Goal: Task Accomplishment & Management: Use online tool/utility

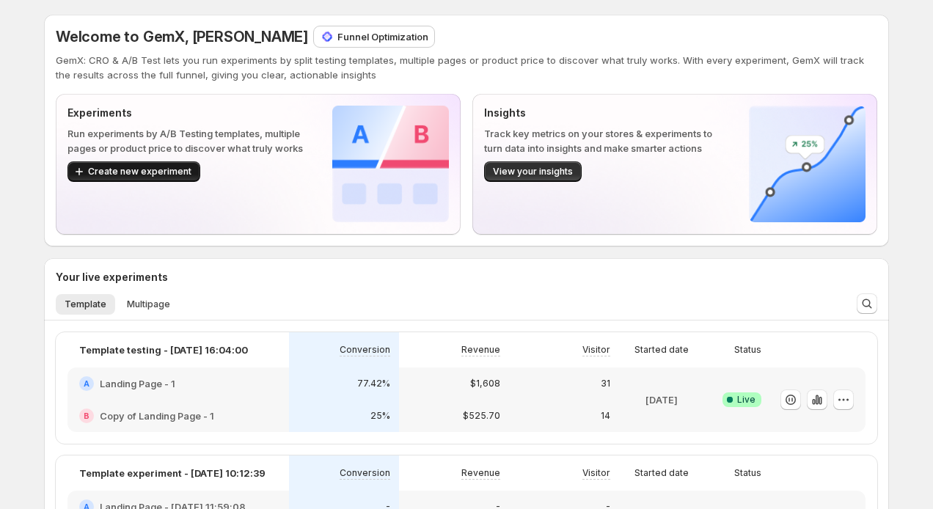
click at [177, 177] on span "Create new experiment" at bounding box center [139, 172] width 103 height 12
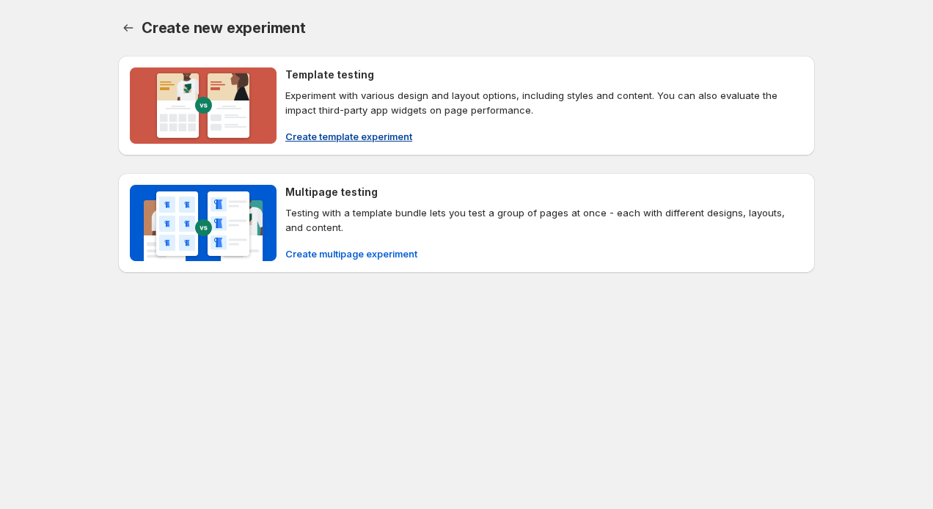
click at [361, 139] on span "Create template experiment" at bounding box center [348, 136] width 127 height 15
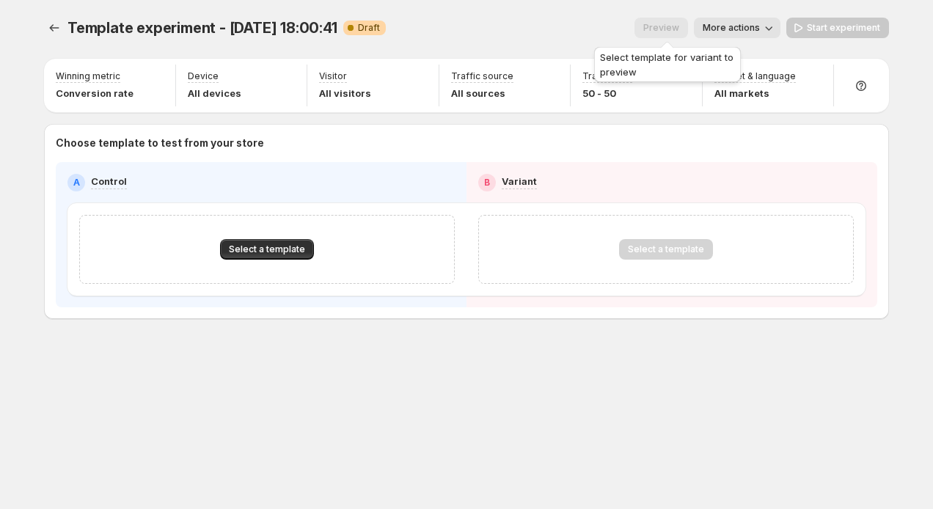
click at [671, 23] on span "Preview" at bounding box center [662, 27] width 54 height 12
click at [297, 254] on span "Select a template" at bounding box center [267, 250] width 76 height 12
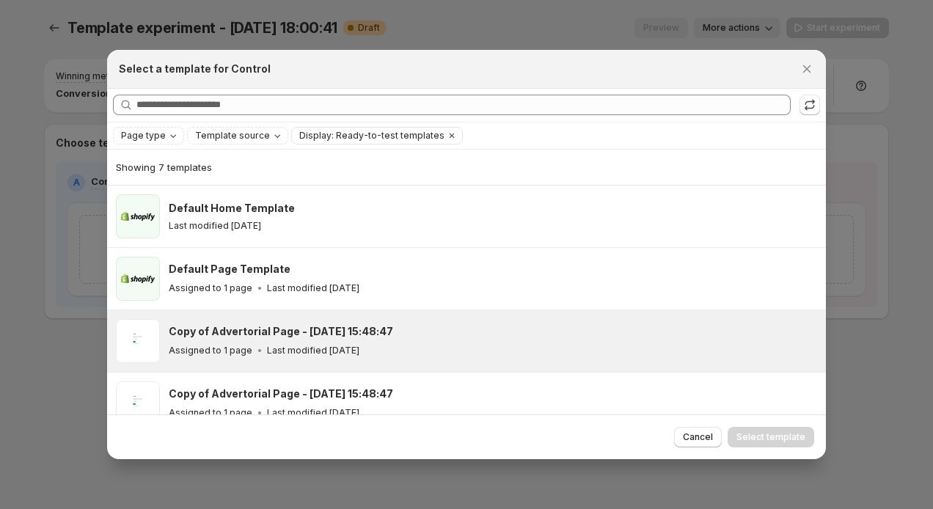
click at [262, 324] on h3 "Copy of Advertorial Page - Aug 28, 15:48:47" at bounding box center [281, 331] width 224 height 15
click at [761, 442] on span "Select template" at bounding box center [771, 437] width 69 height 12
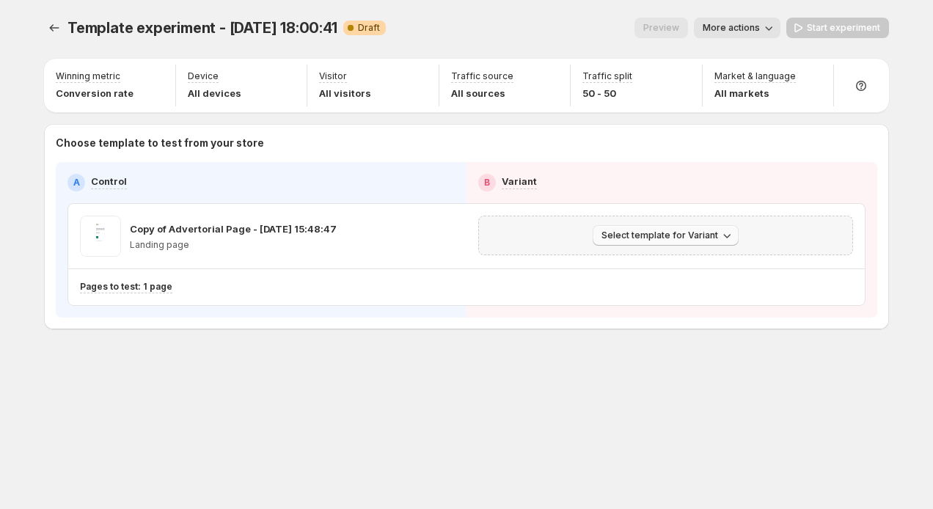
click at [695, 230] on span "Select template for Variant" at bounding box center [660, 236] width 117 height 12
click at [694, 266] on span "Select an existing template" at bounding box center [655, 266] width 124 height 12
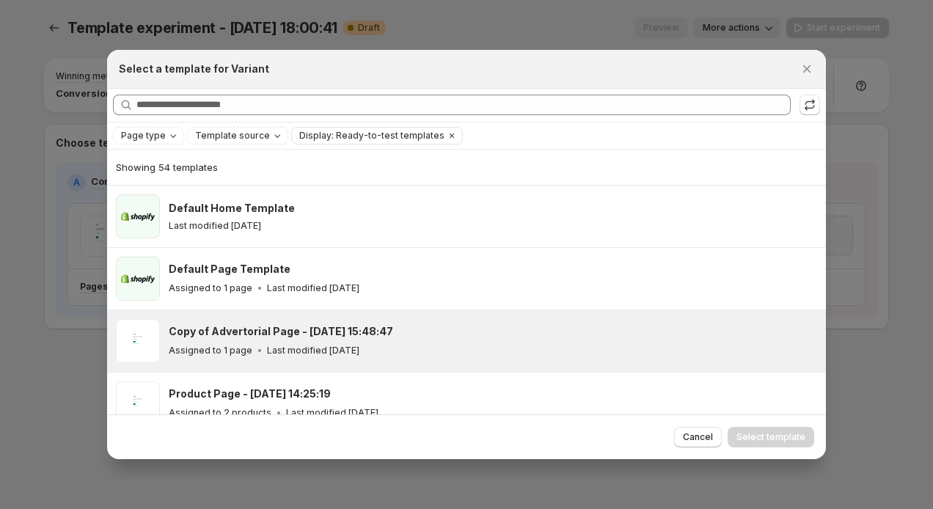
click at [522, 338] on div "Copy of Advertorial Page - Aug 28, 15:48:47 Assigned to 1 page Last modified 15…" at bounding box center [491, 341] width 644 height 34
click at [761, 428] on button "Select template" at bounding box center [771, 437] width 87 height 21
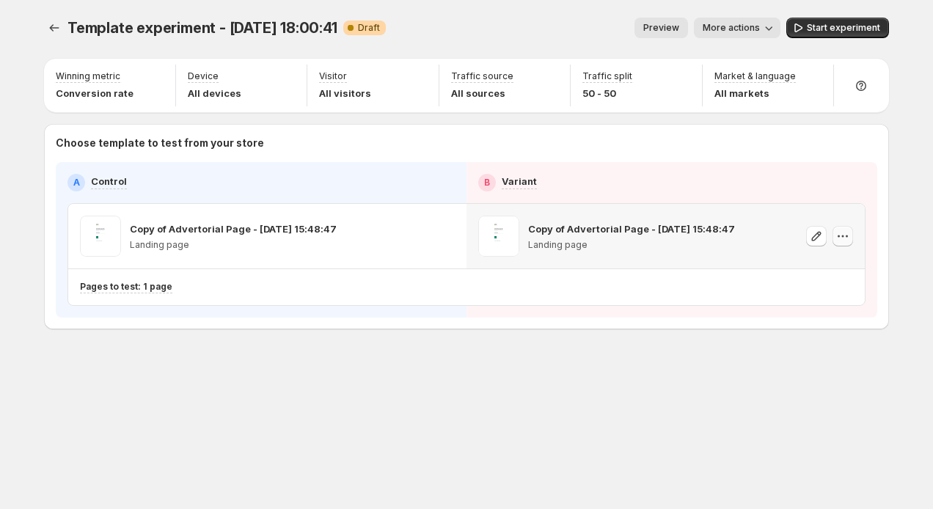
click at [836, 233] on icon "button" at bounding box center [843, 236] width 15 height 15
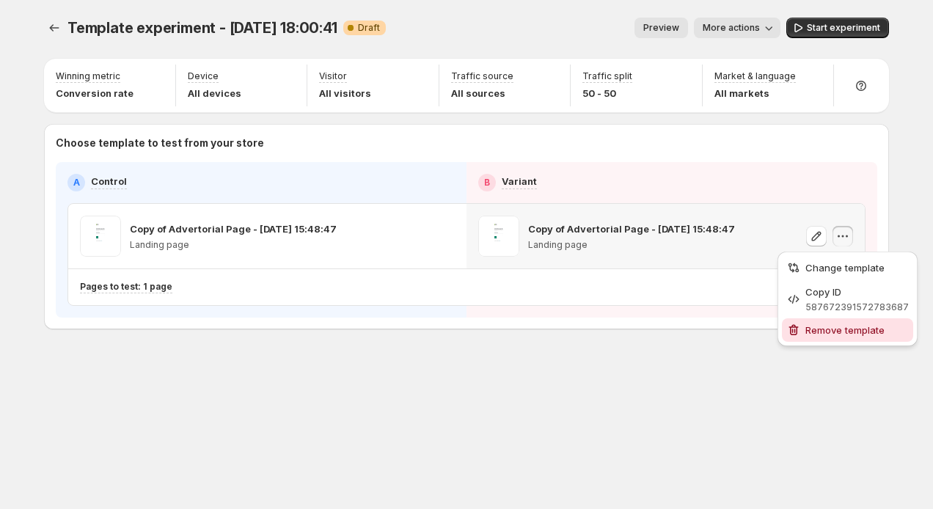
click at [817, 324] on span "Remove template" at bounding box center [857, 330] width 103 height 15
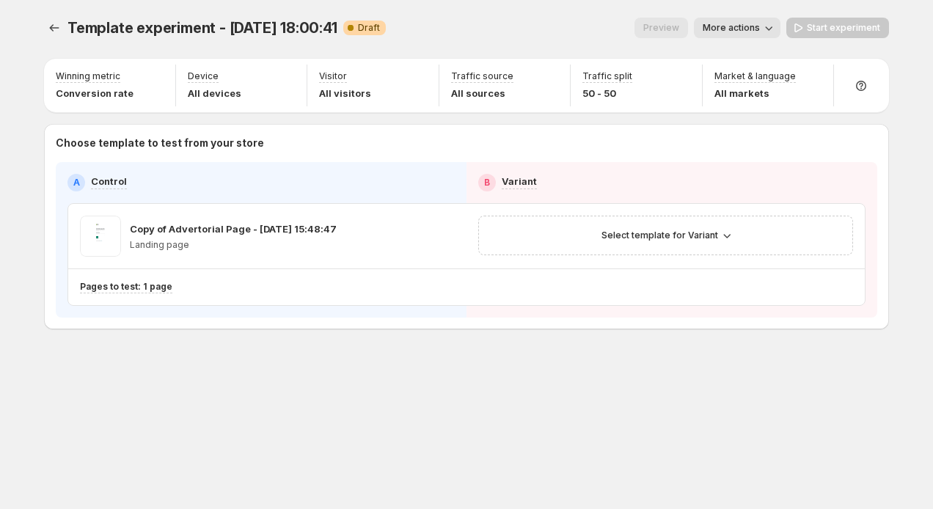
click at [760, 29] on span "More actions" at bounding box center [731, 28] width 57 height 12
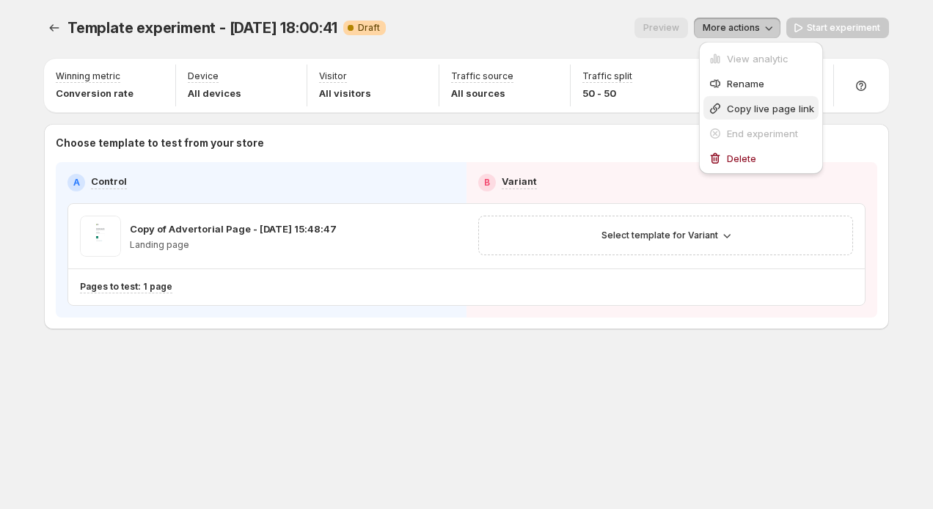
click at [747, 98] on button "Copy live page link" at bounding box center [761, 107] width 115 height 23
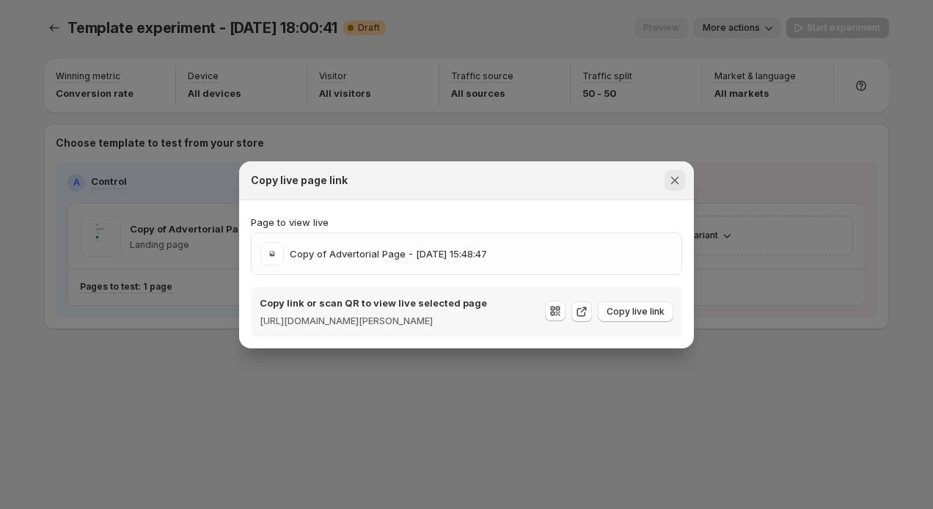
click at [670, 176] on icon "Close" at bounding box center [675, 180] width 15 height 15
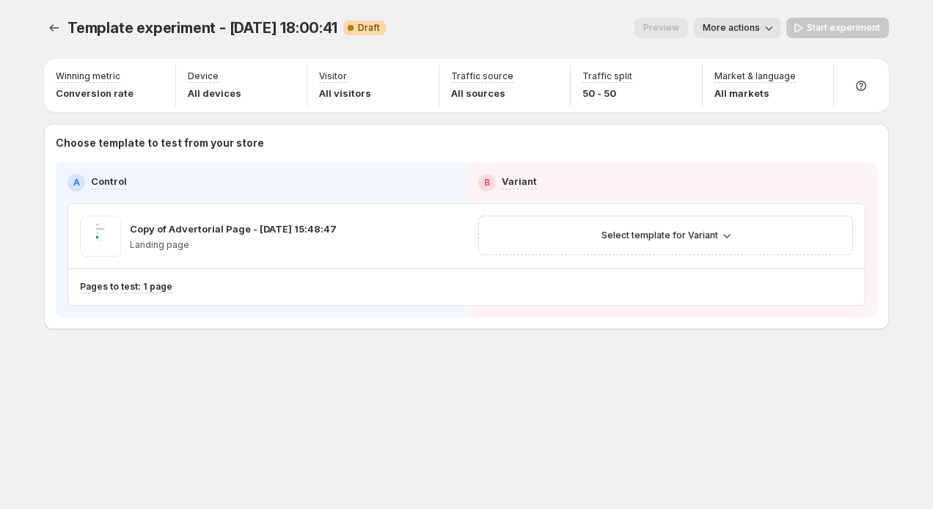
click at [767, 23] on icon "button" at bounding box center [768, 28] width 15 height 15
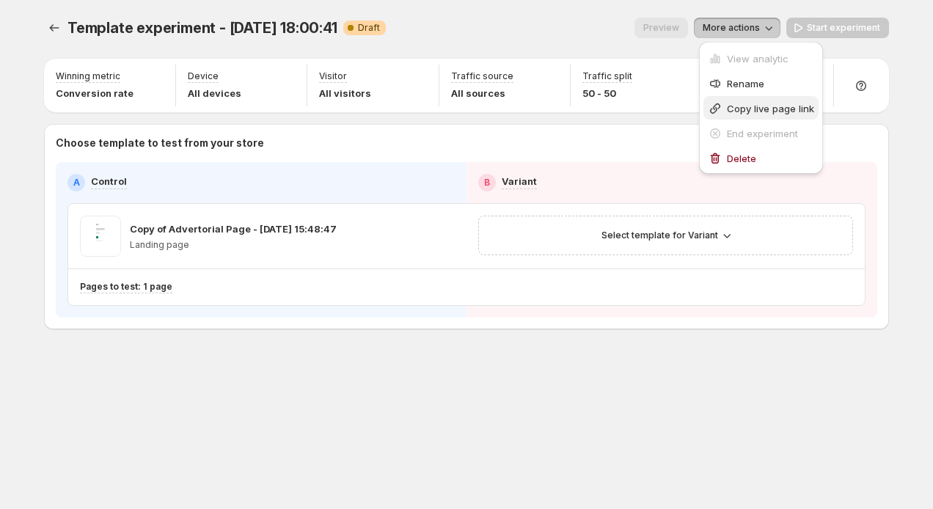
click at [743, 104] on span "Copy live page link" at bounding box center [770, 109] width 87 height 12
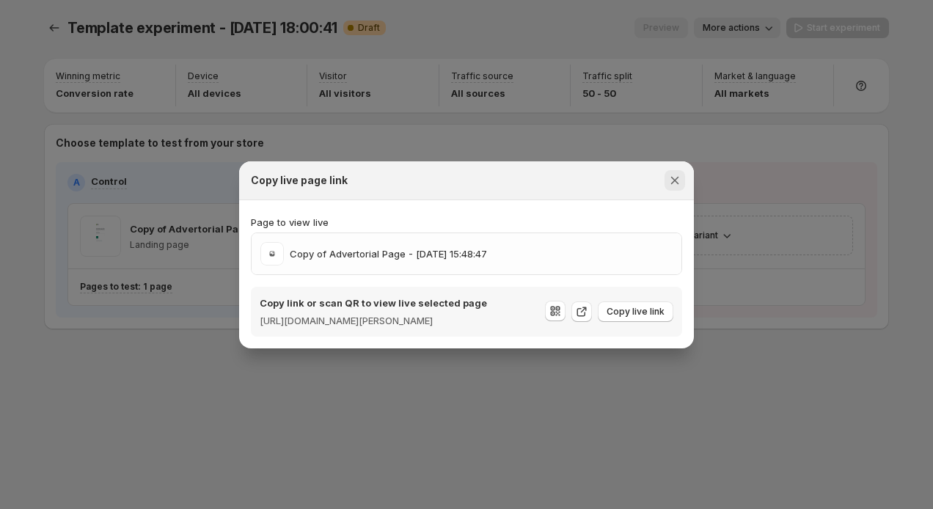
click at [676, 176] on icon "Close" at bounding box center [675, 180] width 8 height 8
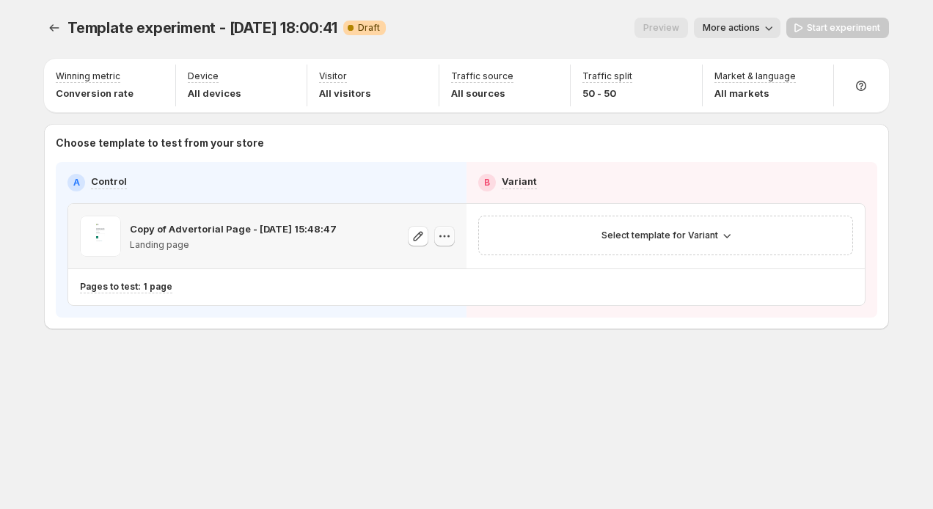
click at [449, 241] on icon "button" at bounding box center [444, 236] width 15 height 15
click at [304, 326] on div "Choose template to test from your store A Control B Variant Copy of Advertorial…" at bounding box center [466, 226] width 845 height 205
click at [410, 237] on button "button" at bounding box center [418, 236] width 21 height 21
click at [756, 23] on span "More actions" at bounding box center [731, 28] width 57 height 12
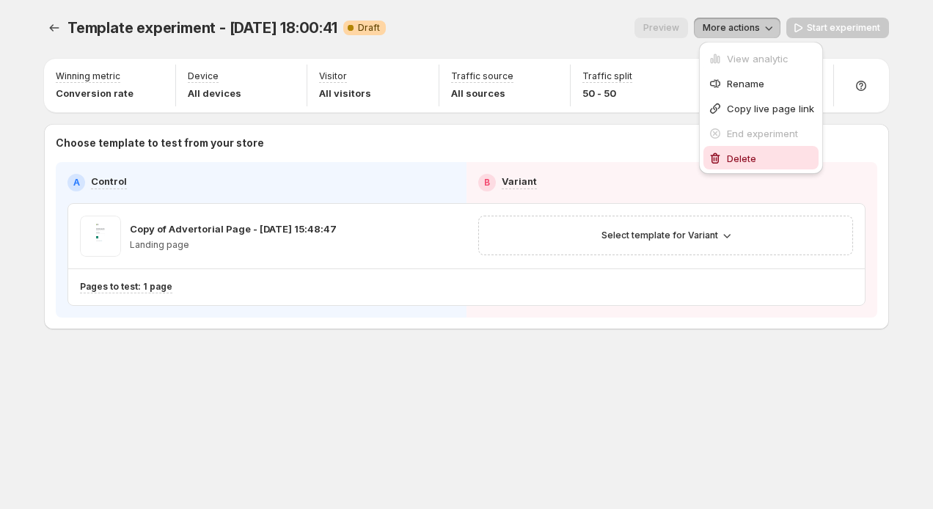
click at [729, 147] on button "Delete" at bounding box center [761, 157] width 115 height 23
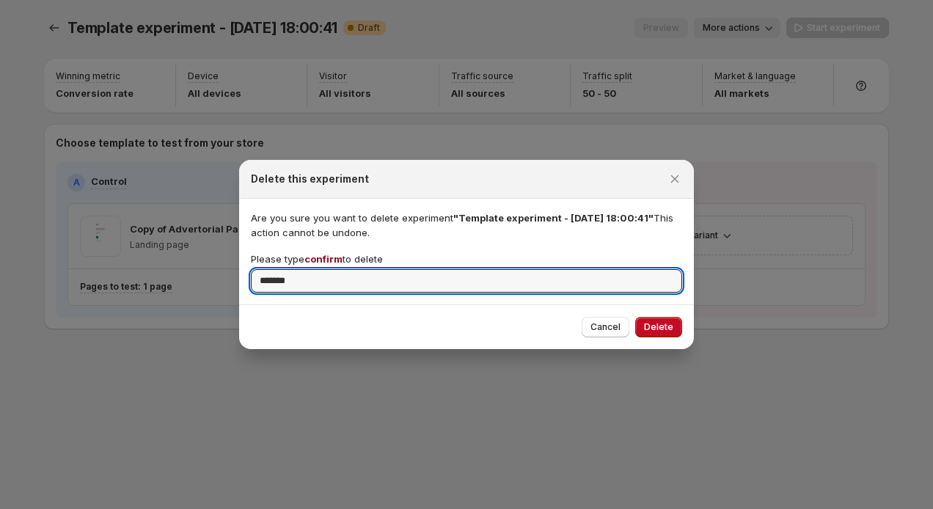
type input "*******"
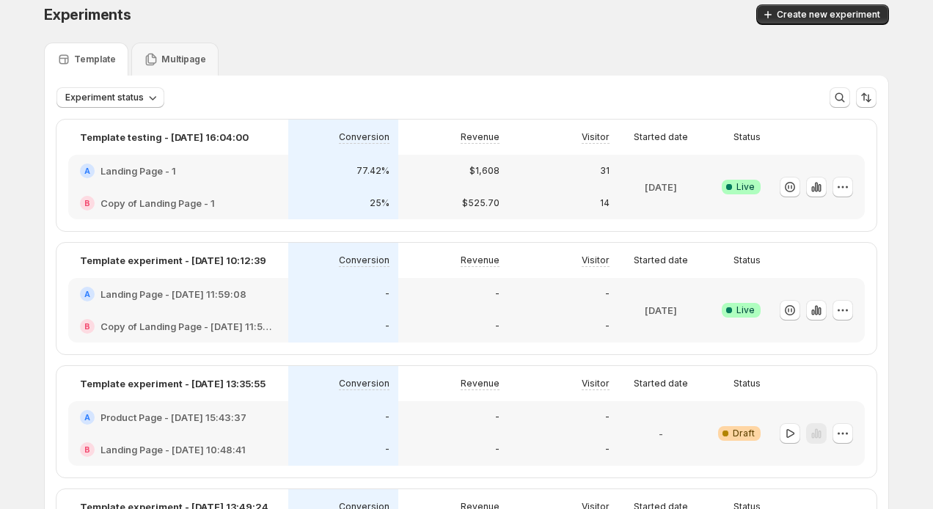
scroll to position [15, 0]
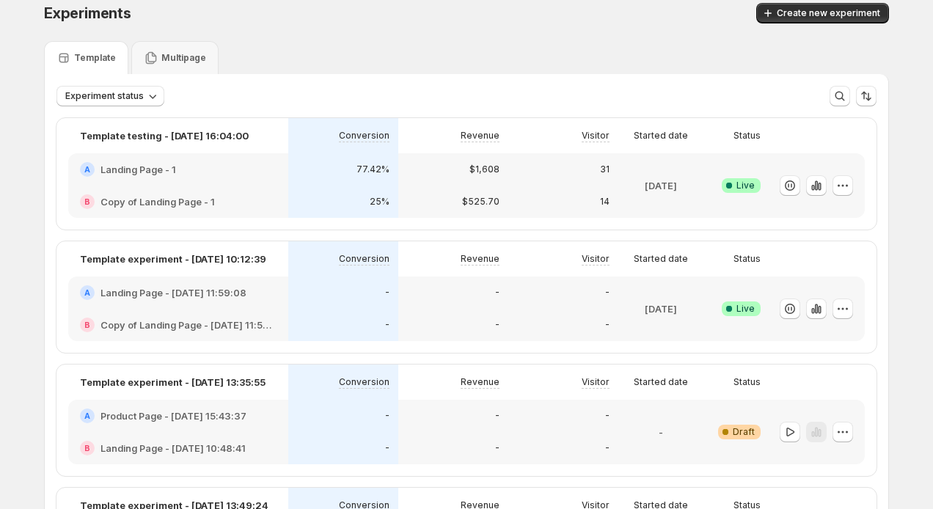
click at [189, 56] on p "Multipage" at bounding box center [183, 58] width 45 height 12
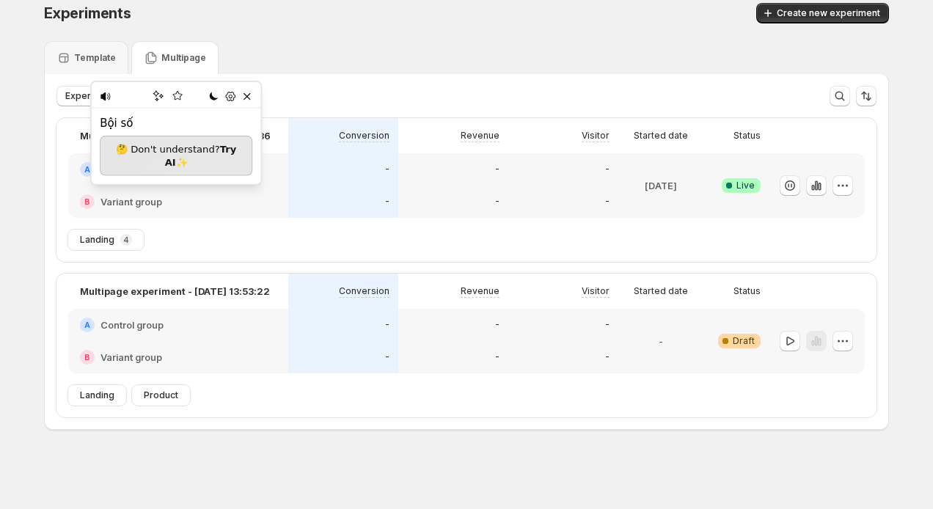
click at [461, 43] on div "Template Multipage" at bounding box center [466, 57] width 845 height 33
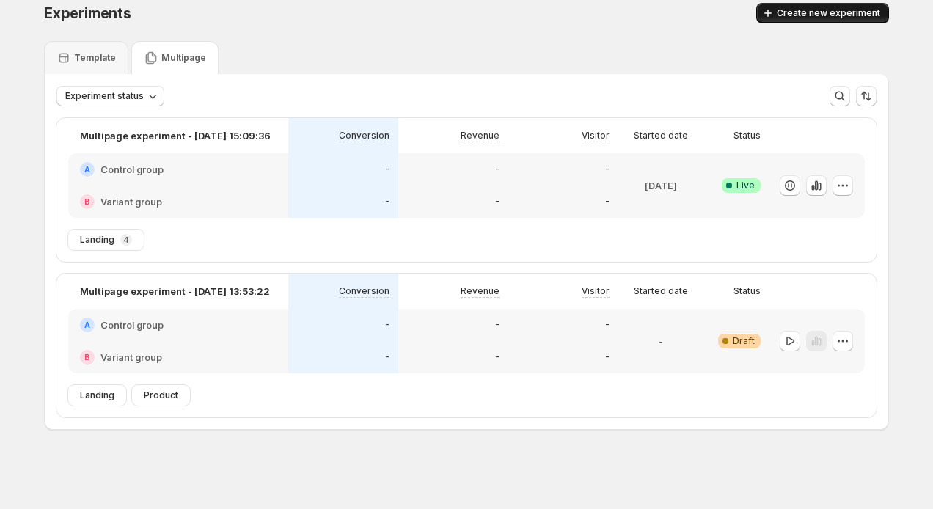
click at [806, 18] on span "Create new experiment" at bounding box center [828, 13] width 103 height 12
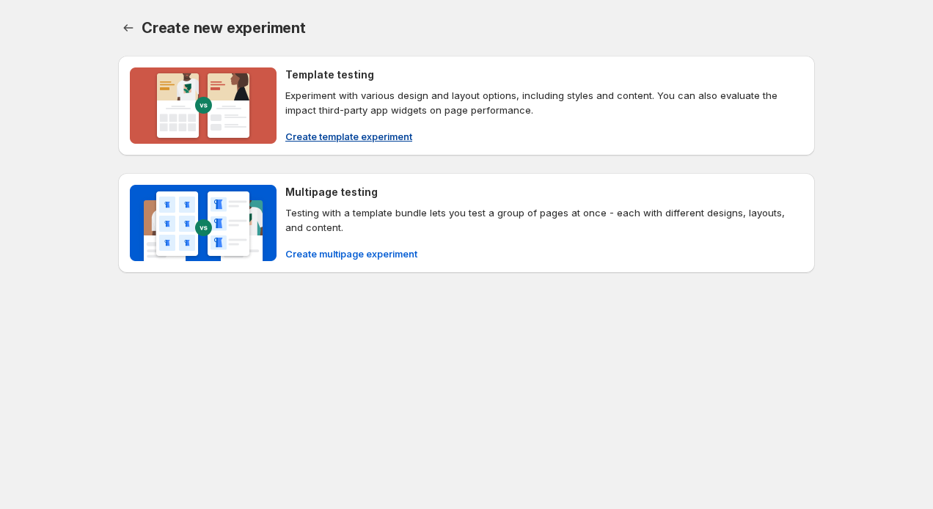
click at [412, 142] on button "Create template experiment" at bounding box center [349, 136] width 145 height 23
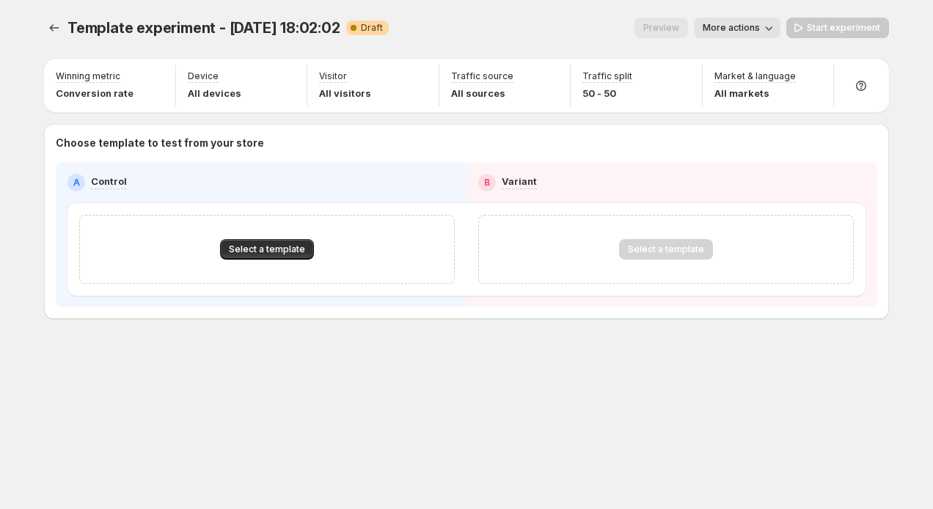
click at [753, 29] on span "More actions" at bounding box center [731, 28] width 57 height 12
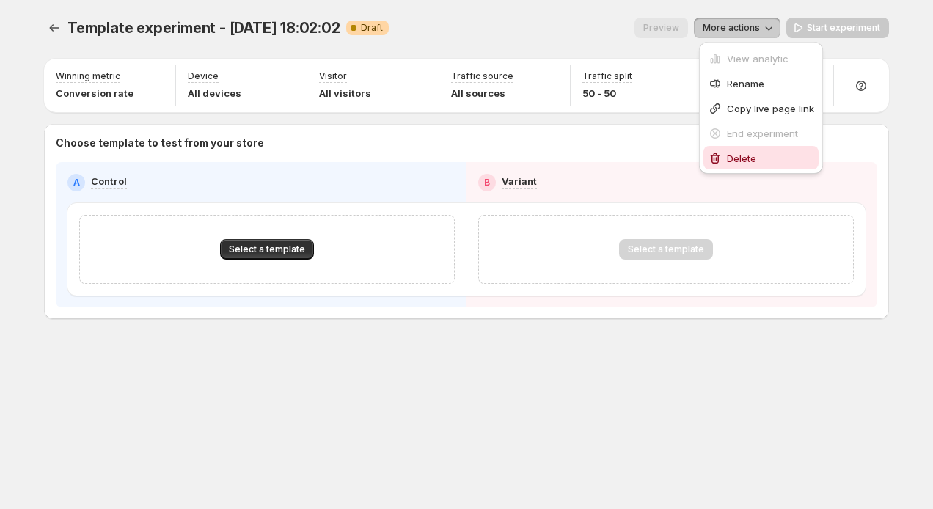
click at [737, 155] on span "Delete" at bounding box center [741, 159] width 29 height 12
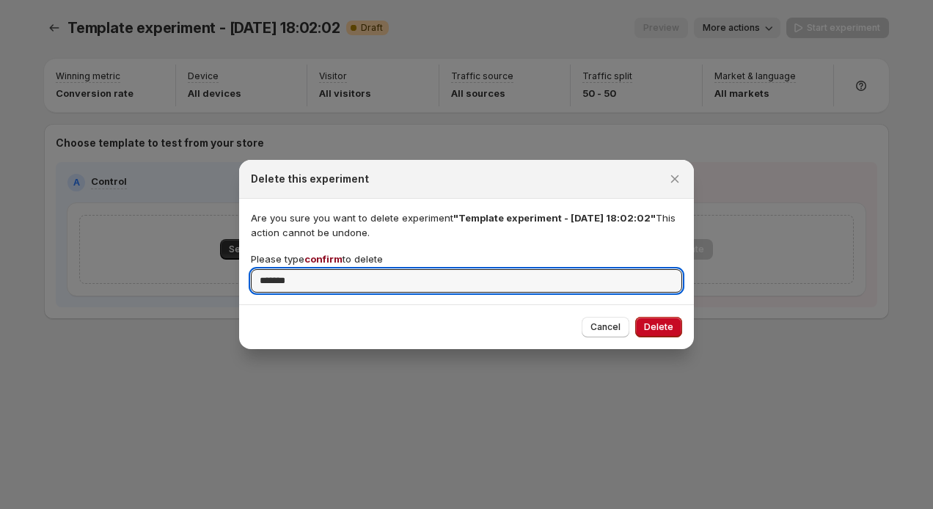
type input "*******"
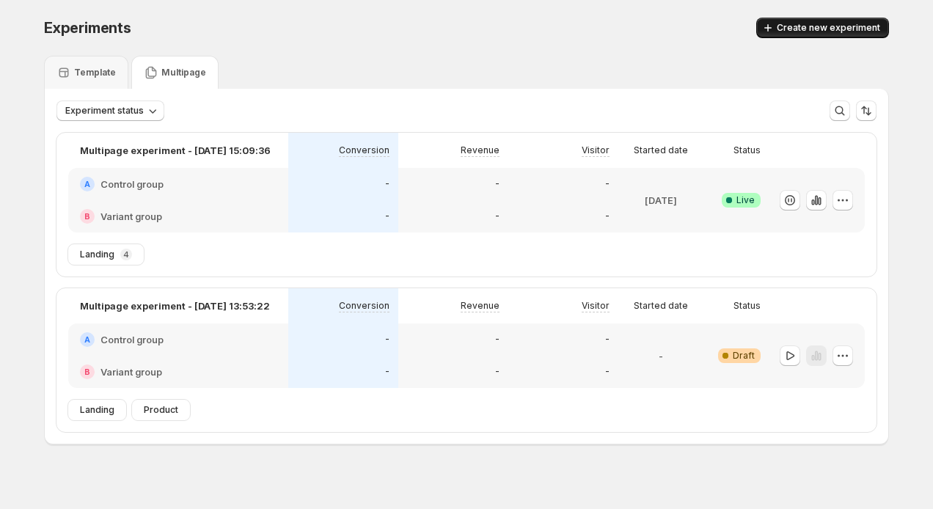
click at [865, 23] on span "Create new experiment" at bounding box center [828, 28] width 103 height 12
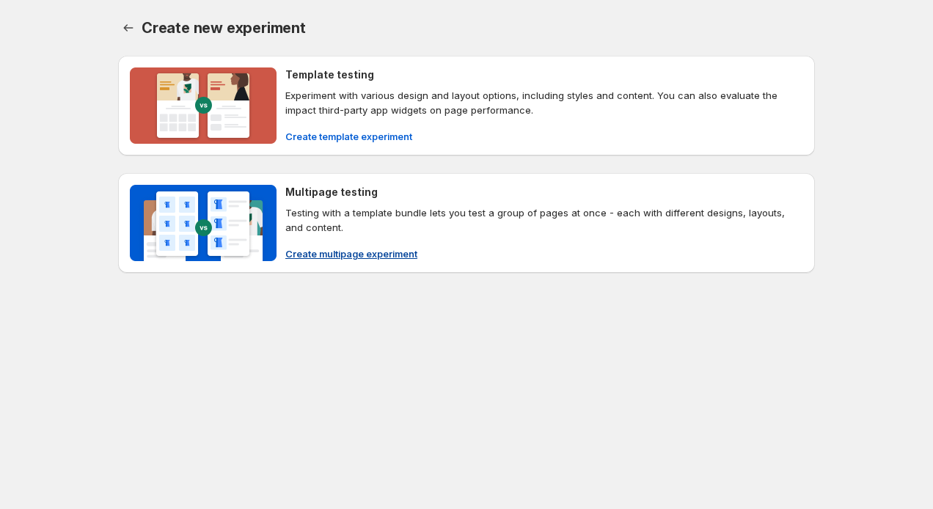
click at [358, 252] on span "Create multipage experiment" at bounding box center [351, 253] width 132 height 15
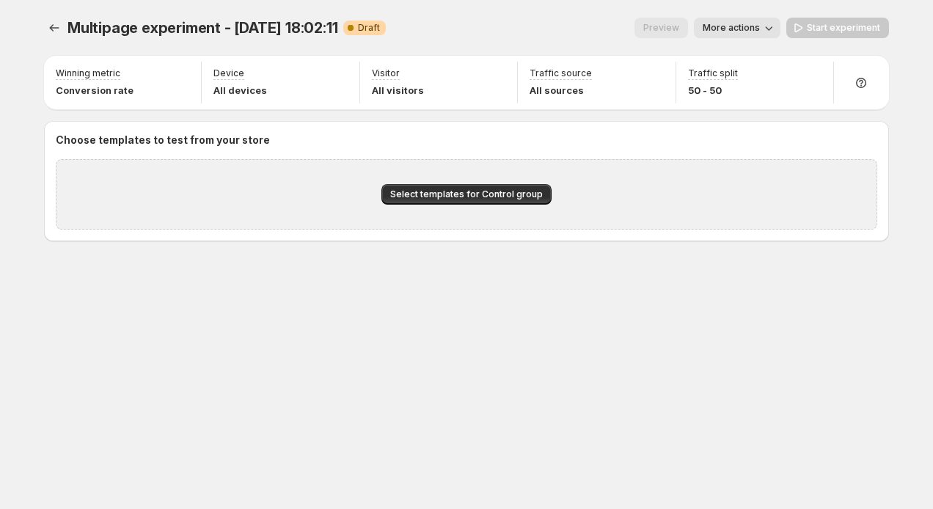
click at [453, 183] on div "Select templates for Control group" at bounding box center [467, 194] width 172 height 22
click at [450, 185] on button "Select templates for Control group" at bounding box center [466, 194] width 170 height 21
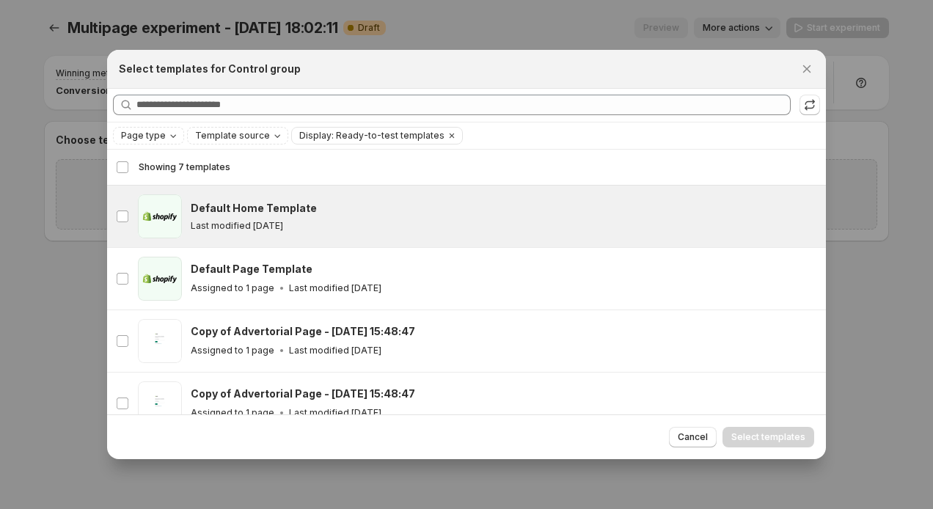
scroll to position [55, 0]
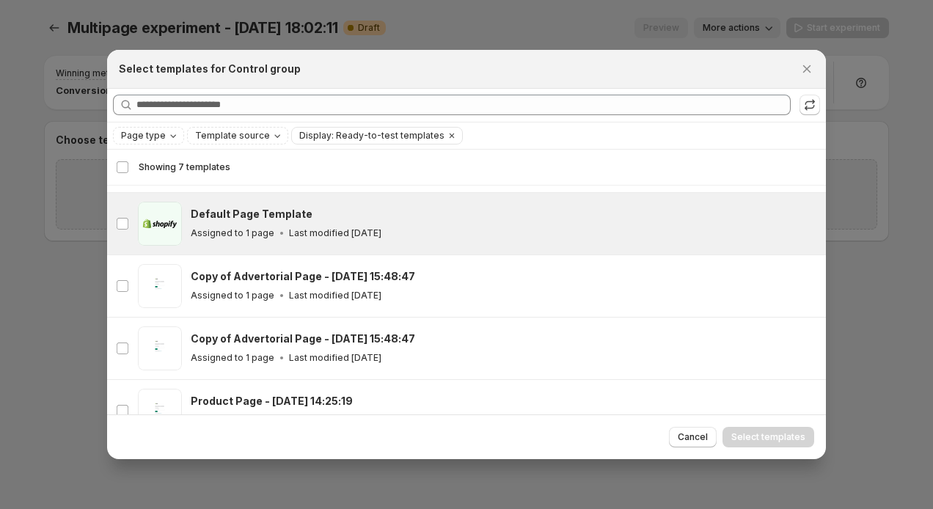
click at [285, 239] on div "Assigned to 1 page Last modified 2 months ago" at bounding box center [502, 233] width 622 height 15
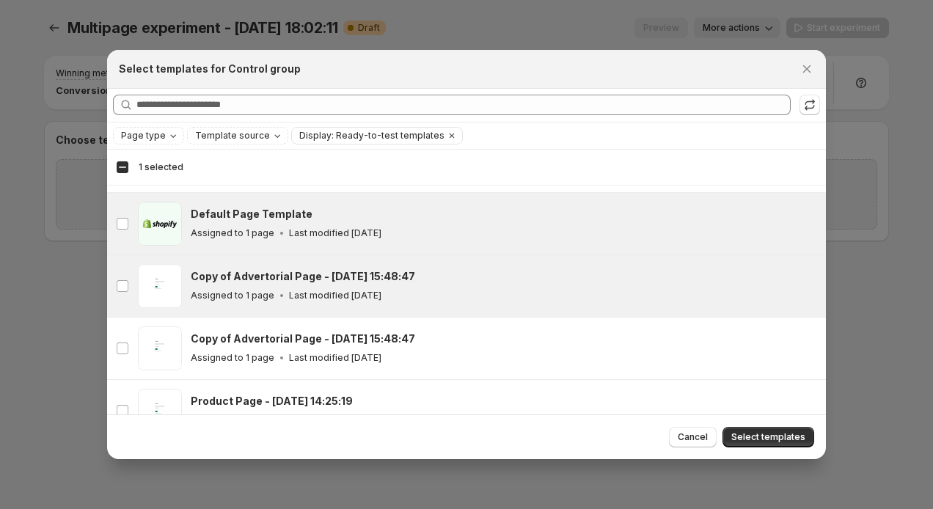
click at [277, 272] on h3 "Copy of Advertorial Page - Aug 28, 15:48:47" at bounding box center [303, 276] width 224 height 15
click at [778, 430] on button "Select templates" at bounding box center [769, 437] width 92 height 21
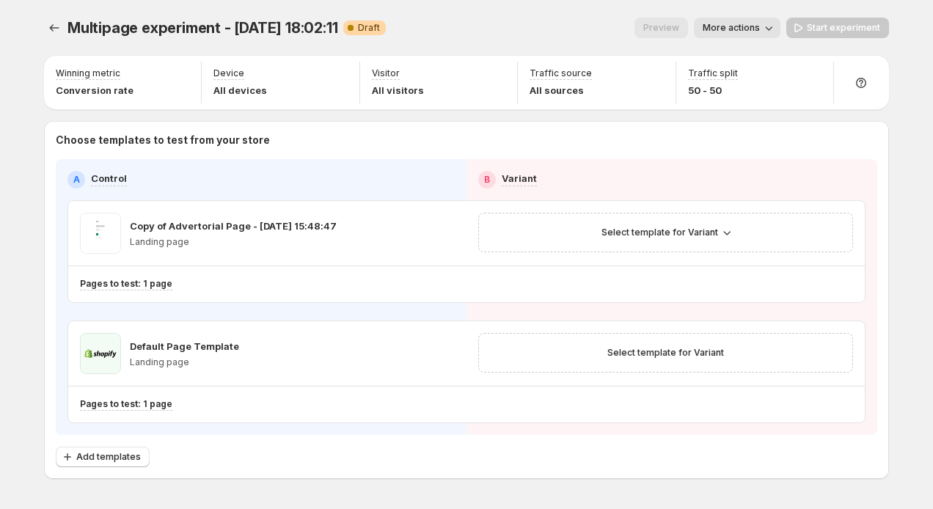
click at [752, 32] on span "More actions" at bounding box center [731, 28] width 57 height 12
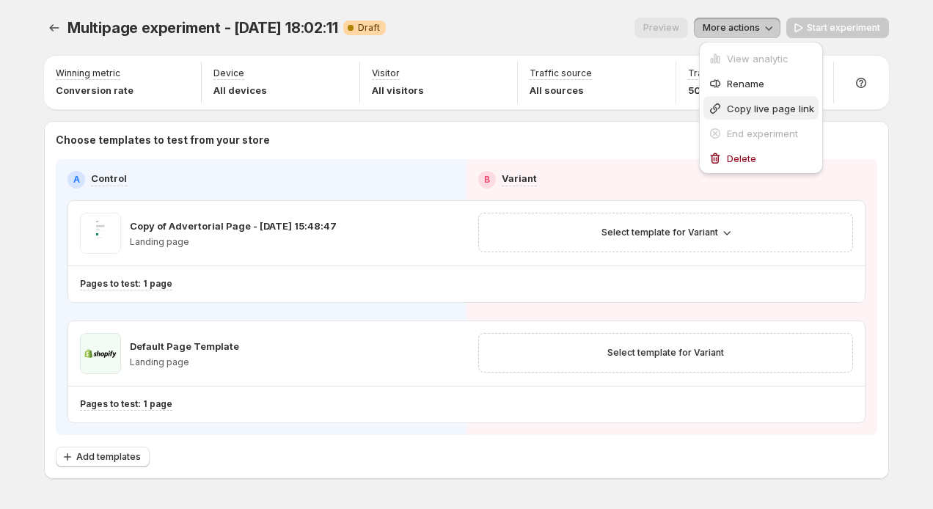
click at [751, 109] on span "Copy live page link" at bounding box center [770, 109] width 87 height 12
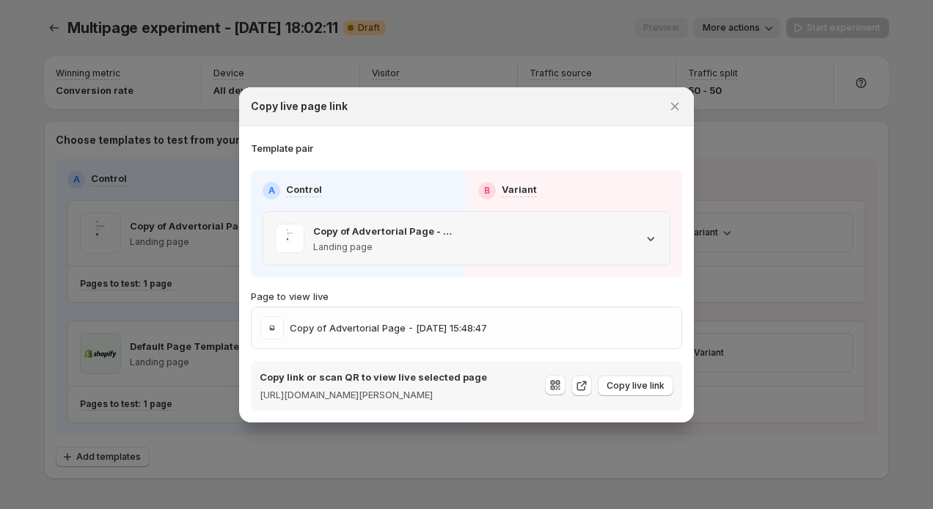
click at [601, 238] on div ":rhf:" at bounding box center [568, 238] width 180 height 29
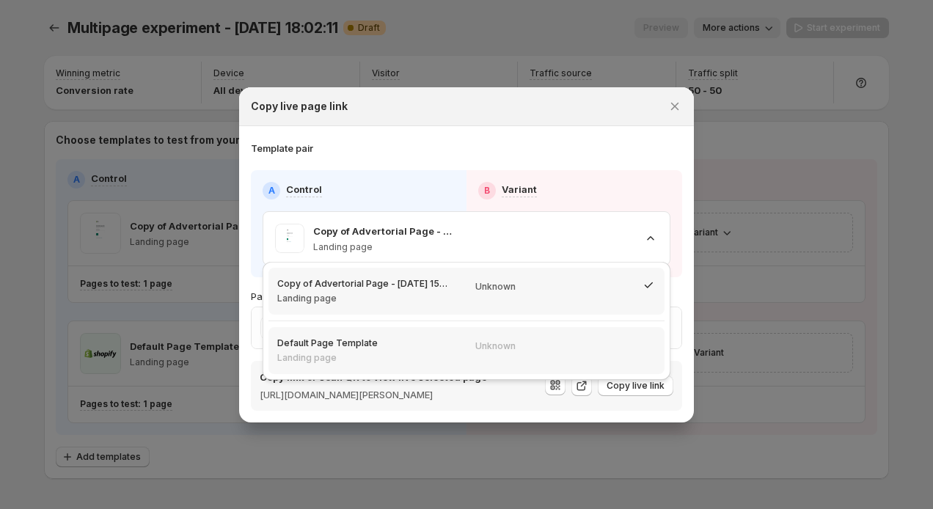
click at [500, 346] on p "Unknown" at bounding box center [495, 346] width 40 height 12
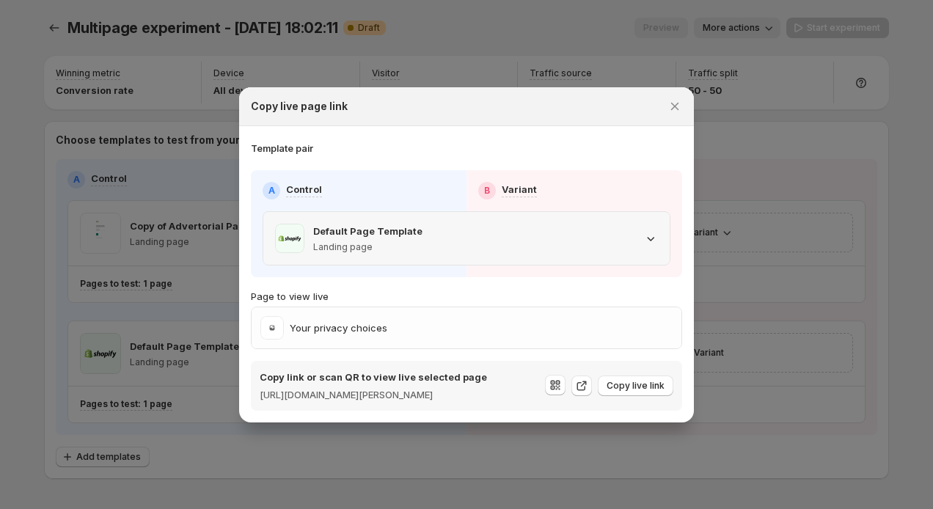
click at [552, 233] on div ":rhf:" at bounding box center [568, 238] width 180 height 29
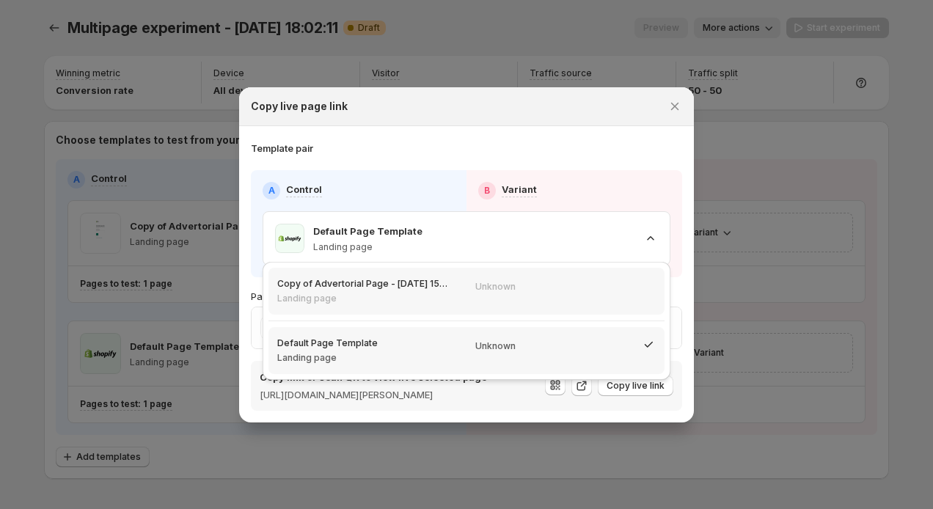
click at [487, 275] on div "Unknown" at bounding box center [566, 285] width 198 height 35
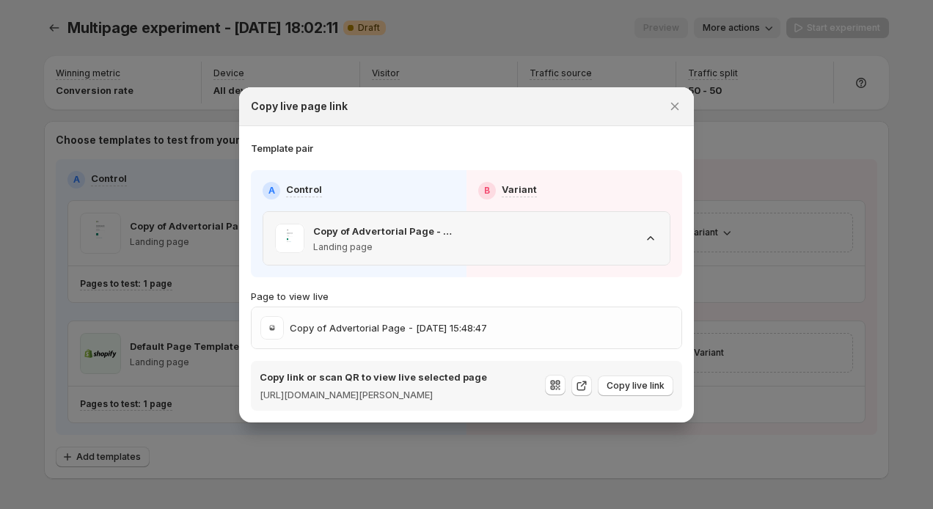
click at [409, 224] on p "Copy of Advertorial Page - Aug 28, 15:48:47" at bounding box center [384, 231] width 142 height 15
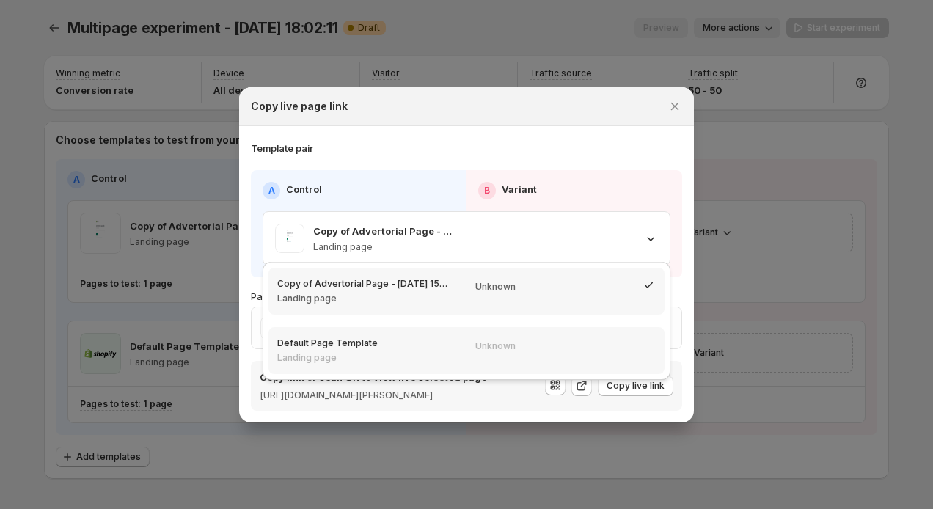
click at [375, 333] on div "Default Page Template Landing page" at bounding box center [368, 350] width 198 height 47
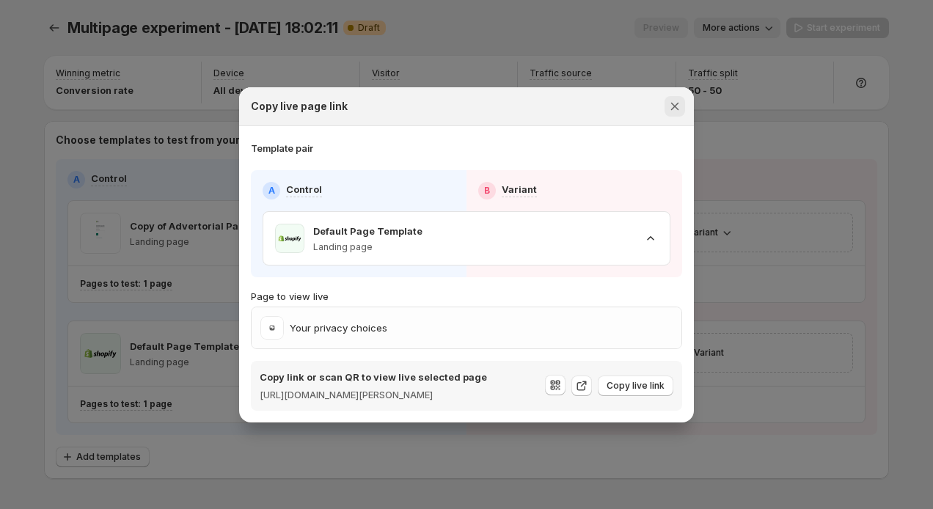
click at [674, 101] on icon "Close" at bounding box center [675, 106] width 15 height 15
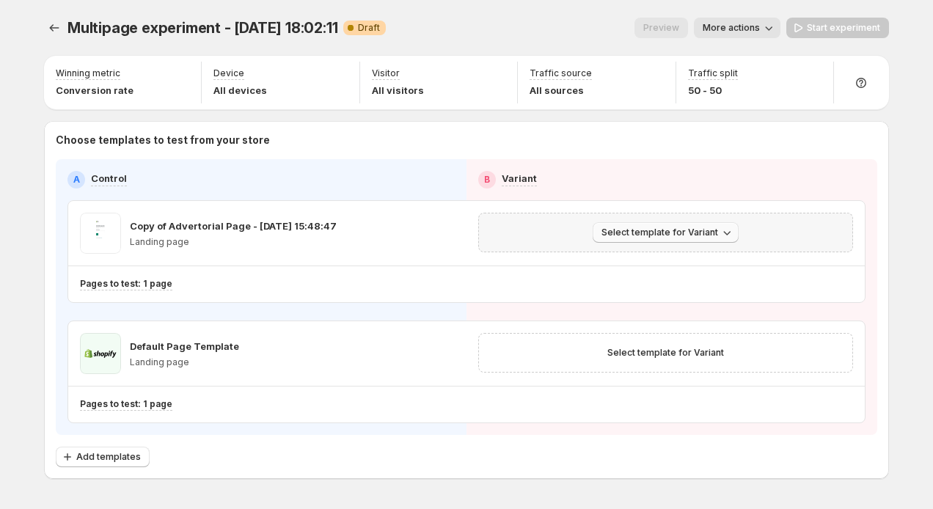
click at [641, 235] on span "Select template for Variant" at bounding box center [660, 233] width 117 height 12
click at [644, 265] on span "Select an existing template" at bounding box center [655, 263] width 124 height 12
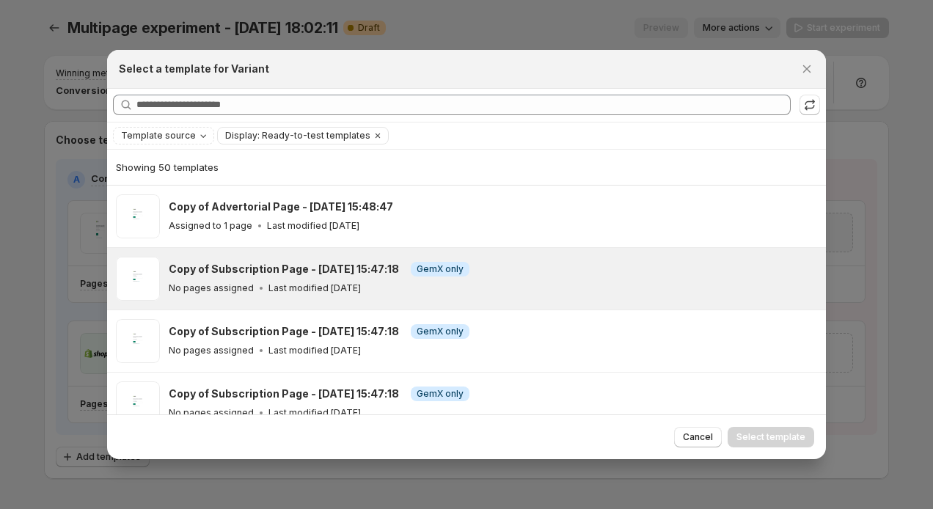
click at [538, 279] on div "Copy of Subscription Page - Aug 28, 15:47:18 Info GemX only No pages assigned L…" at bounding box center [491, 279] width 644 height 34
click at [792, 435] on span "Select template" at bounding box center [771, 437] width 69 height 12
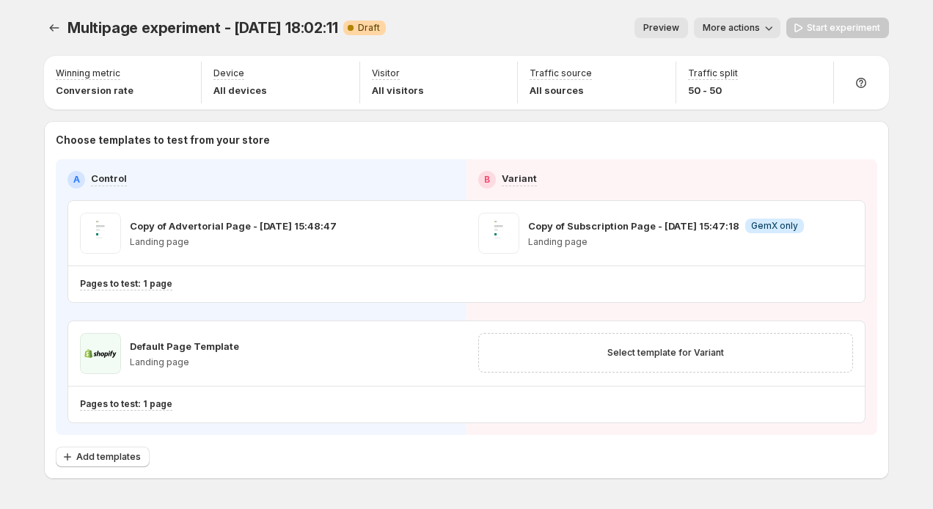
click at [669, 31] on span "Preview" at bounding box center [661, 28] width 36 height 12
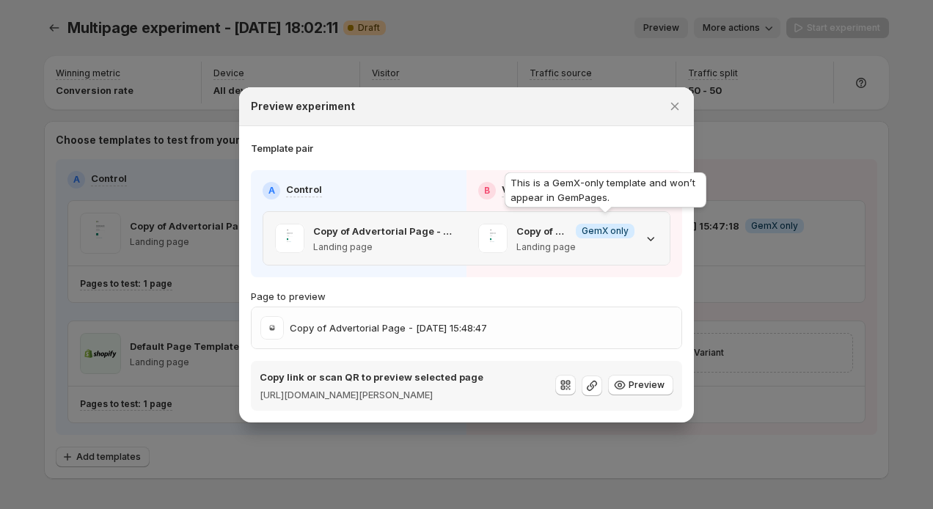
click at [589, 225] on span "GemX only" at bounding box center [605, 231] width 47 height 12
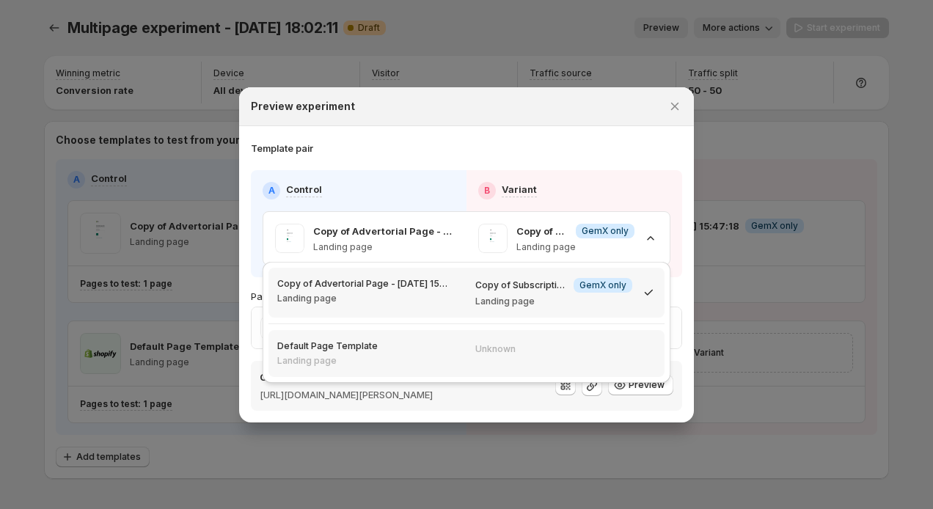
click at [566, 345] on div "Unknown" at bounding box center [565, 347] width 180 height 15
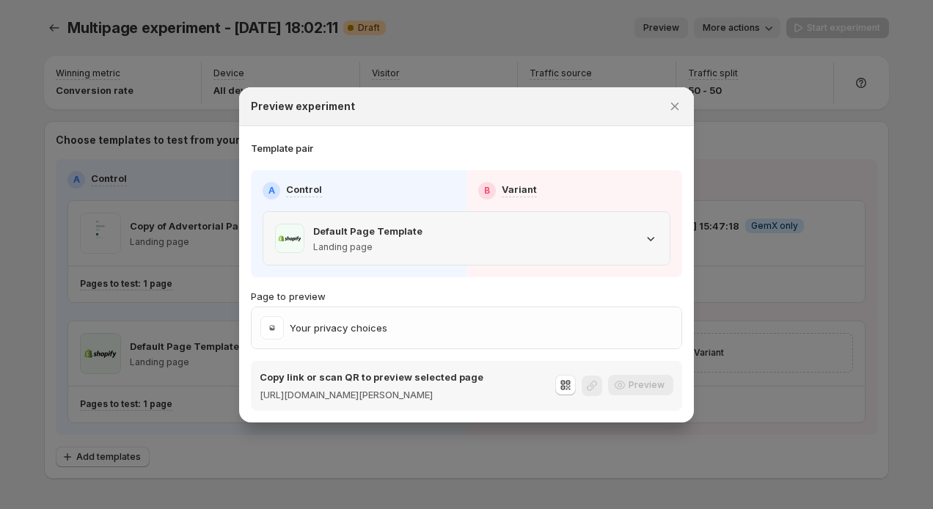
click at [586, 245] on div ":rln:" at bounding box center [568, 238] width 180 height 29
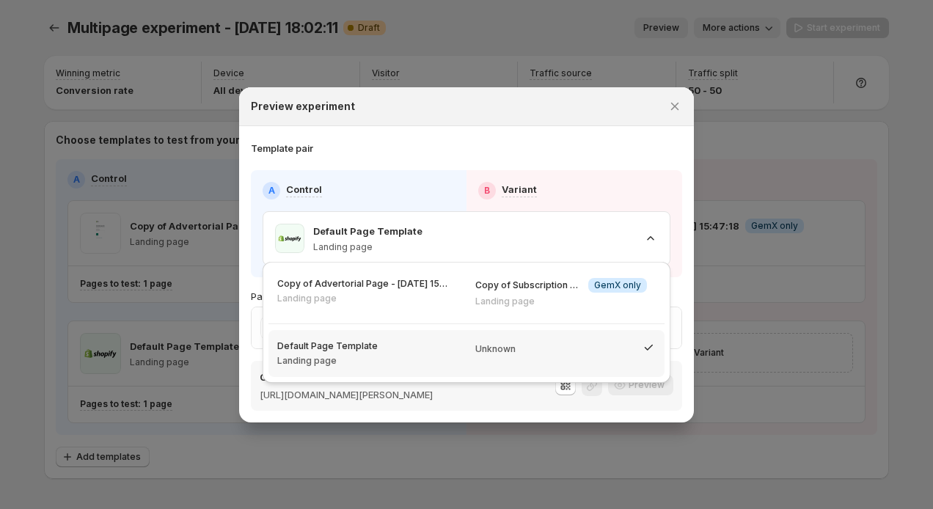
click at [482, 324] on hr at bounding box center [467, 324] width 396 height 1
click at [494, 306] on p "Landing page" at bounding box center [561, 302] width 172 height 12
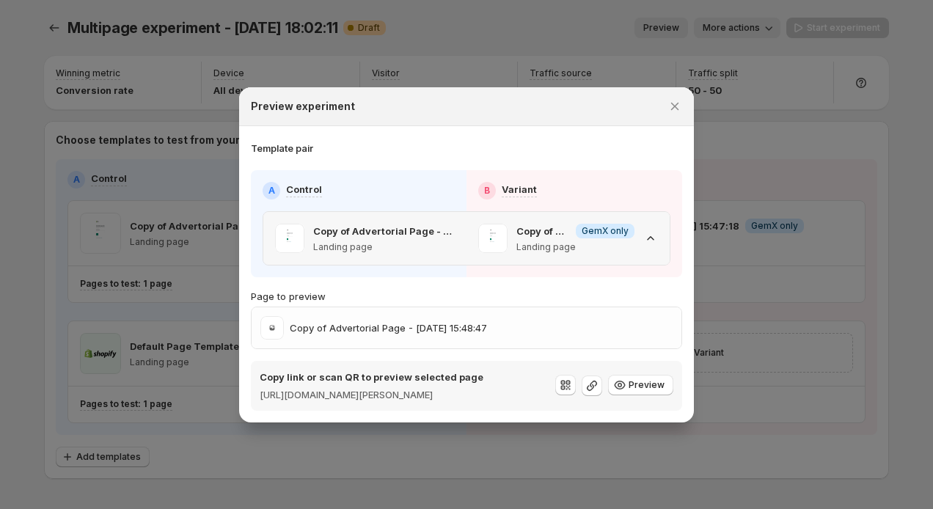
click at [539, 251] on div "Copy of Subscription Page - Aug 28, 15:47:18 Info GemX only Landing page" at bounding box center [568, 238] width 203 height 53
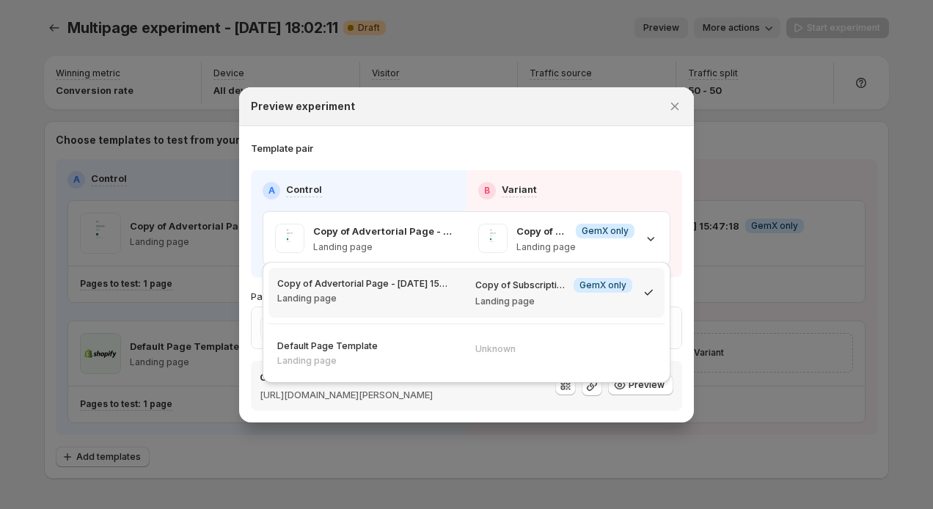
click at [494, 335] on div "Unknown" at bounding box center [566, 347] width 198 height 35
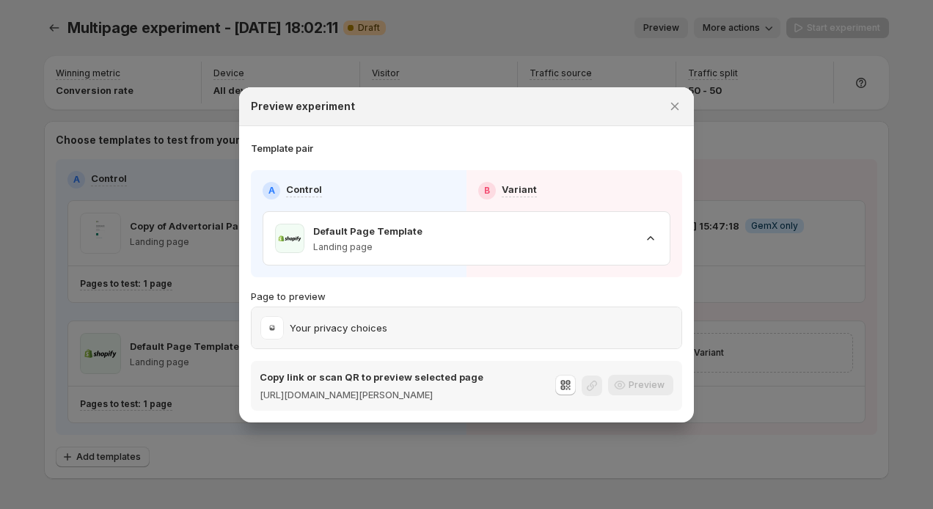
click at [370, 321] on p "Your privacy choices" at bounding box center [339, 328] width 98 height 15
click at [539, 227] on div ":rln:" at bounding box center [568, 238] width 180 height 29
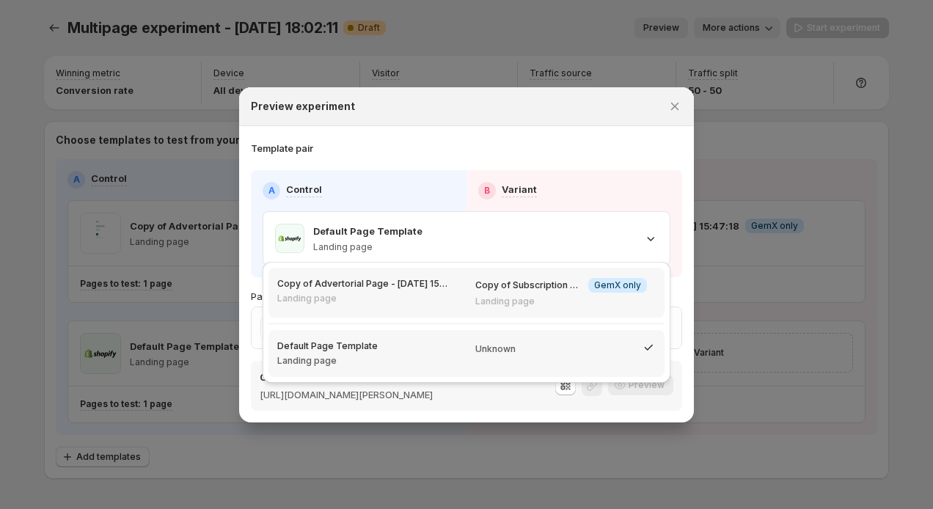
click at [512, 274] on div "Copy of Subscription Page - Aug 28, 15:47:18 Info GemX only Landing page" at bounding box center [566, 293] width 198 height 50
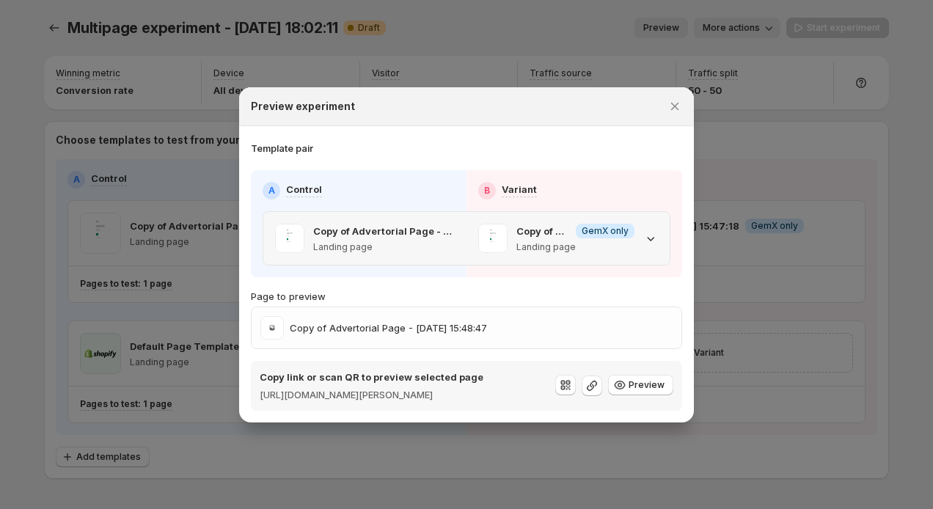
click at [561, 231] on div "Copy of Subscription Page - Aug 28, 15:47:18 Info GemX only Landing page" at bounding box center [575, 238] width 118 height 29
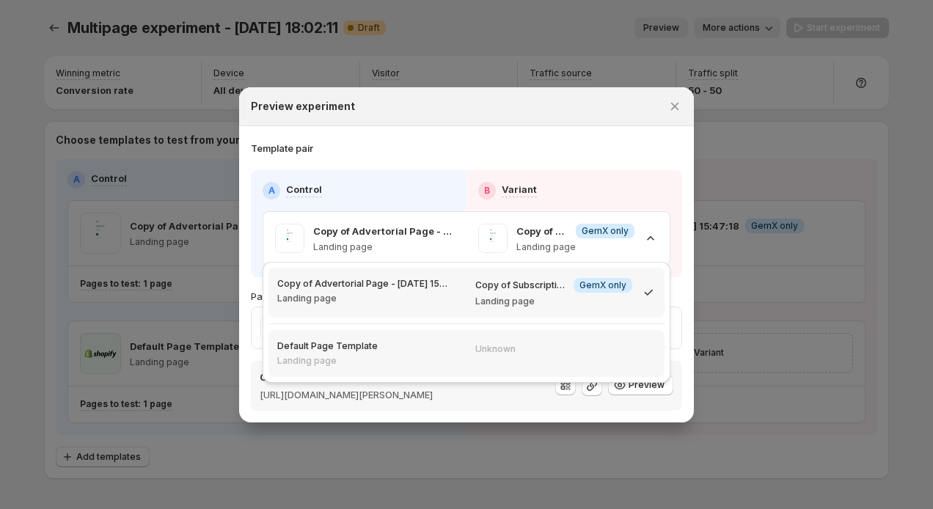
click at [501, 337] on div "Unknown" at bounding box center [566, 347] width 198 height 35
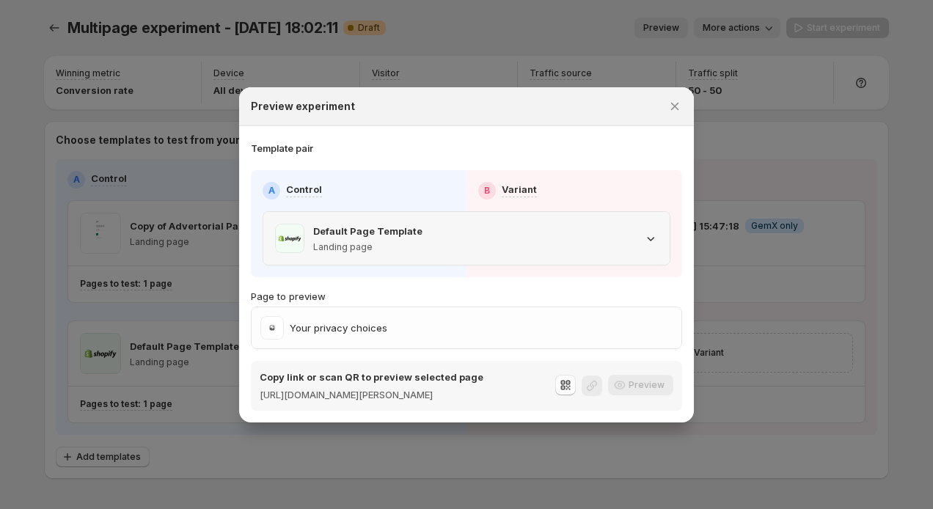
click at [525, 230] on div ":rln:" at bounding box center [568, 238] width 180 height 29
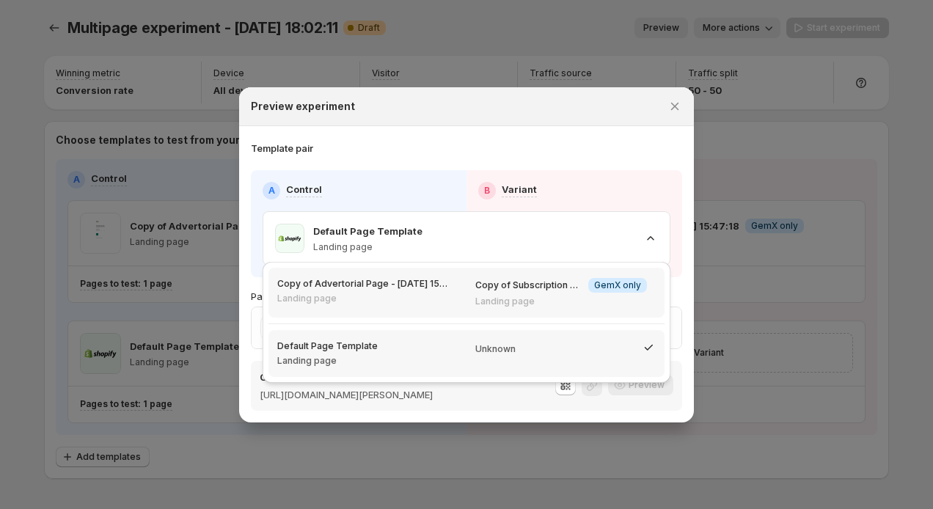
click at [495, 296] on p "Landing page" at bounding box center [561, 302] width 172 height 12
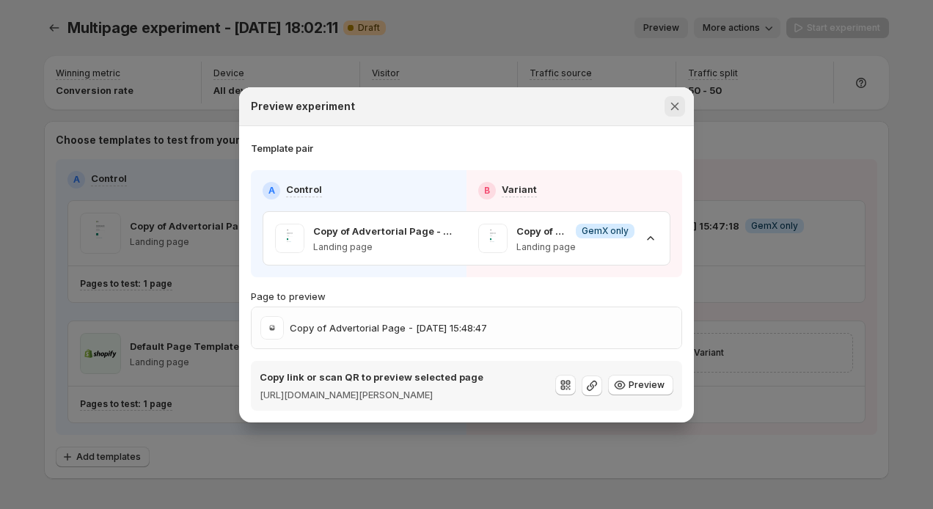
click at [670, 99] on icon "Close" at bounding box center [675, 106] width 15 height 15
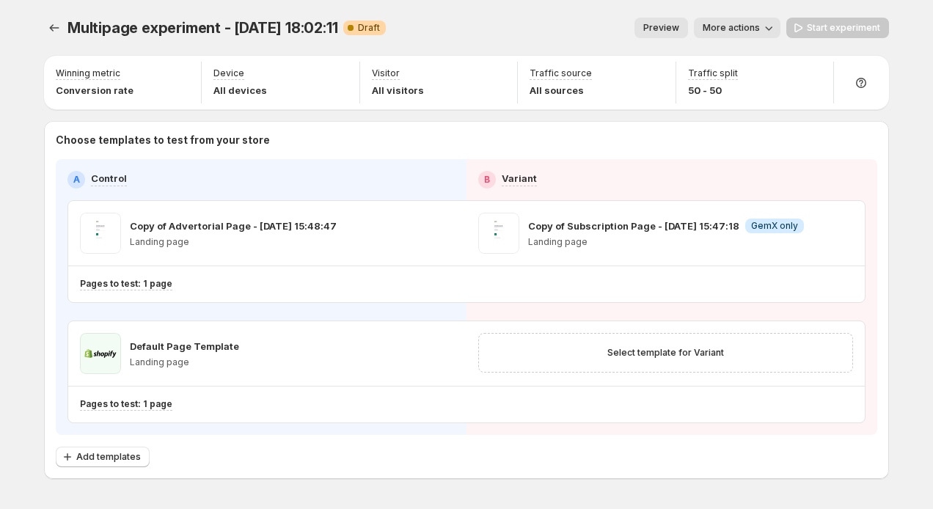
click at [676, 26] on span "Preview" at bounding box center [661, 28] width 36 height 12
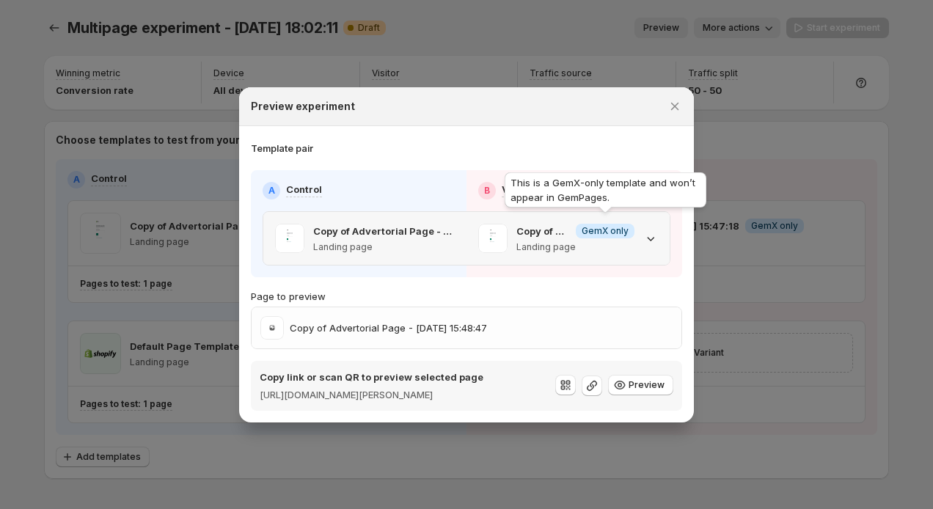
click at [612, 227] on span "GemX only" at bounding box center [605, 231] width 47 height 12
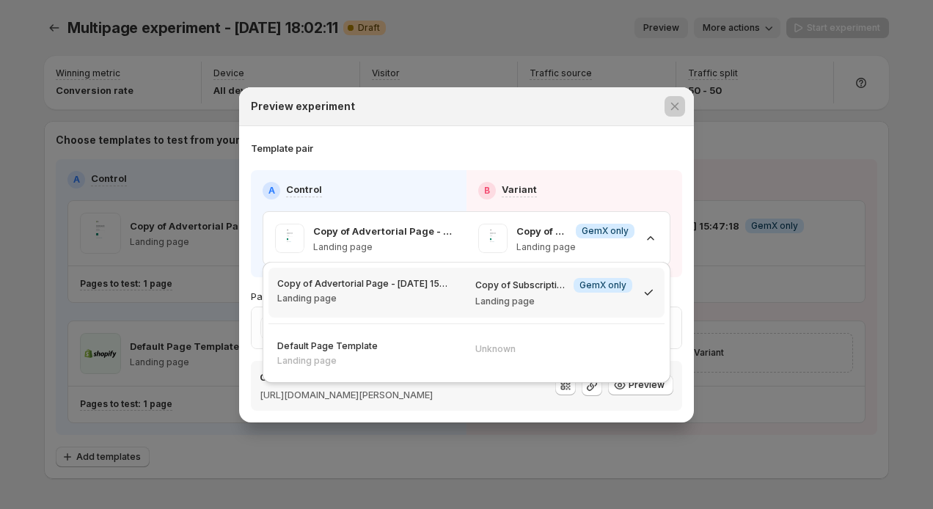
click at [731, 200] on div at bounding box center [466, 254] width 933 height 509
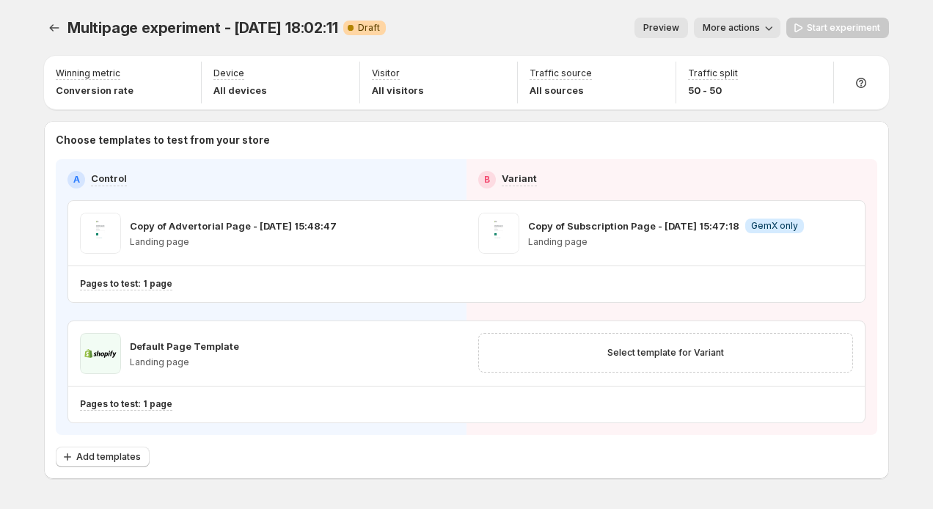
click at [147, 460] on div "Add templates" at bounding box center [467, 457] width 822 height 21
click at [128, 460] on span "Add templates" at bounding box center [108, 457] width 65 height 12
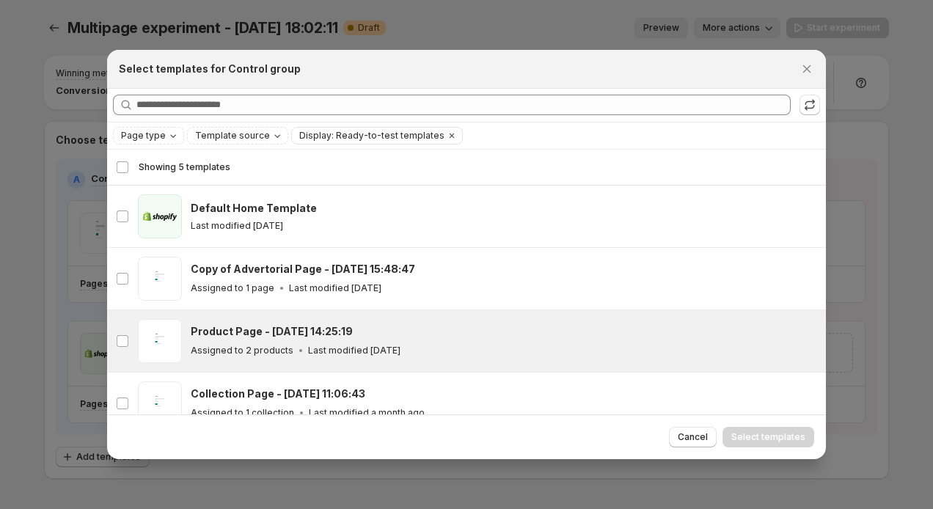
click at [419, 361] on div "Product Page - Sep 16, 14:25:19 Assigned to 2 products Last modified 21 days ago" at bounding box center [504, 341] width 627 height 44
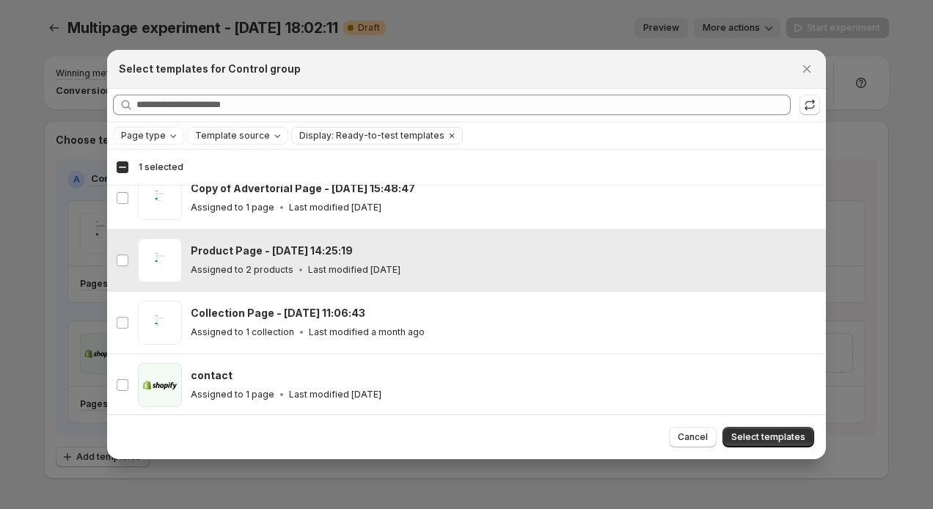
scroll to position [49, 0]
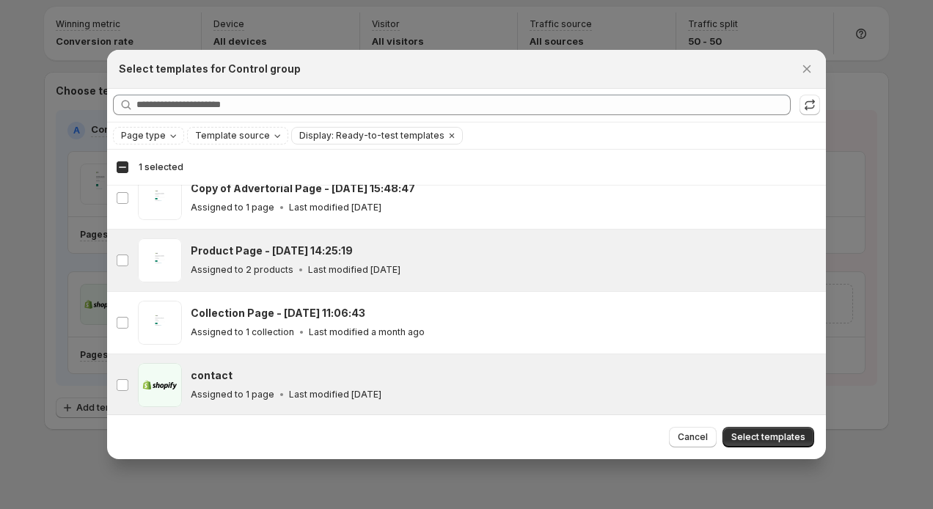
click at [394, 368] on div "contact" at bounding box center [502, 375] width 622 height 15
click at [745, 431] on button "Select templates" at bounding box center [769, 437] width 92 height 21
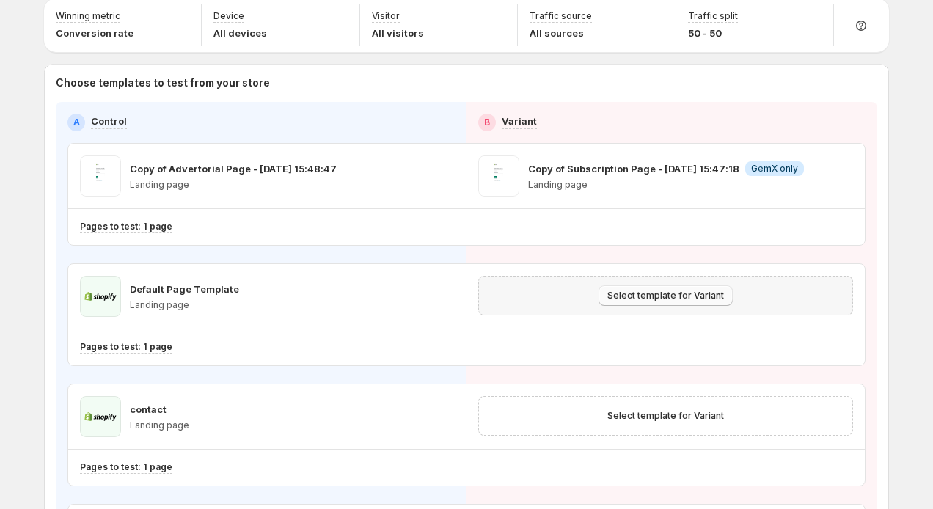
scroll to position [62, 0]
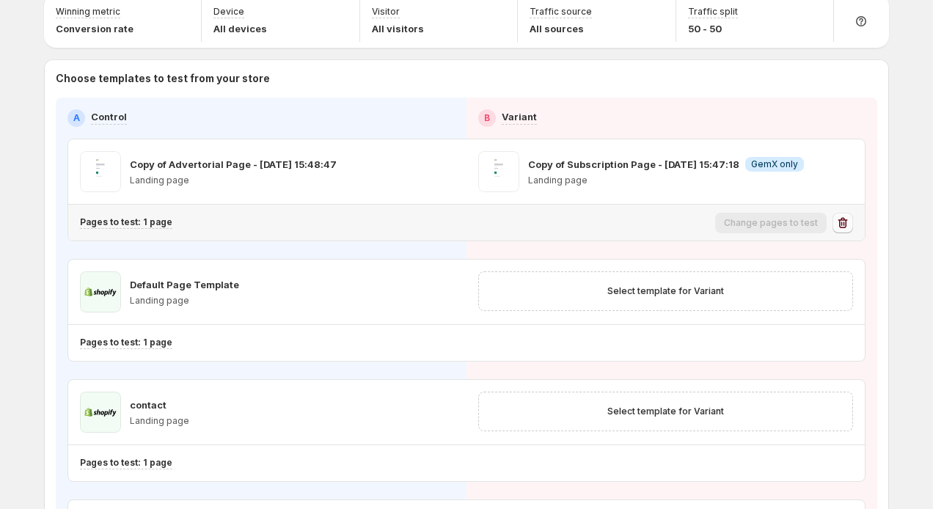
click at [843, 222] on icon "button" at bounding box center [843, 223] width 15 height 15
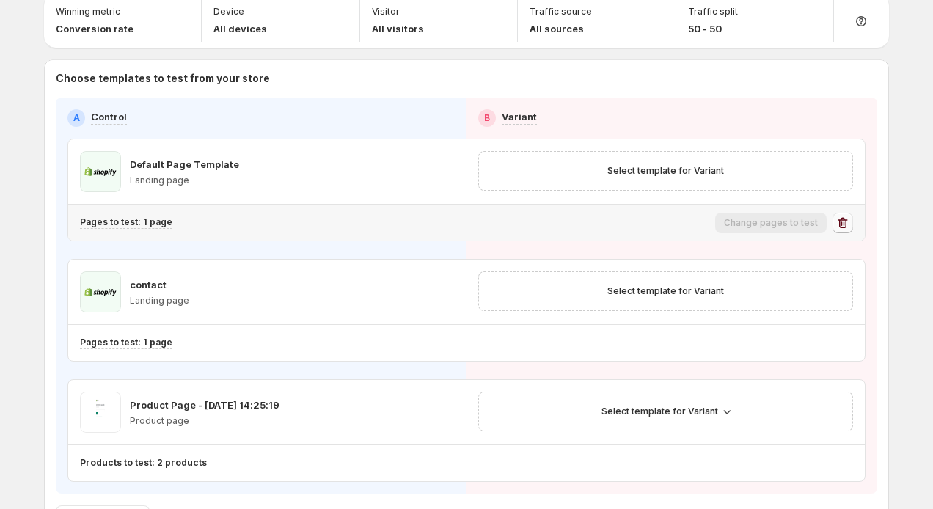
click at [843, 222] on icon "button" at bounding box center [843, 223] width 15 height 15
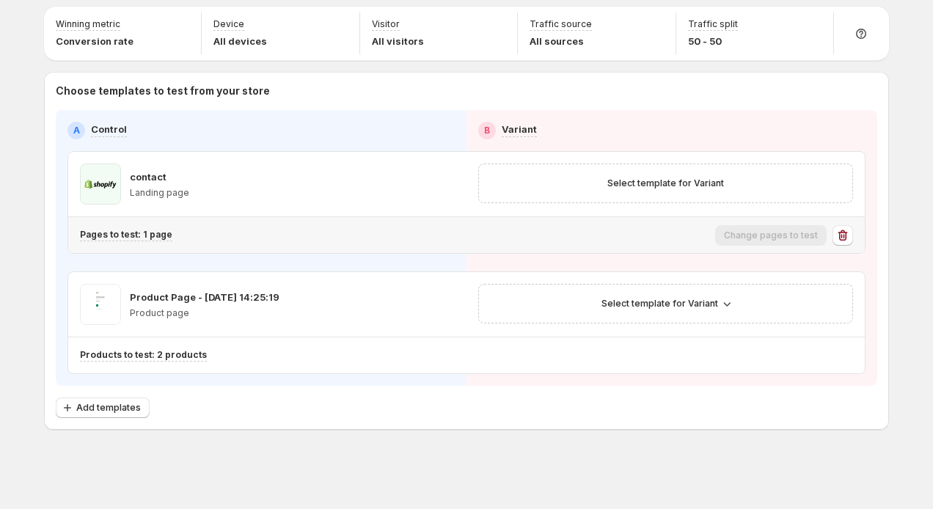
click at [843, 222] on div "Pages to test: 1 page Change pages to test" at bounding box center [466, 235] width 797 height 36
click at [842, 233] on icon "button" at bounding box center [843, 235] width 15 height 15
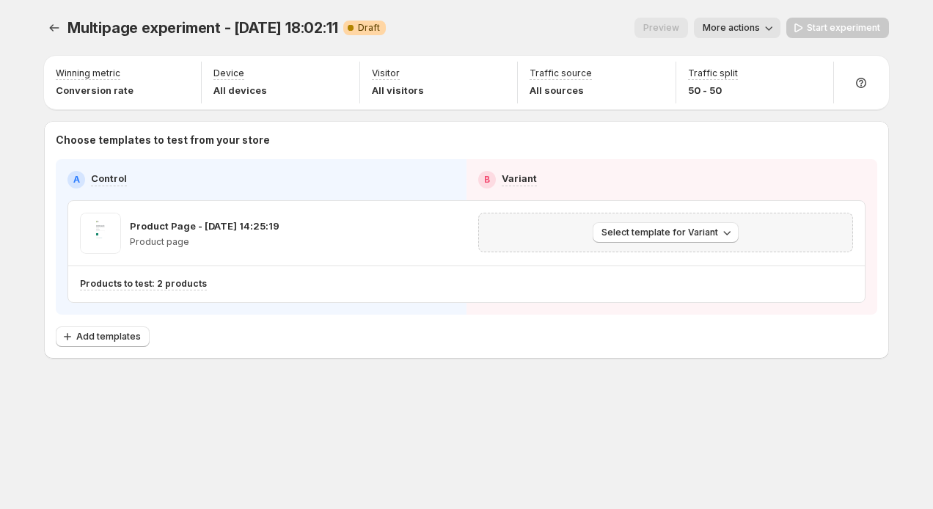
scroll to position [0, 0]
click at [838, 284] on icon "button" at bounding box center [843, 284] width 15 height 15
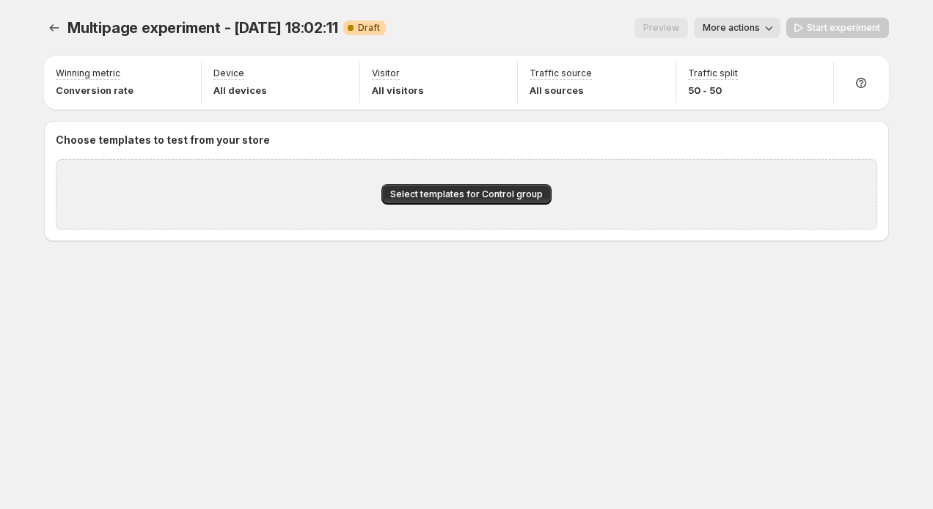
click at [739, 24] on span "More actions" at bounding box center [731, 28] width 57 height 12
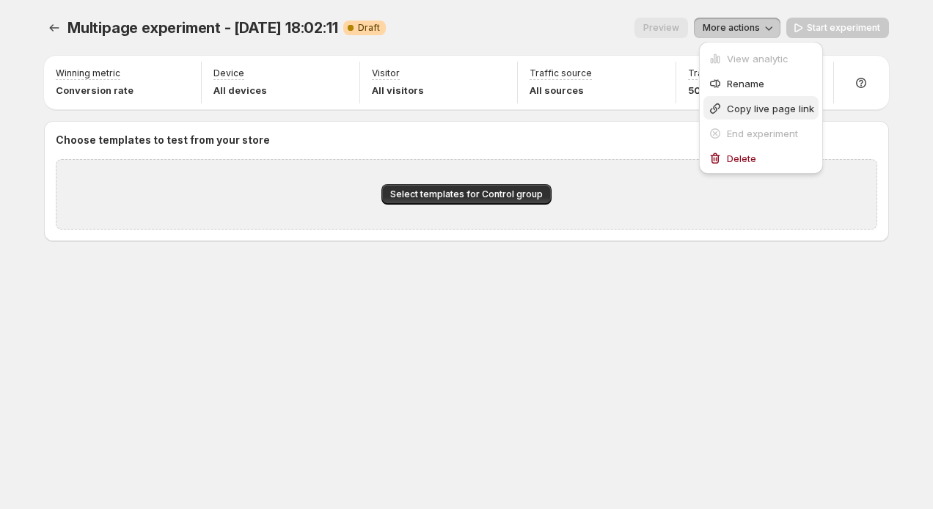
click at [738, 106] on span "Copy live page link" at bounding box center [770, 109] width 87 height 12
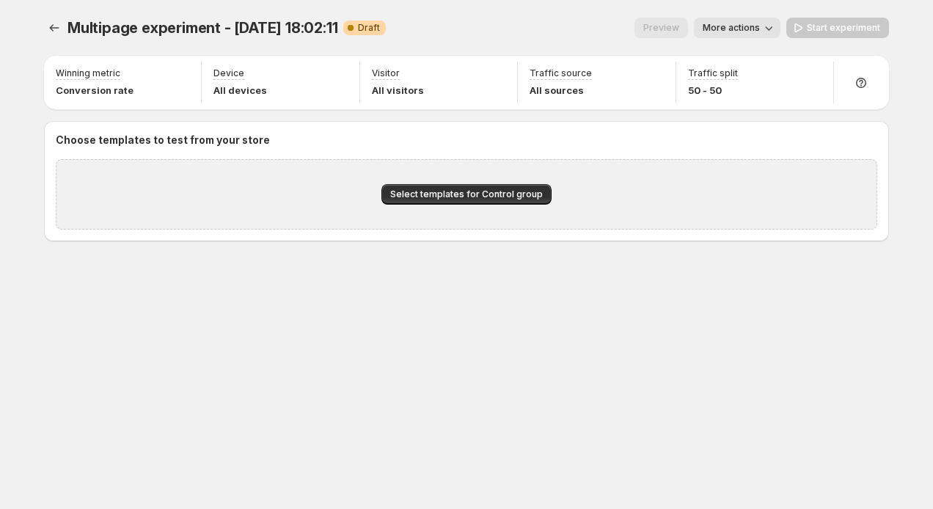
click at [750, 23] on span "More actions" at bounding box center [731, 28] width 57 height 12
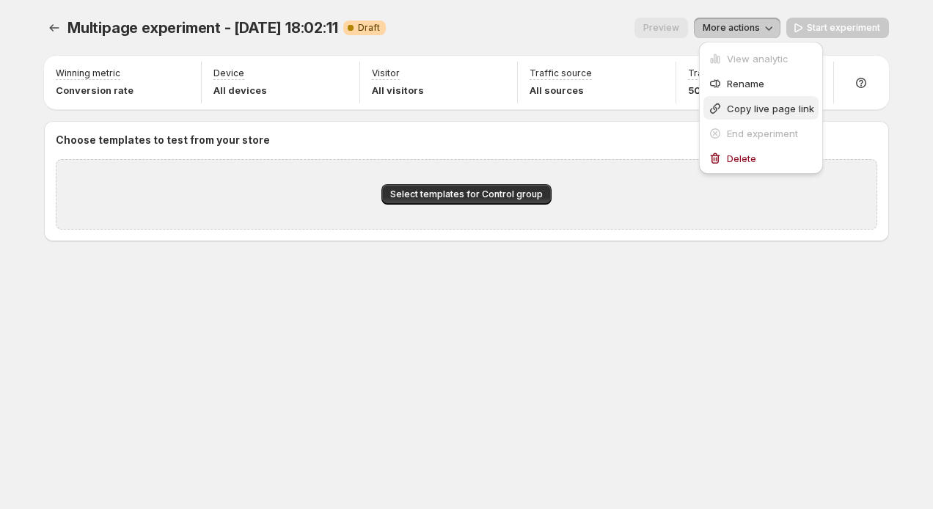
click at [743, 112] on span "Copy live page link" at bounding box center [770, 109] width 87 height 12
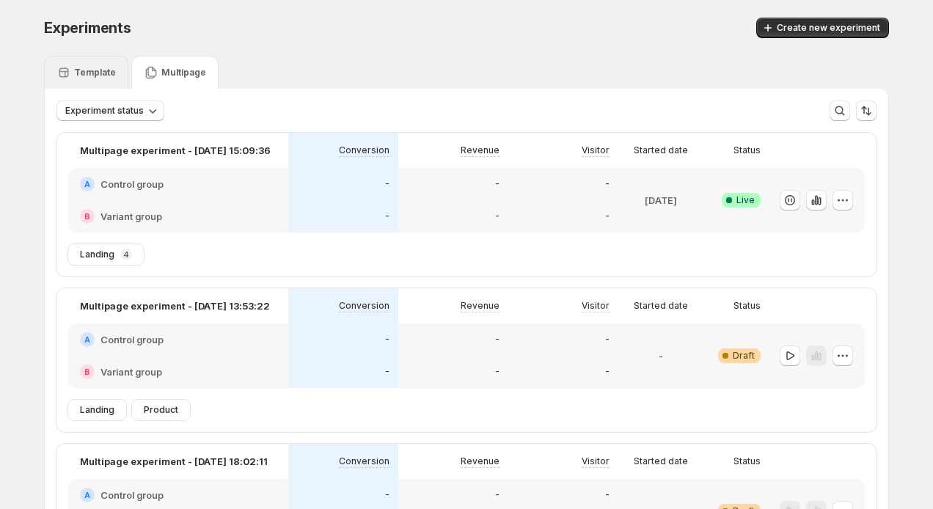
click at [92, 66] on div "Template" at bounding box center [85, 72] width 59 height 15
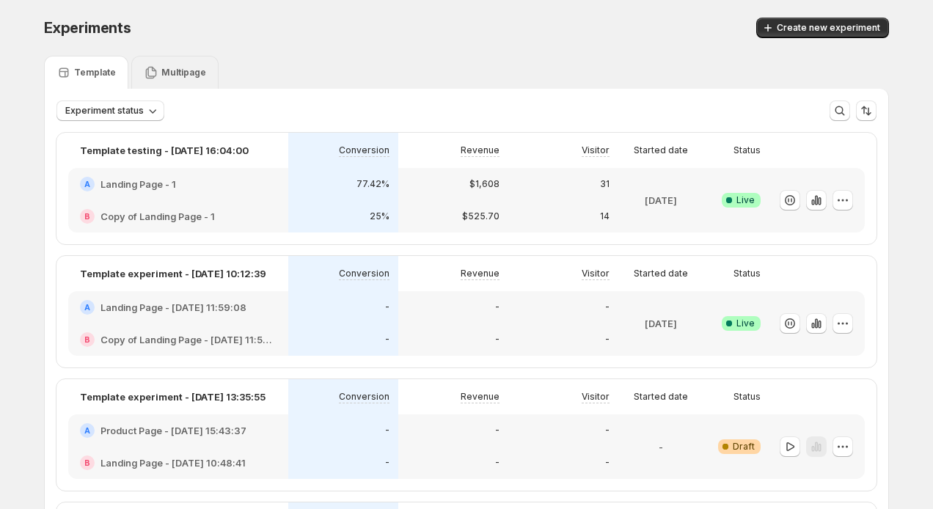
click at [161, 67] on p "Multipage" at bounding box center [183, 73] width 45 height 12
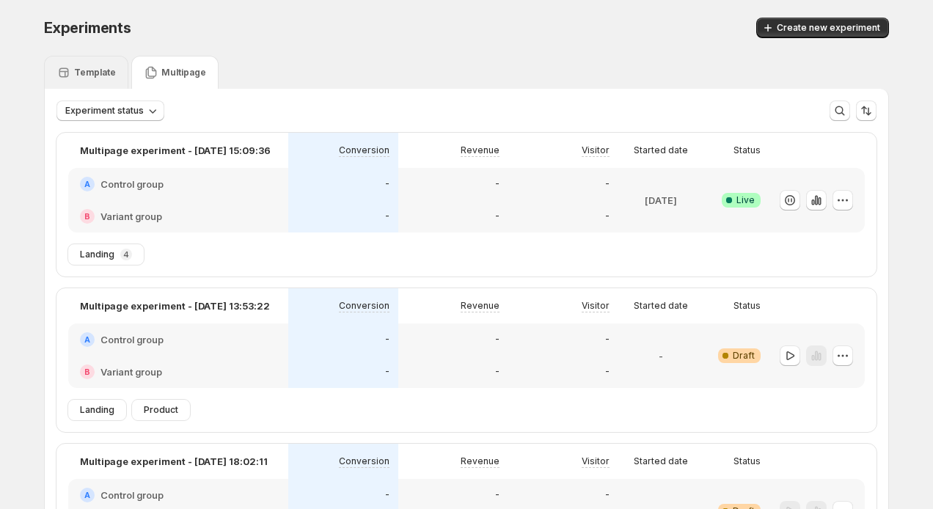
click at [103, 67] on p "Template" at bounding box center [95, 73] width 42 height 12
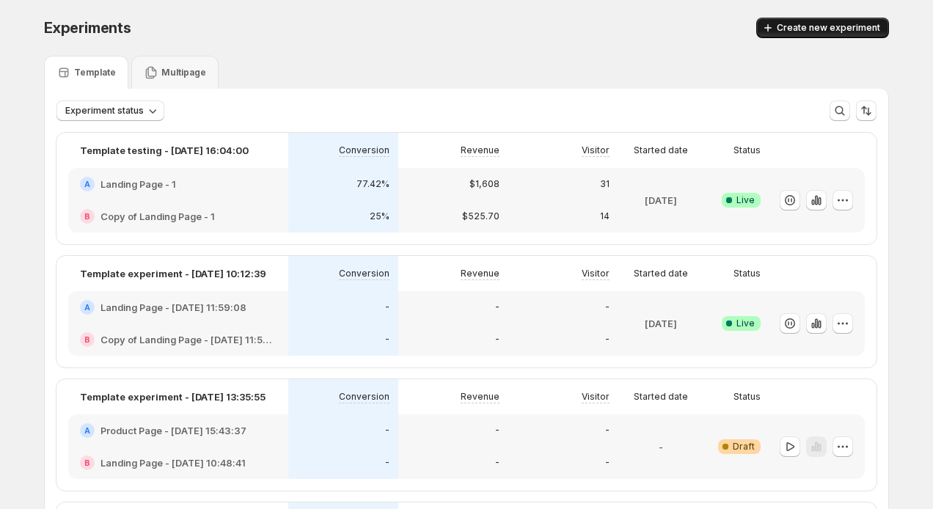
click at [848, 27] on span "Create new experiment" at bounding box center [828, 28] width 103 height 12
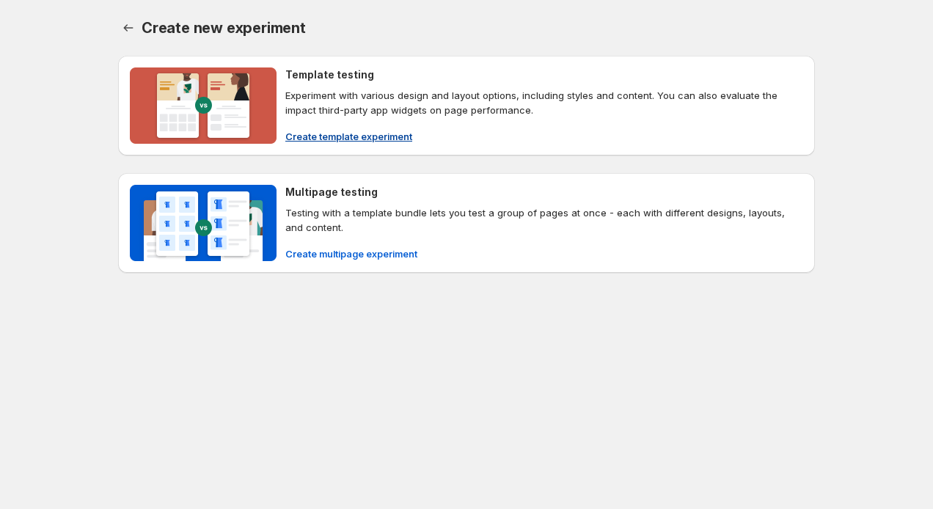
click at [391, 128] on button "Create template experiment" at bounding box center [349, 136] width 145 height 23
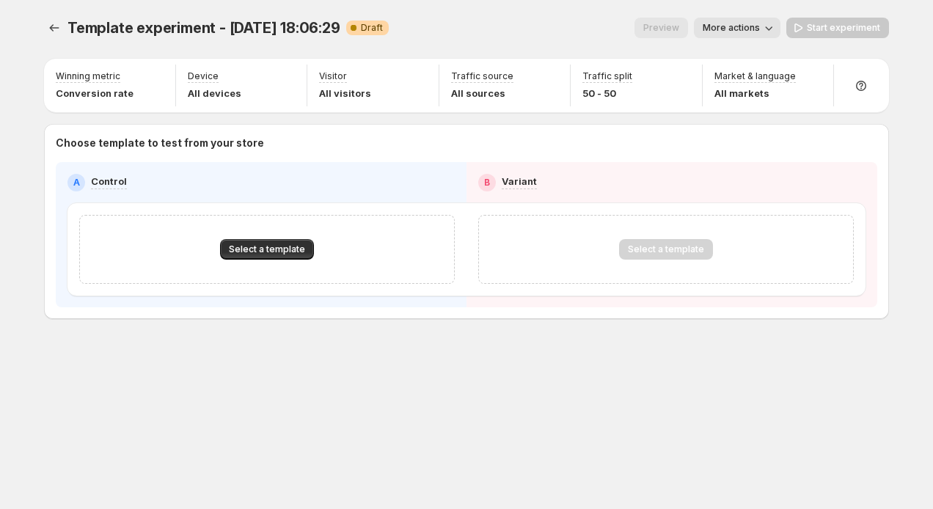
click at [743, 23] on span "More actions" at bounding box center [731, 28] width 57 height 12
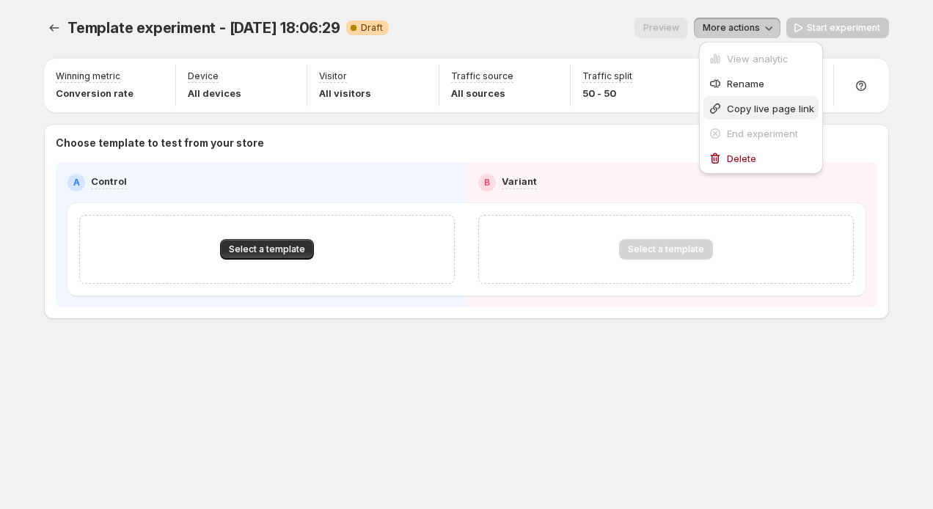
click at [749, 101] on span "Copy live page link" at bounding box center [770, 108] width 87 height 15
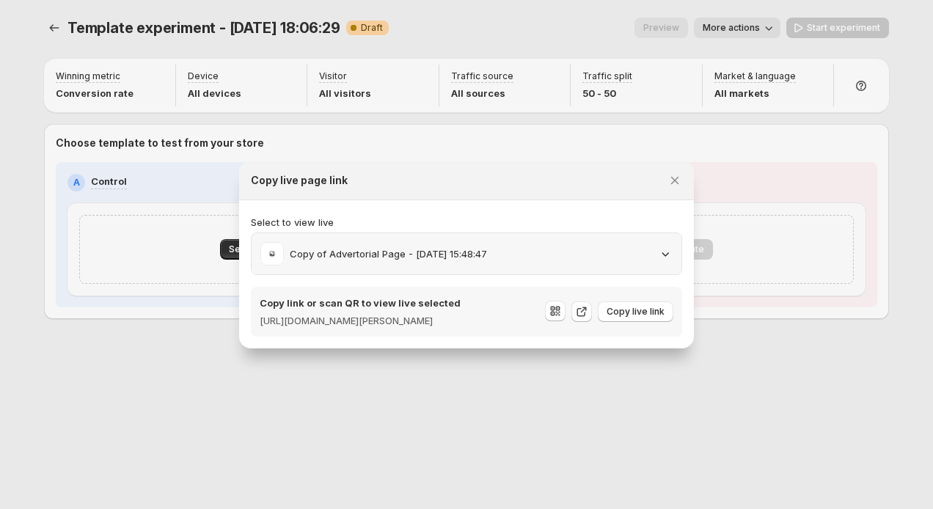
click at [647, 242] on div "Copy of Advertorial Page - Aug 28, 15:48:47" at bounding box center [466, 253] width 412 height 23
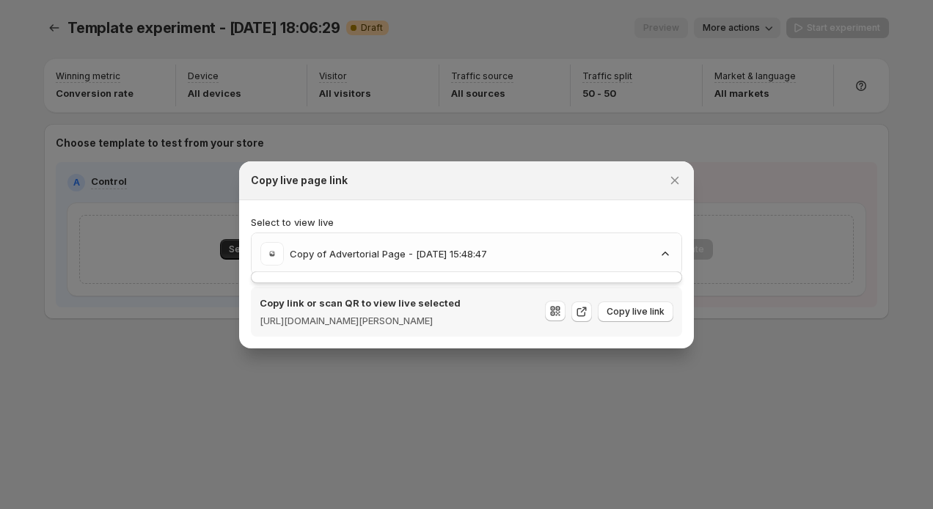
click at [652, 200] on section "Select to view live Copy of Advertorial Page - Aug 28, 15:48:47 Copy link or sc…" at bounding box center [466, 274] width 455 height 148
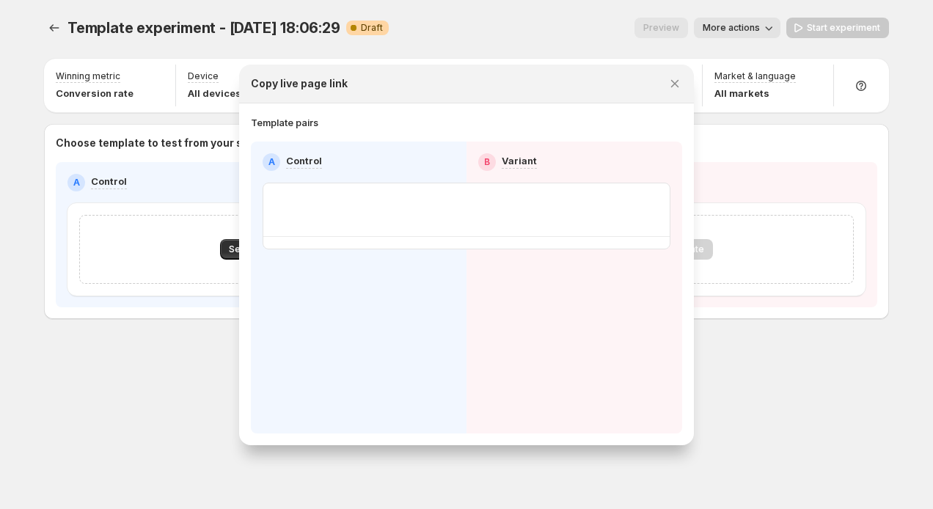
click at [192, 101] on div at bounding box center [466, 254] width 933 height 509
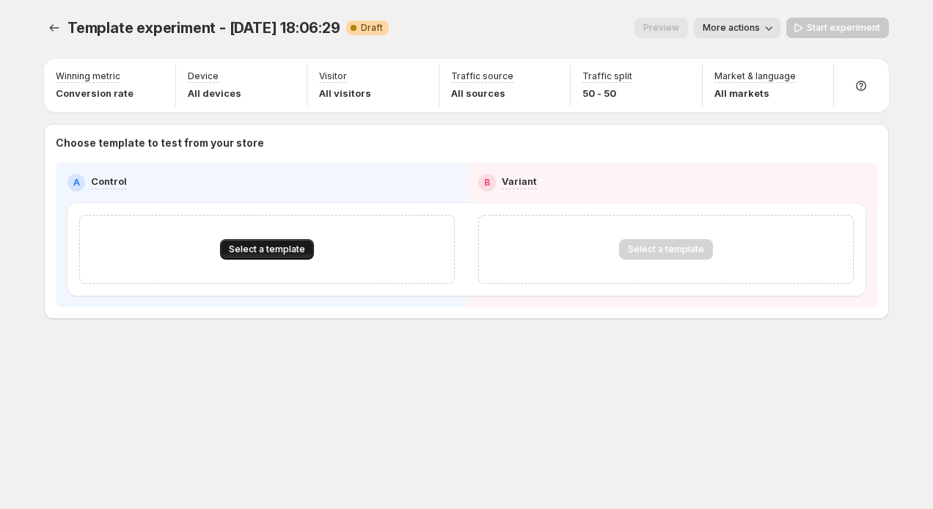
click at [285, 255] on button "Select a template" at bounding box center [267, 249] width 94 height 21
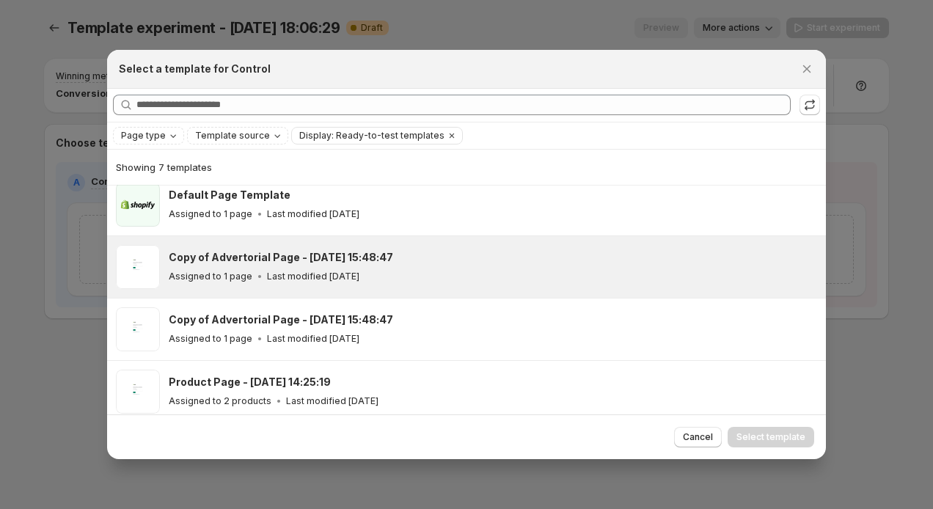
scroll to position [76, 0]
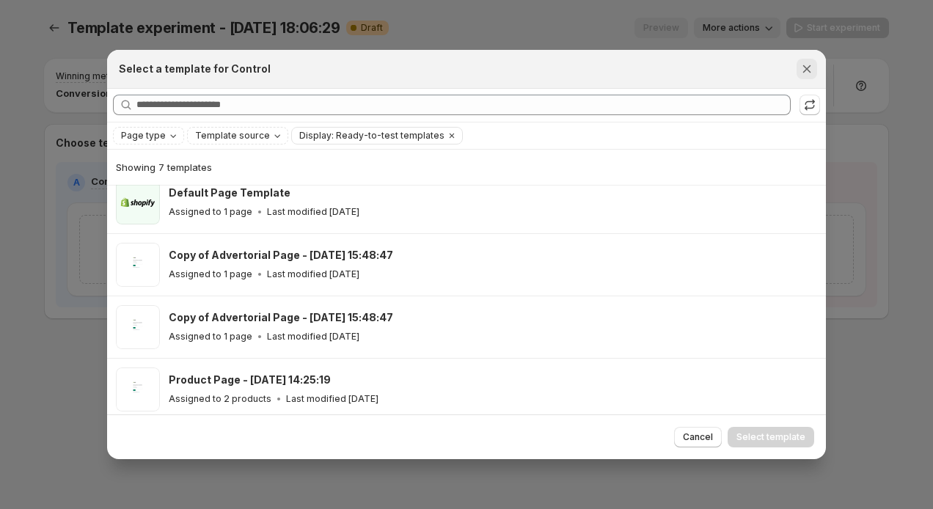
click at [808, 61] on button "Close" at bounding box center [807, 69] width 21 height 21
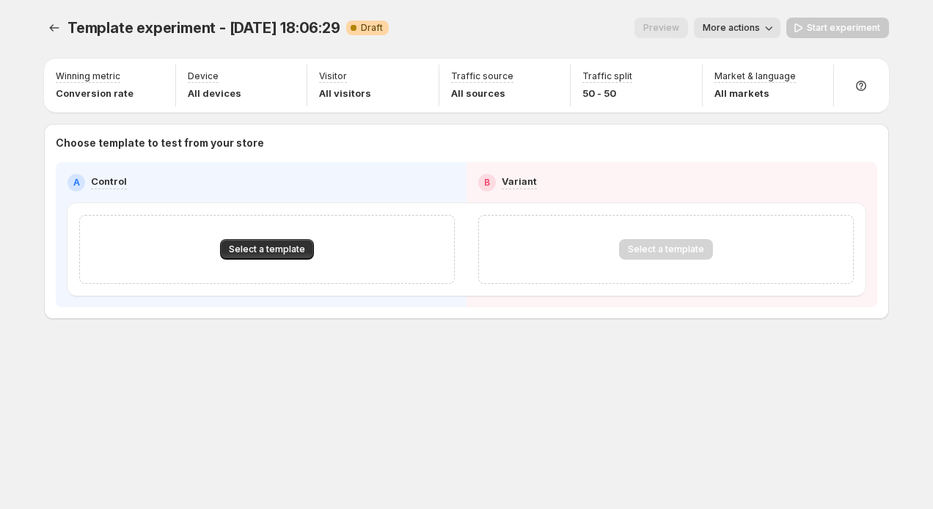
click at [759, 35] on button "More actions" at bounding box center [737, 28] width 87 height 21
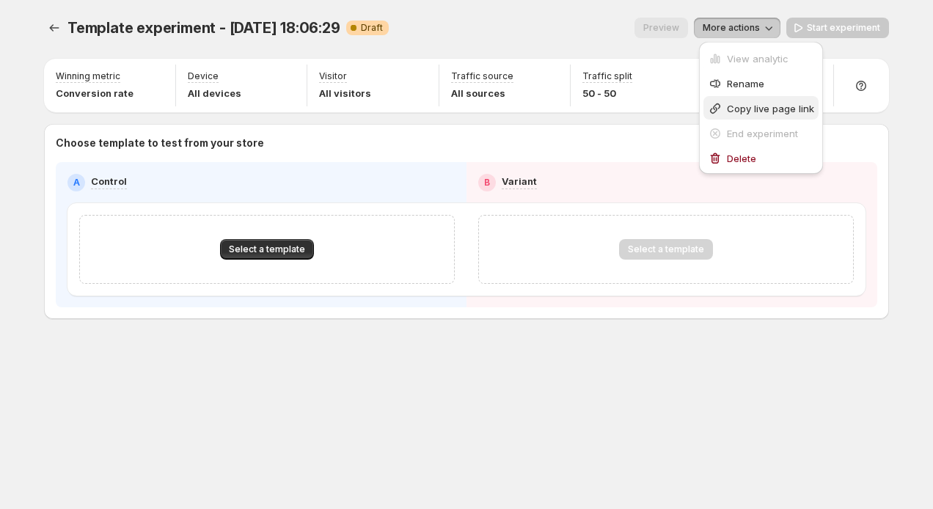
click at [756, 109] on span "Copy live page link" at bounding box center [770, 109] width 87 height 12
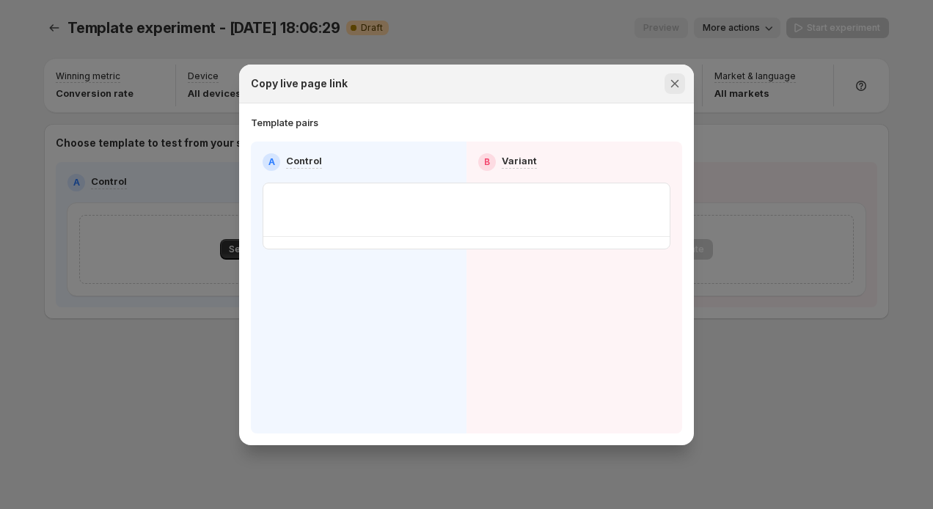
click at [678, 84] on icon "Close" at bounding box center [675, 83] width 15 height 15
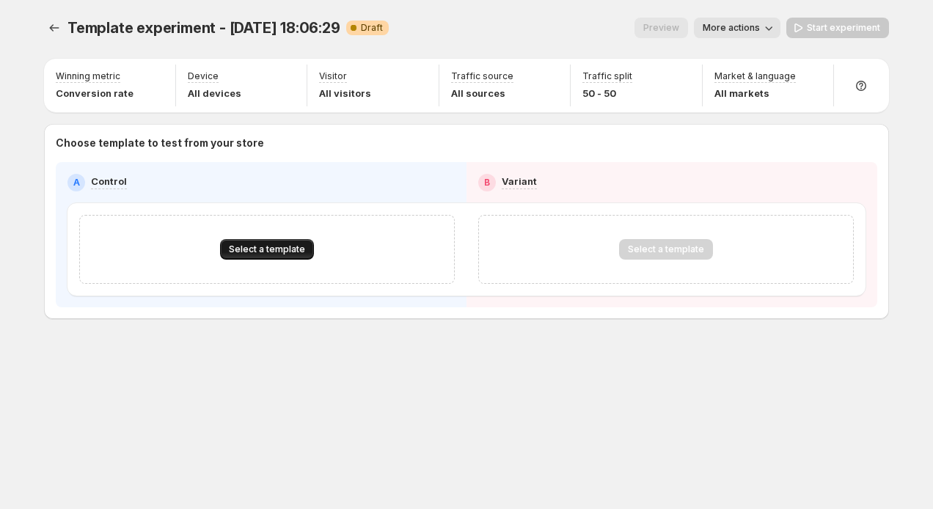
click at [296, 251] on span "Select a template" at bounding box center [267, 250] width 76 height 12
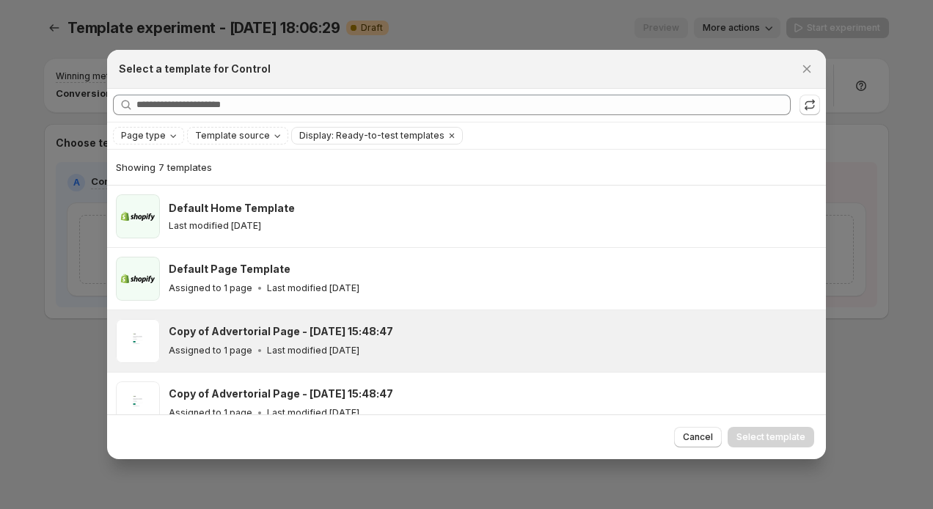
click at [311, 321] on div "Copy of Advertorial Page - Aug 28, 15:48:47 Assigned to 1 page Last modified 15…" at bounding box center [493, 341] width 649 height 44
click at [774, 439] on span "Select template" at bounding box center [771, 437] width 69 height 12
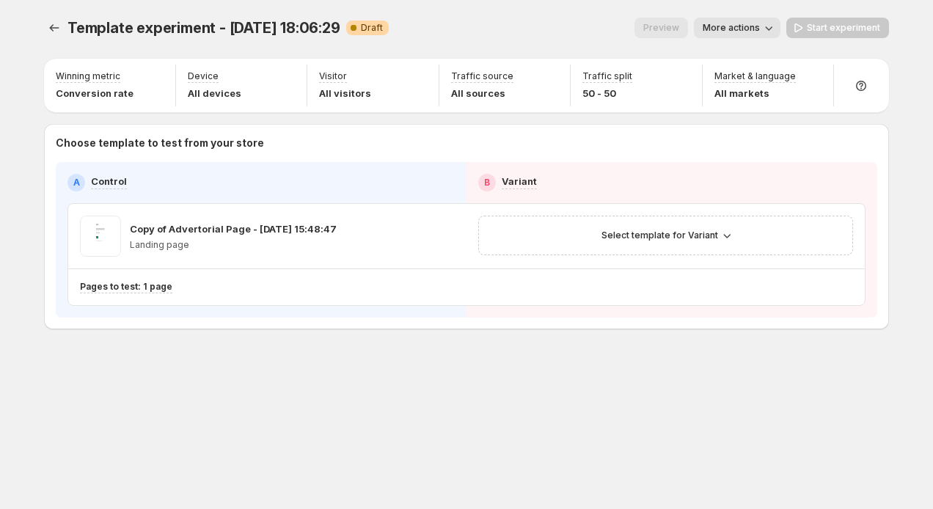
click at [742, 32] on span "More actions" at bounding box center [731, 28] width 57 height 12
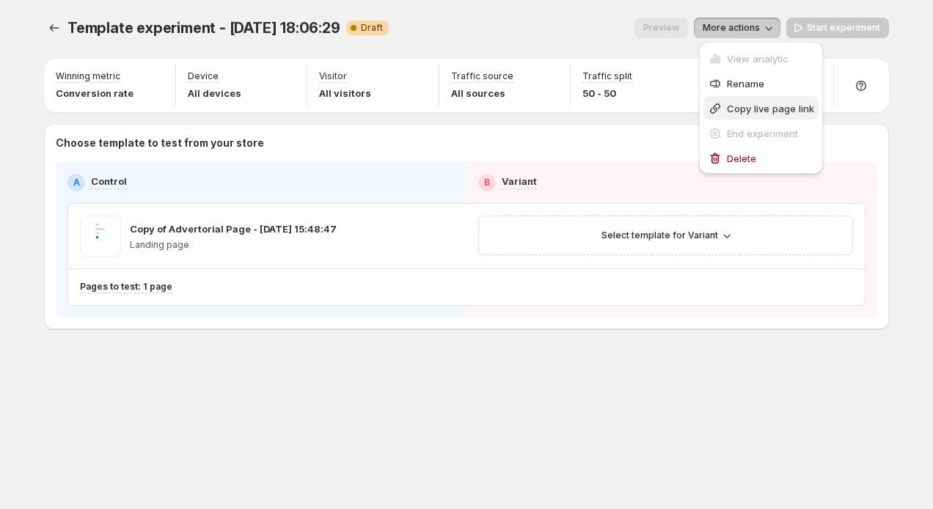
click at [738, 103] on span "Copy live page link" at bounding box center [770, 109] width 87 height 12
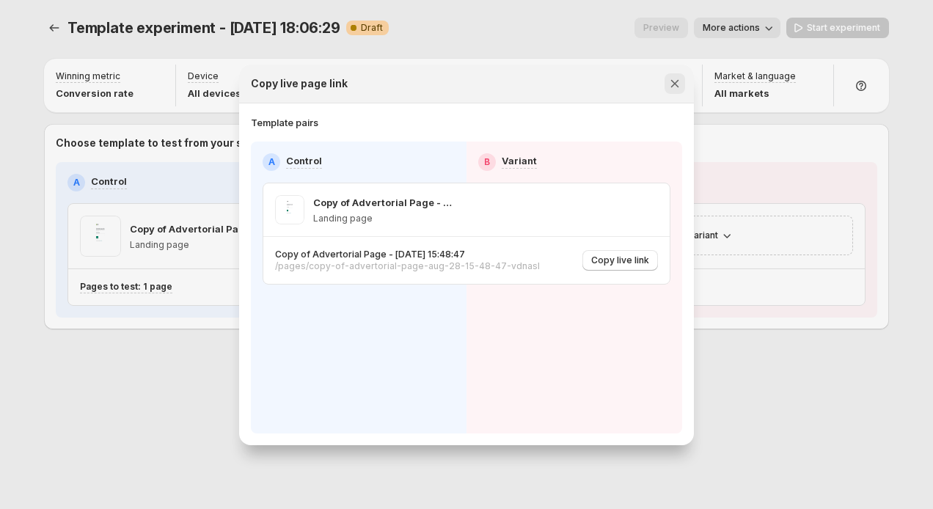
click at [673, 80] on icon "Close" at bounding box center [675, 83] width 15 height 15
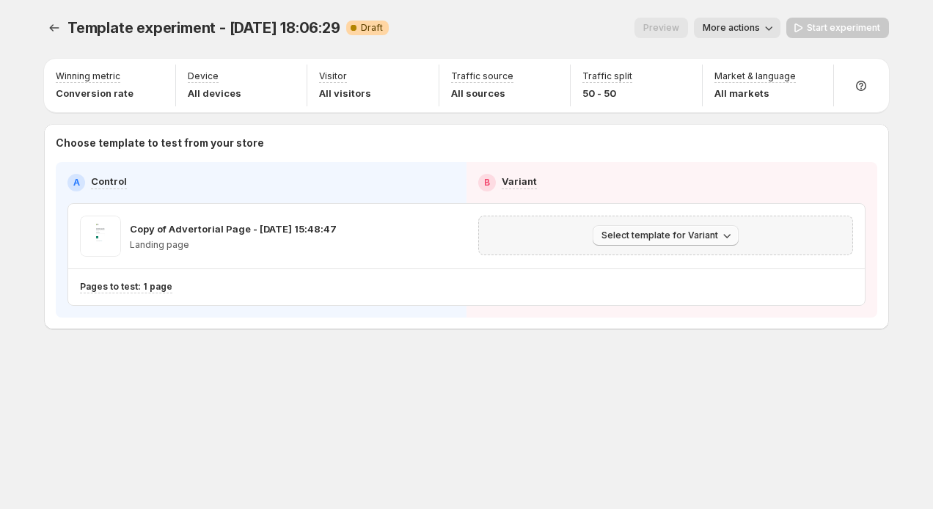
click at [640, 236] on span "Select template for Variant" at bounding box center [660, 236] width 117 height 12
click at [620, 273] on button "Select an existing template" at bounding box center [668, 265] width 158 height 23
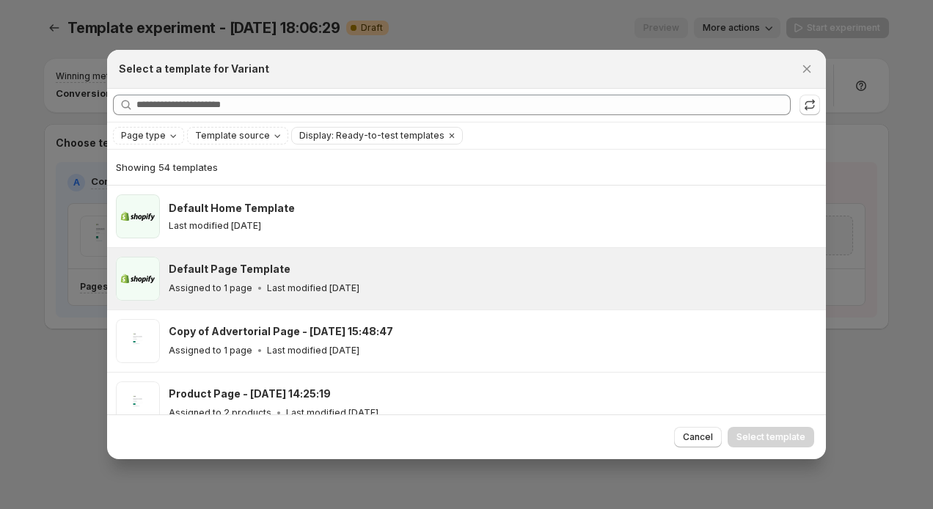
click at [461, 278] on div "Default Page Template Assigned to 1 page Last modified 2 months ago" at bounding box center [491, 279] width 644 height 34
click at [746, 439] on span "Select template" at bounding box center [771, 437] width 69 height 12
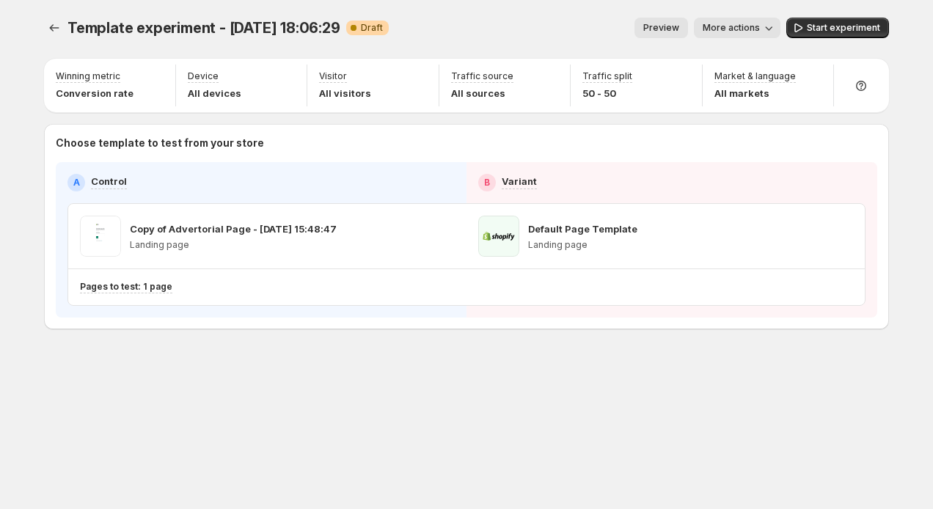
click at [759, 26] on span "More actions" at bounding box center [731, 28] width 57 height 12
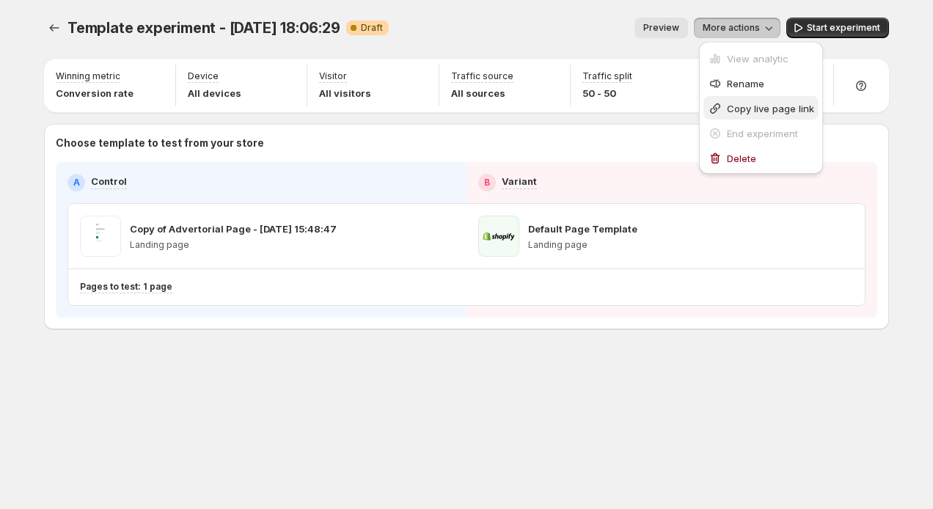
click at [748, 106] on span "Copy live page link" at bounding box center [770, 109] width 87 height 12
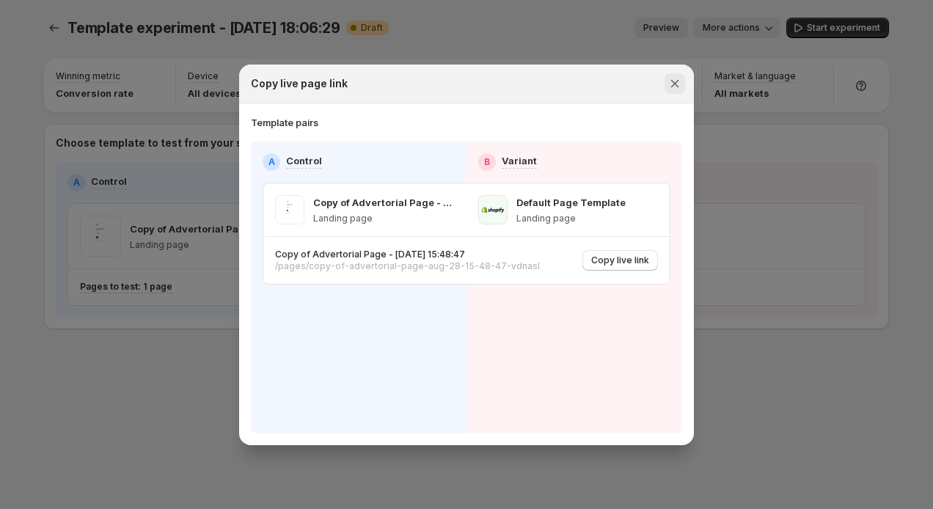
click at [671, 83] on icon "Close" at bounding box center [675, 83] width 15 height 15
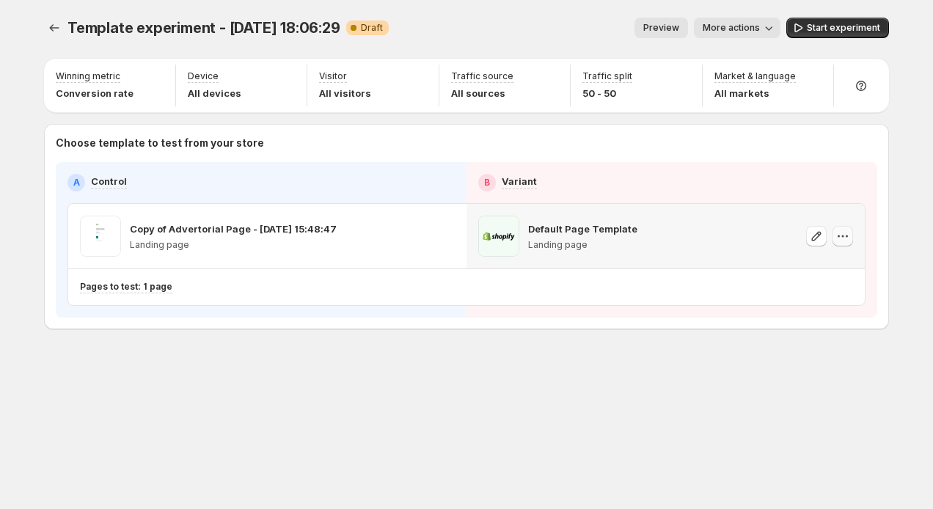
click at [841, 235] on icon "button" at bounding box center [843, 236] width 15 height 15
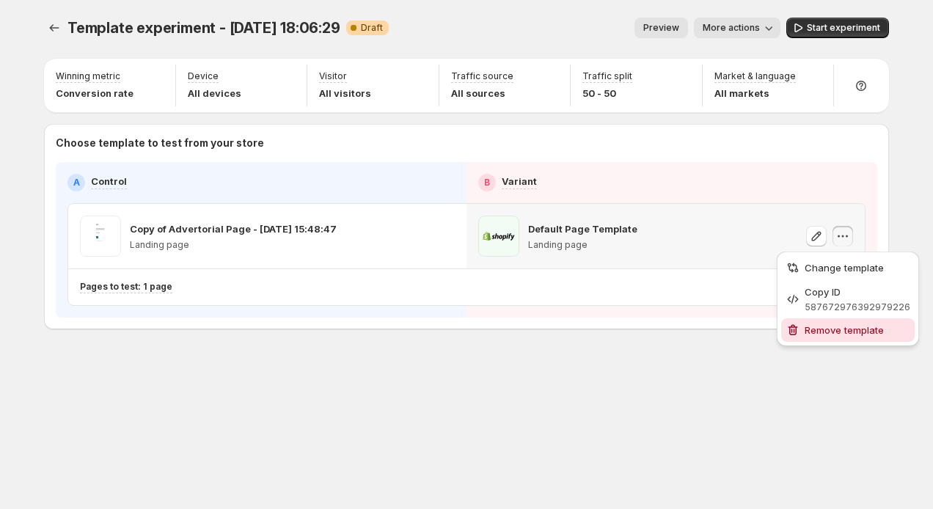
click at [823, 336] on span "Remove template" at bounding box center [858, 330] width 106 height 15
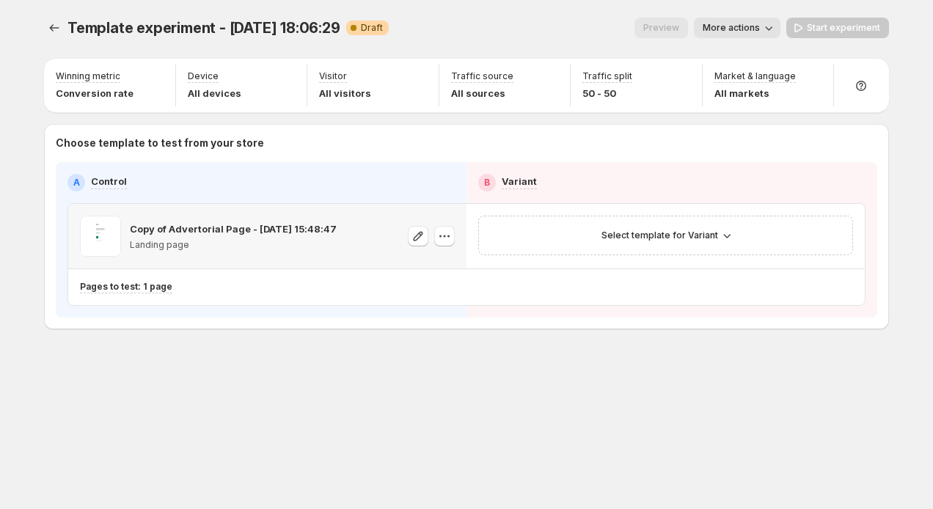
click at [450, 237] on icon "button" at bounding box center [444, 236] width 15 height 15
click at [428, 279] on button "Change template" at bounding box center [449, 267] width 134 height 23
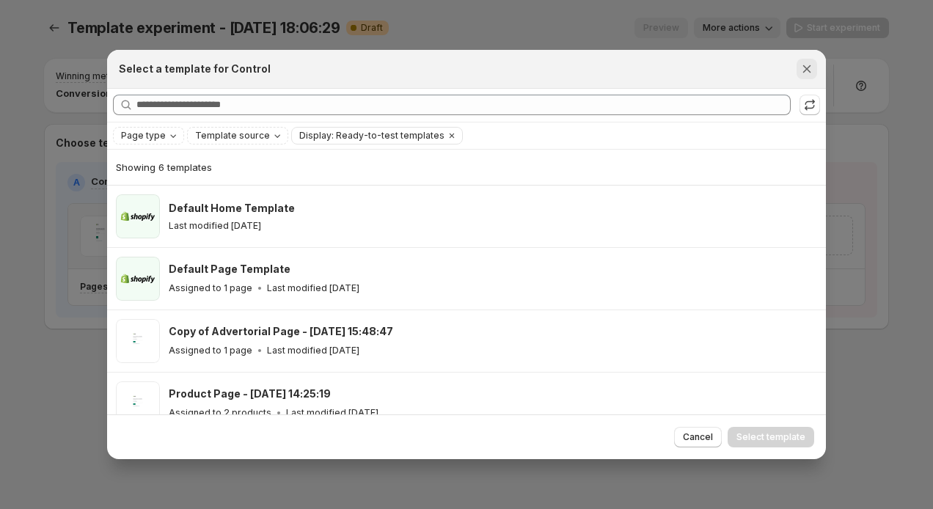
click at [805, 65] on icon "Close" at bounding box center [807, 69] width 15 height 15
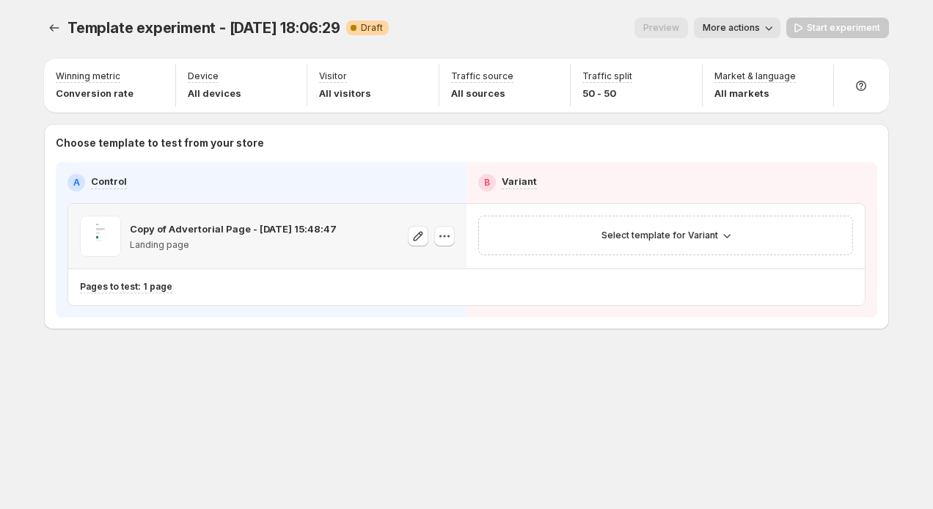
click at [716, 38] on div "Template experiment - Oct 6, 18:06:29. This page is ready Template experiment -…" at bounding box center [466, 28] width 845 height 56
click at [723, 38] on div "Template experiment - Oct 6, 18:06:29. This page is ready Template experiment -…" at bounding box center [466, 28] width 845 height 56
click at [735, 33] on span "More actions" at bounding box center [731, 28] width 57 height 12
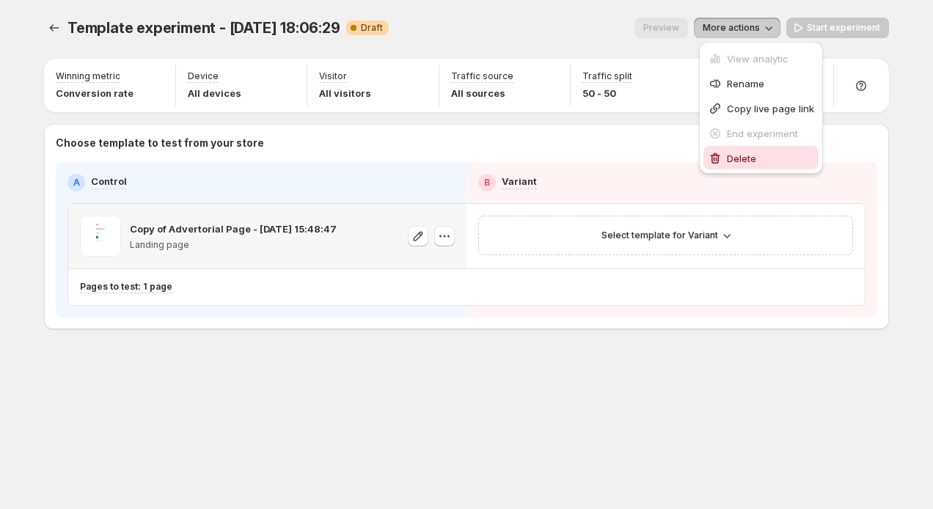
click at [724, 152] on div "Delete" at bounding box center [761, 158] width 106 height 15
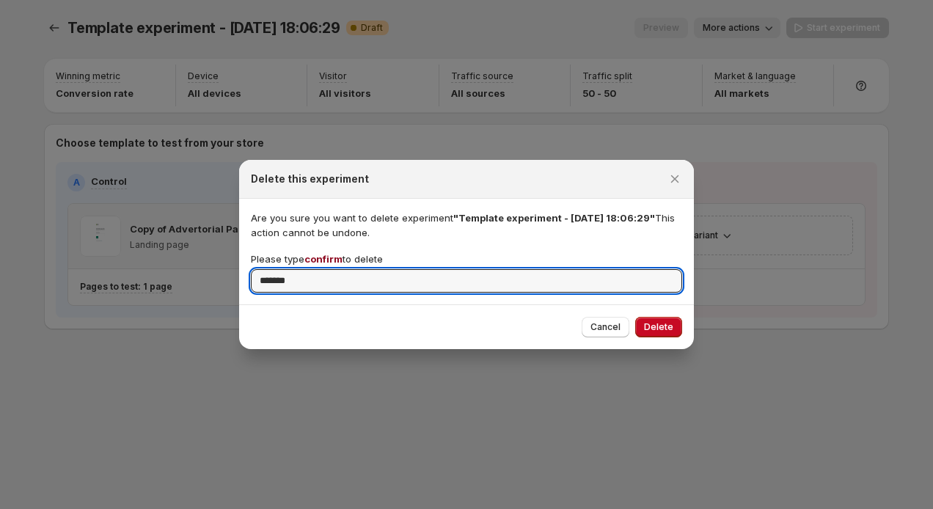
type input "*******"
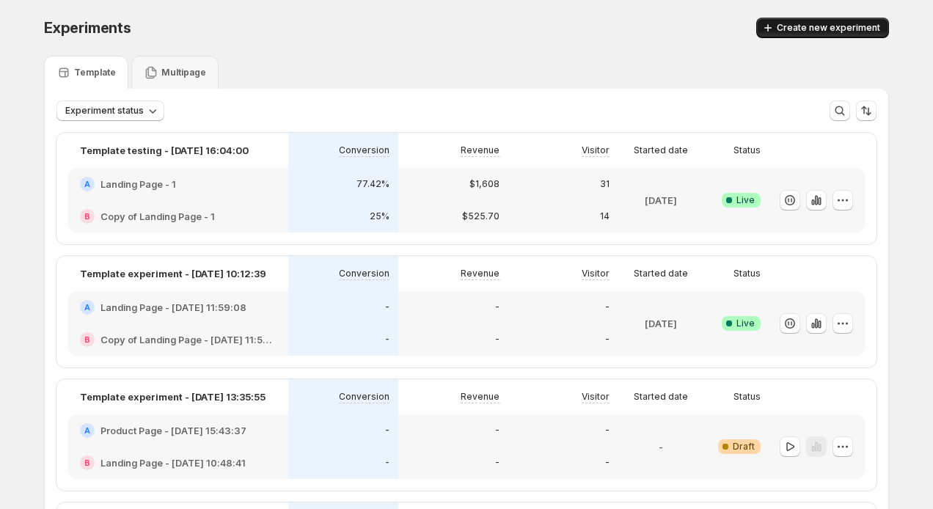
click at [772, 29] on icon "button" at bounding box center [767, 27] width 7 height 7
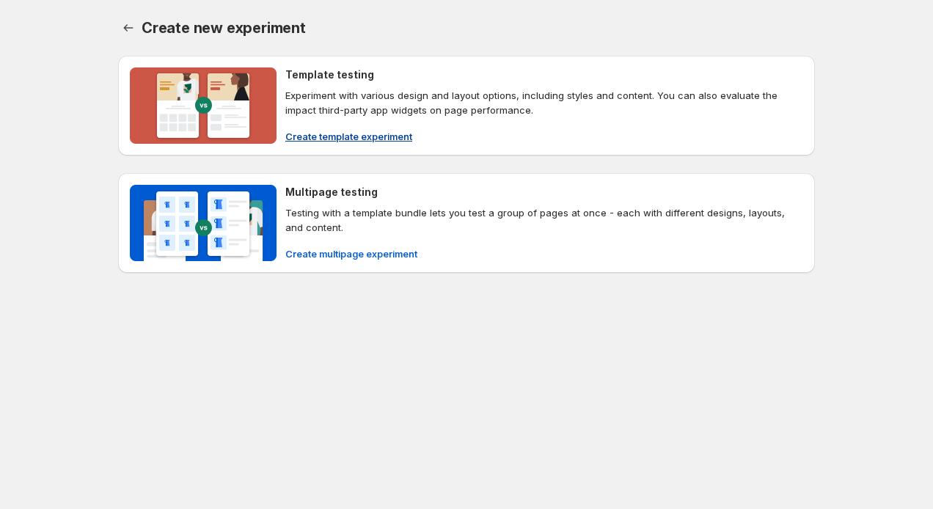
click at [390, 136] on span "Create template experiment" at bounding box center [348, 136] width 127 height 15
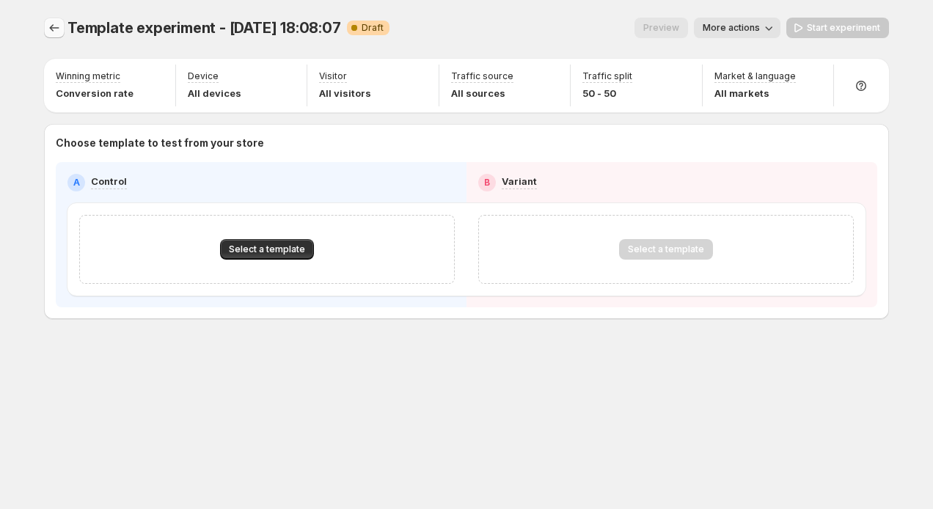
click at [52, 21] on icon "Experiments" at bounding box center [54, 28] width 15 height 15
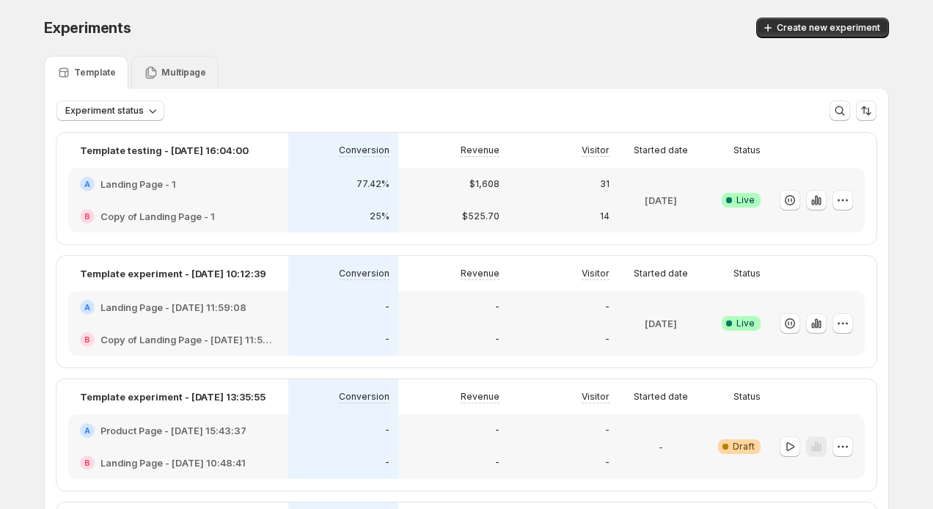
click at [186, 71] on p "Multipage" at bounding box center [183, 73] width 45 height 12
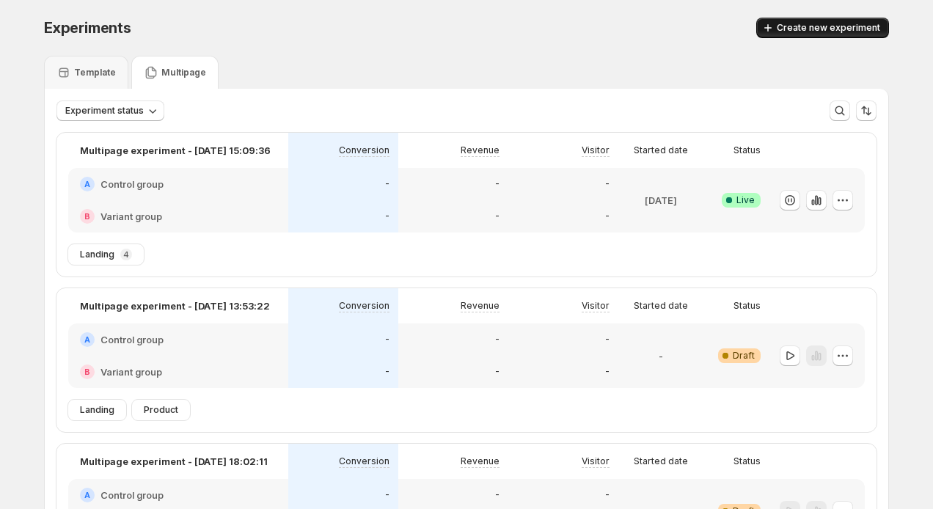
click at [850, 27] on span "Create new experiment" at bounding box center [828, 28] width 103 height 12
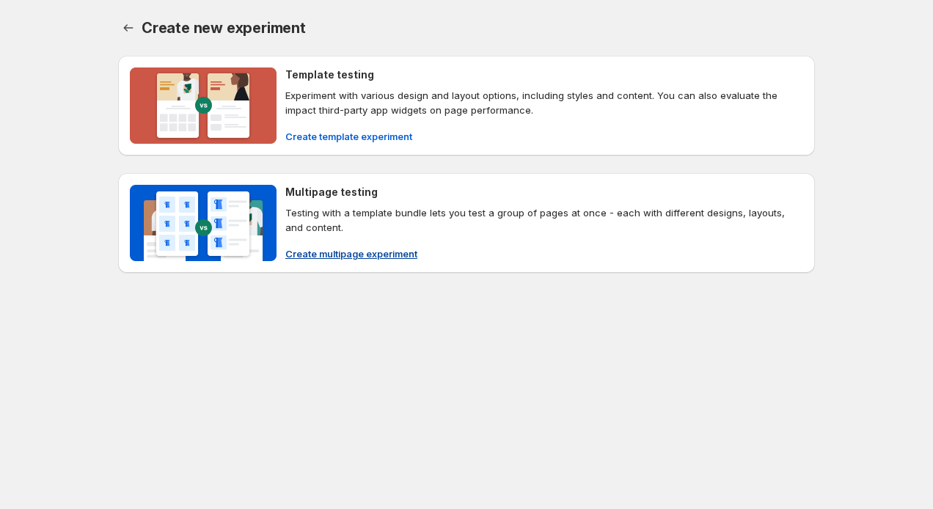
click at [407, 250] on span "Create multipage experiment" at bounding box center [351, 253] width 132 height 15
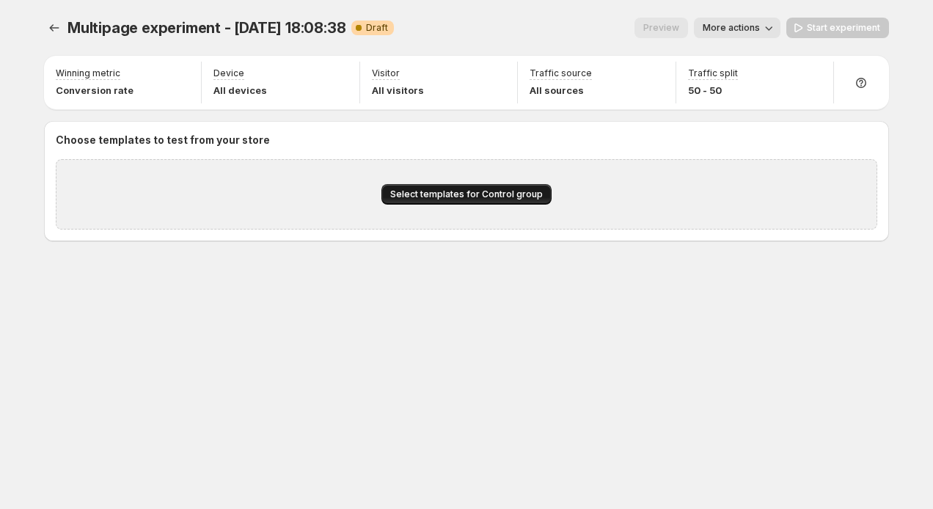
click at [432, 186] on button "Select templates for Control group" at bounding box center [466, 194] width 170 height 21
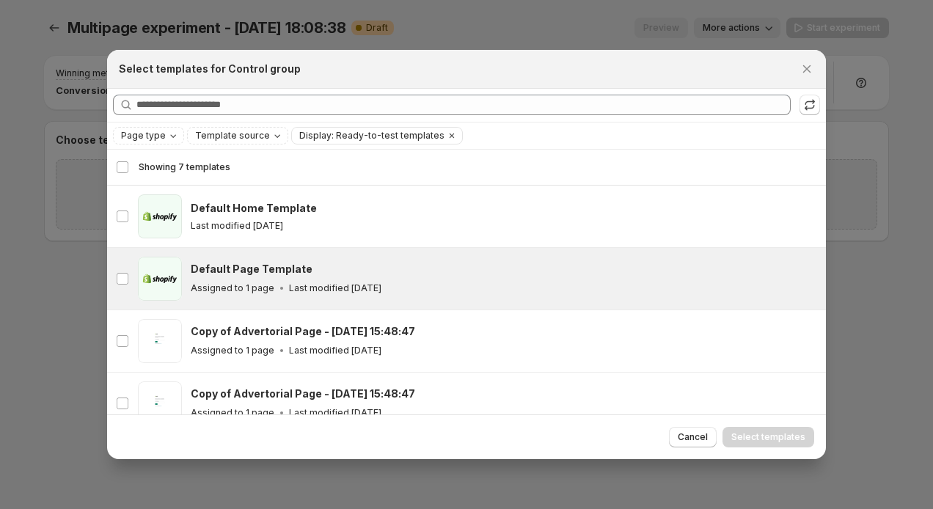
click at [249, 287] on p "Assigned to 1 page" at bounding box center [233, 288] width 84 height 12
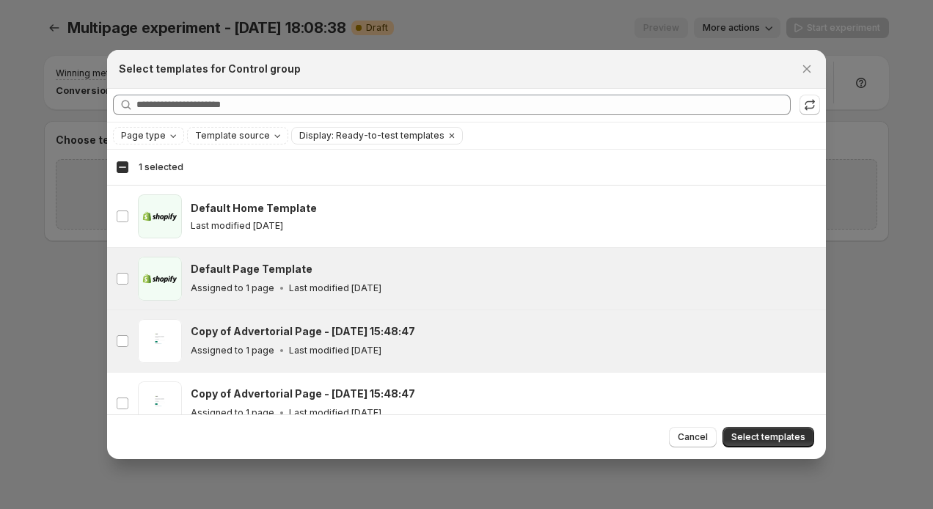
click at [249, 329] on h3 "Copy of Advertorial Page - Aug 28, 15:48:47" at bounding box center [303, 331] width 224 height 15
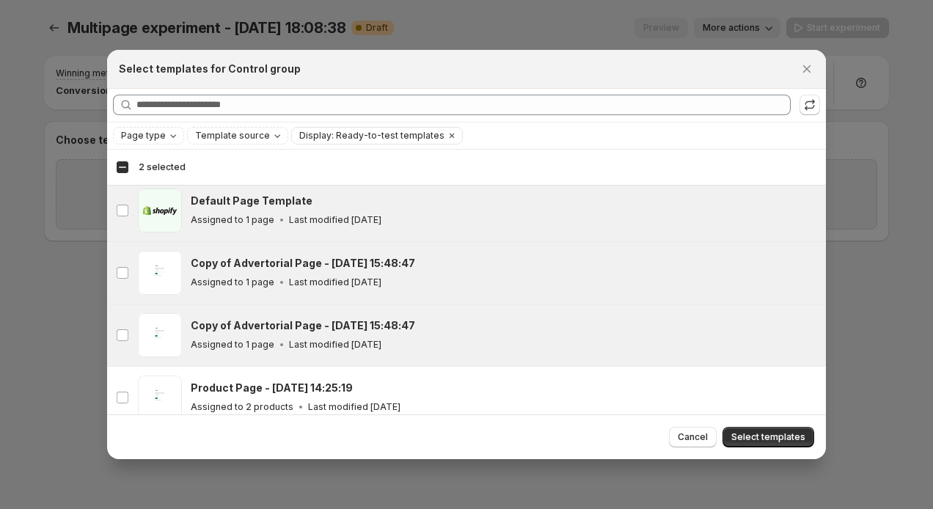
click at [260, 329] on h3 "Copy of Advertorial Page - Aug 28, 15:48:47" at bounding box center [303, 325] width 224 height 15
click at [751, 428] on button "Select templates" at bounding box center [769, 437] width 92 height 21
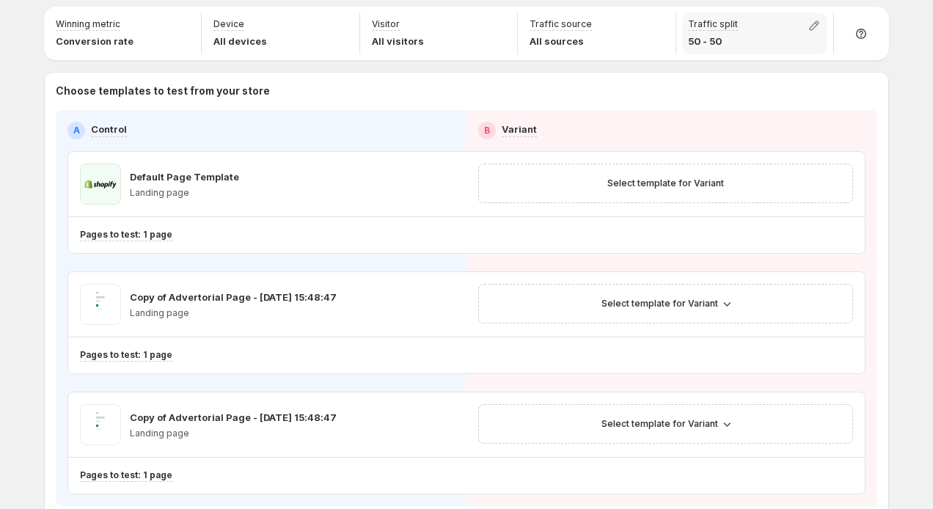
scroll to position [0, 0]
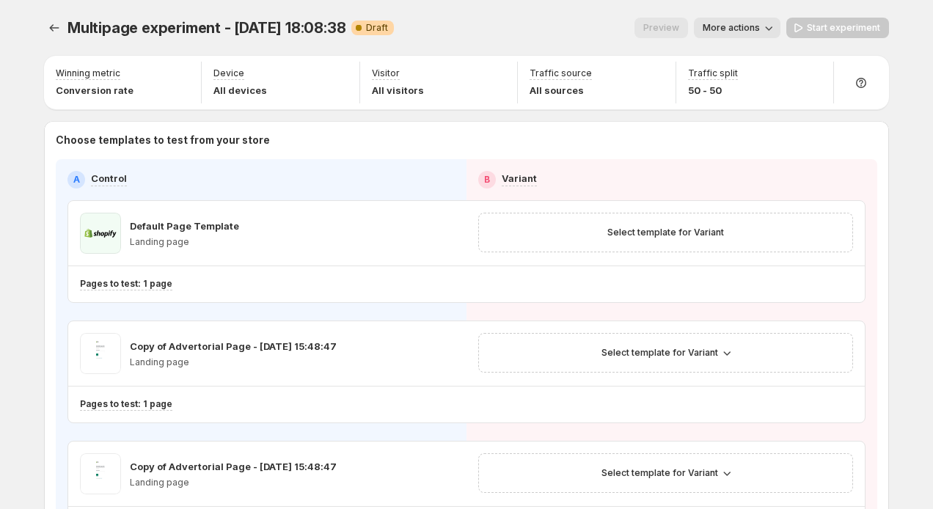
click at [750, 32] on span "More actions" at bounding box center [731, 28] width 57 height 12
click at [748, 122] on ul "View analytic Rename Copy live page link End experiment Delete" at bounding box center [761, 107] width 115 height 123
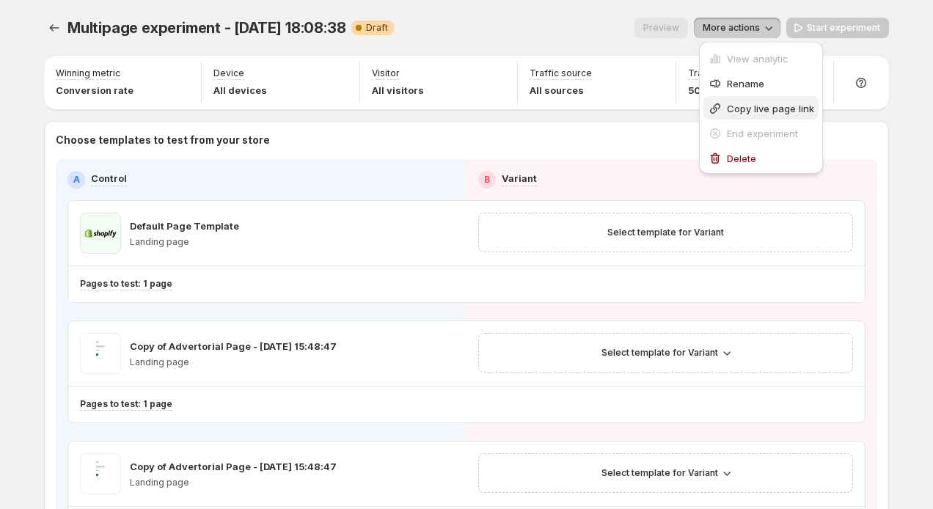
click at [756, 109] on span "Copy live page link" at bounding box center [770, 109] width 87 height 12
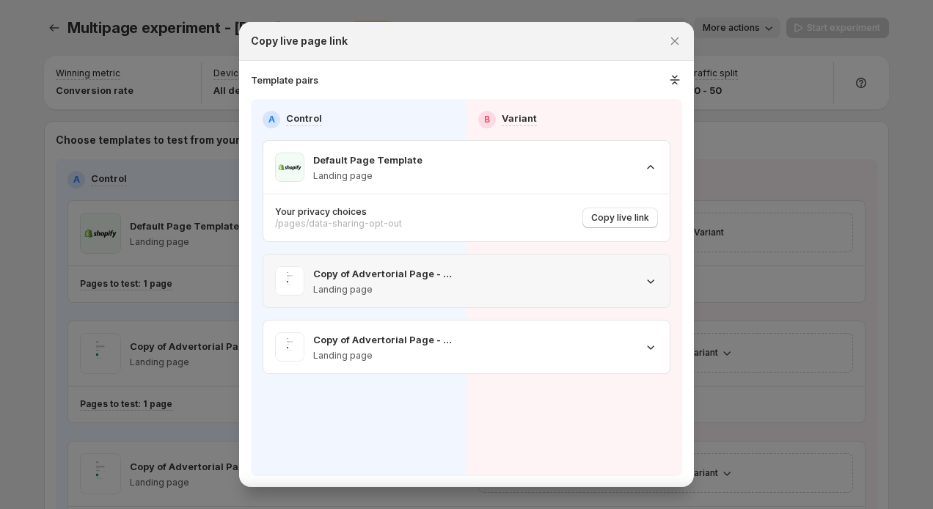
click at [545, 286] on div ":rru:" at bounding box center [568, 280] width 180 height 29
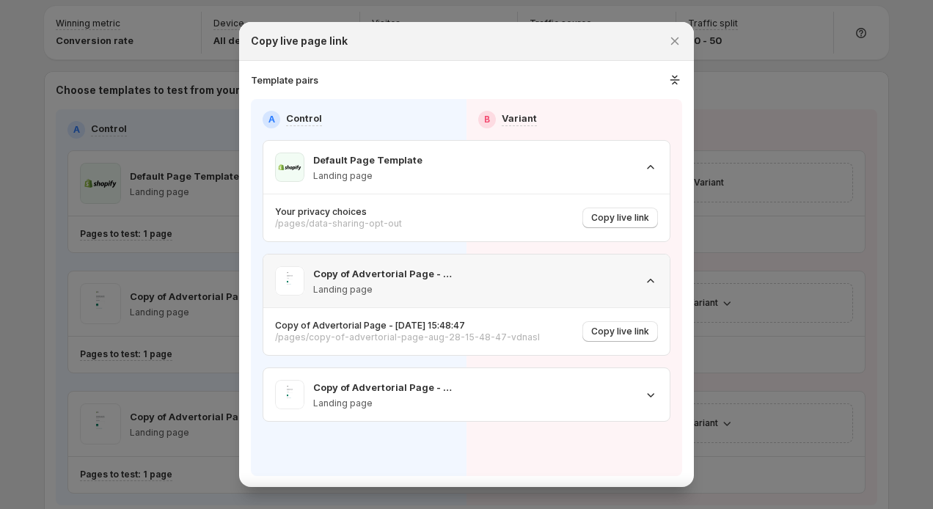
scroll to position [75, 0]
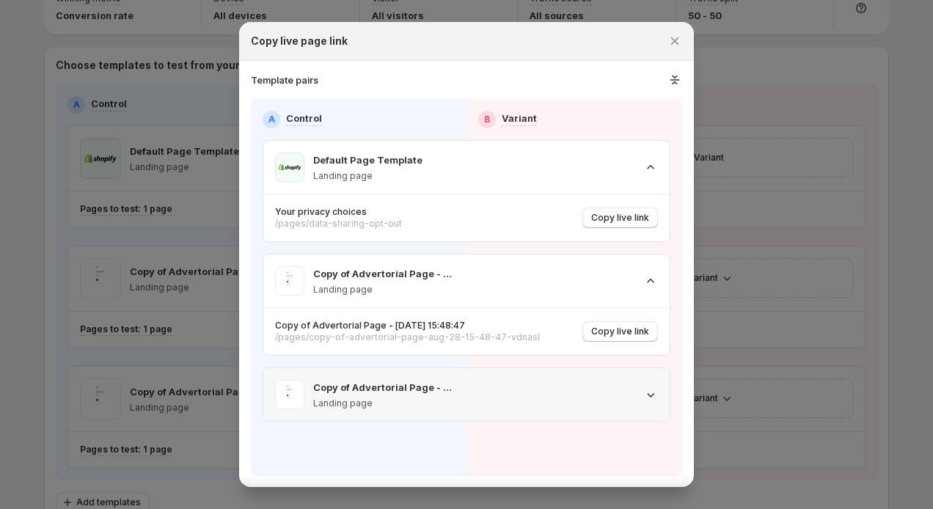
click at [511, 403] on div ":rru:" at bounding box center [568, 394] width 180 height 29
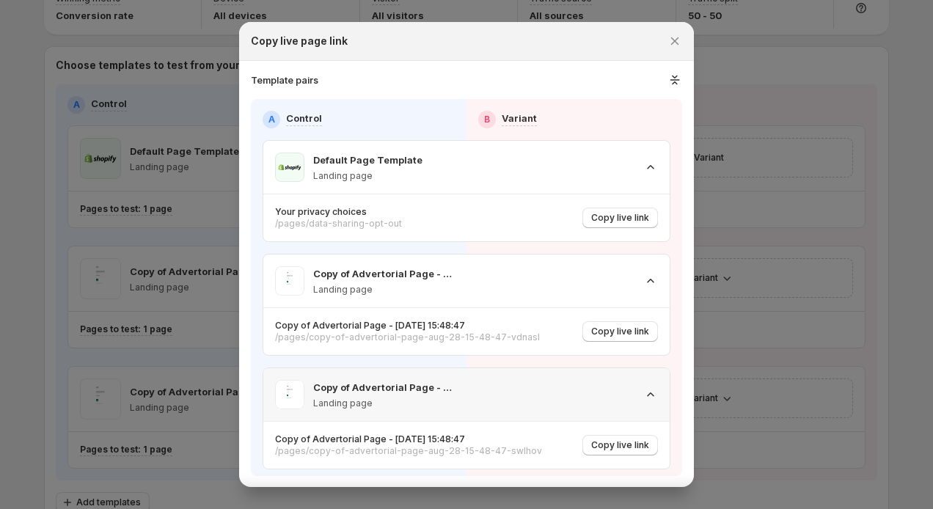
scroll to position [5, 0]
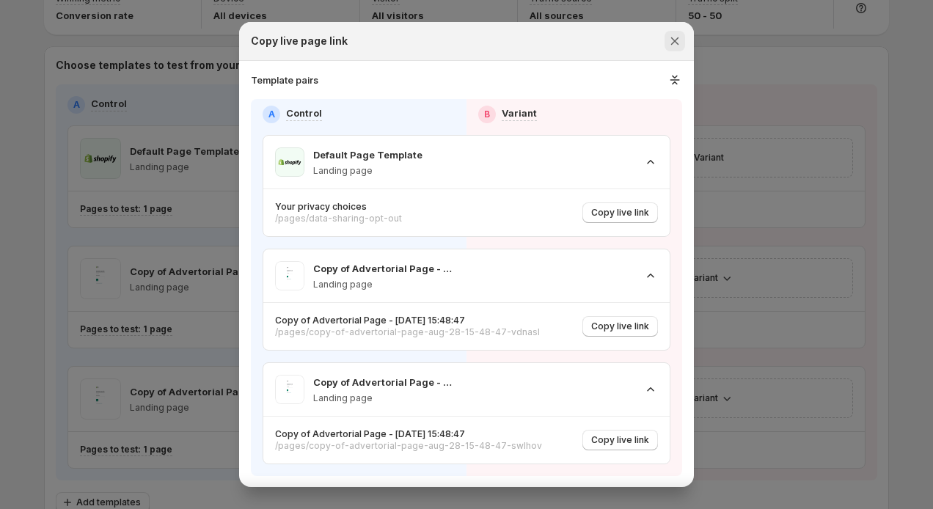
click at [669, 43] on icon "Close" at bounding box center [675, 41] width 15 height 15
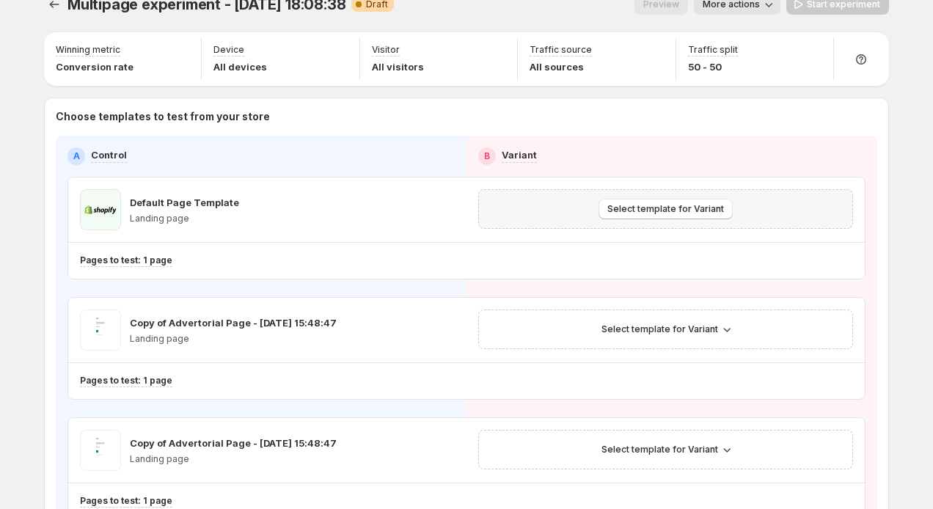
scroll to position [0, 0]
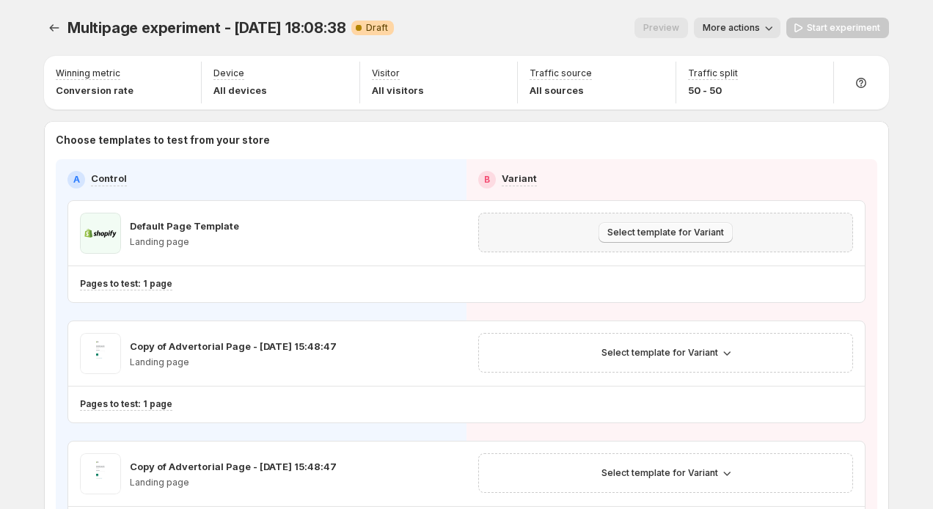
click at [635, 222] on button "Select template for Variant" at bounding box center [666, 232] width 134 height 21
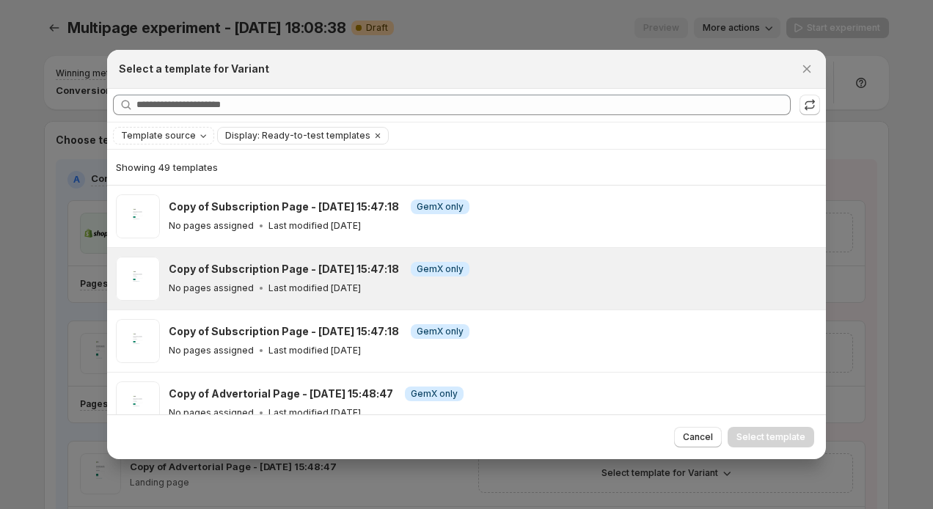
click at [525, 252] on div "Copy of Subscription Page - Aug 28, 15:47:18 Info GemX only No pages assigned L…" at bounding box center [466, 279] width 719 height 62
click at [745, 442] on span "Select template" at bounding box center [771, 437] width 69 height 12
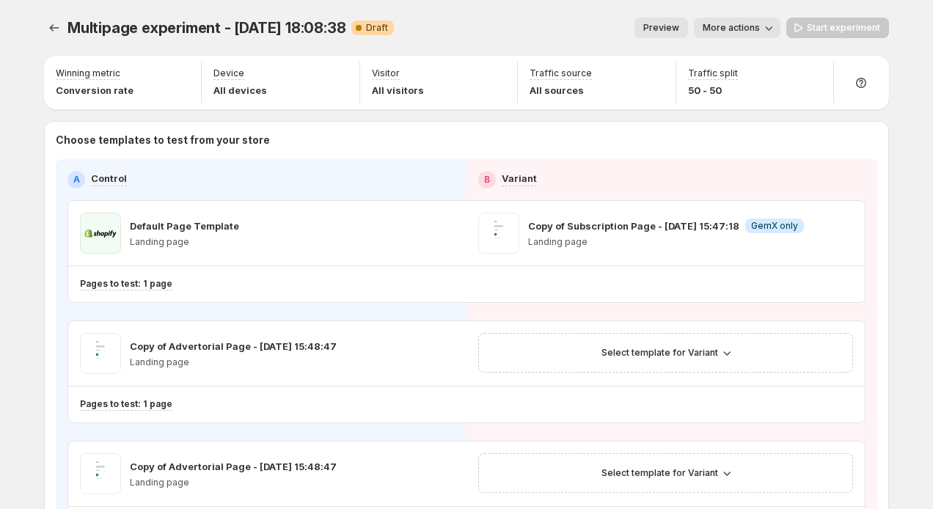
click at [673, 27] on span "Preview" at bounding box center [661, 28] width 36 height 12
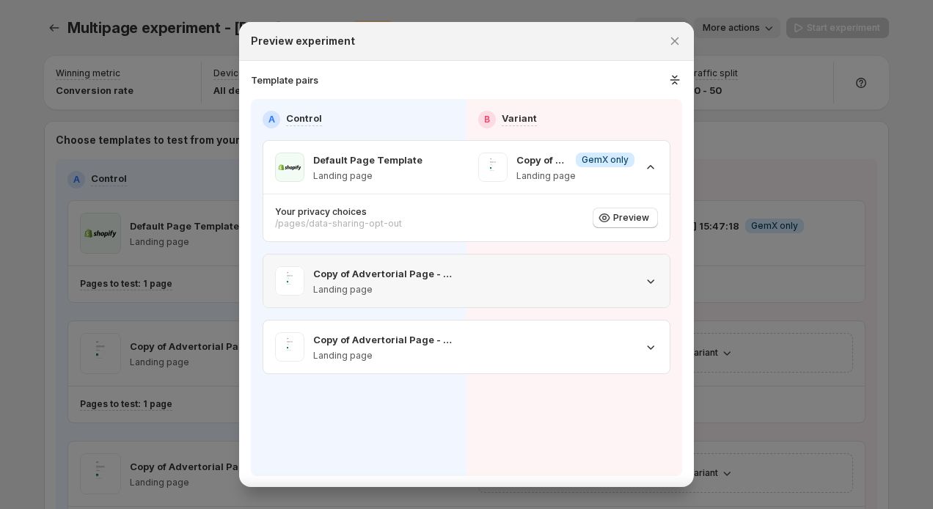
scroll to position [30, 0]
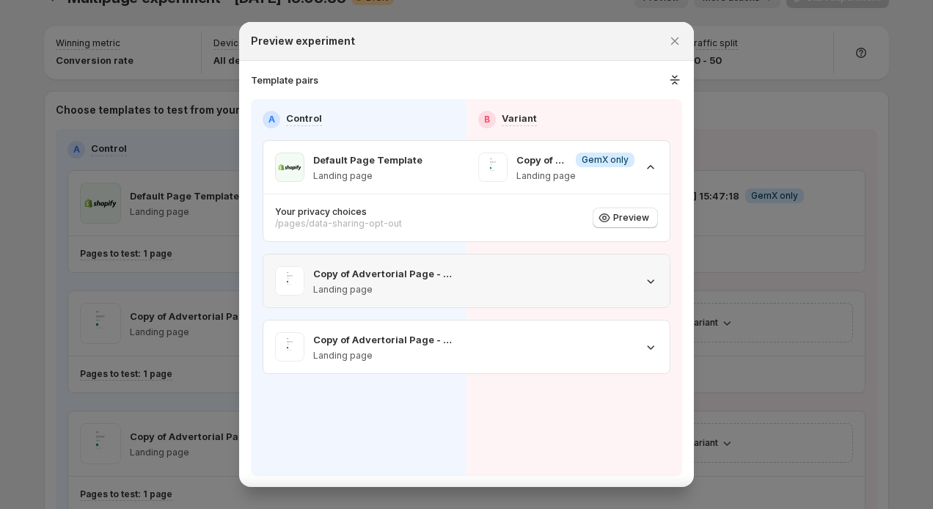
click at [606, 264] on div ":r10s:" at bounding box center [568, 281] width 203 height 53
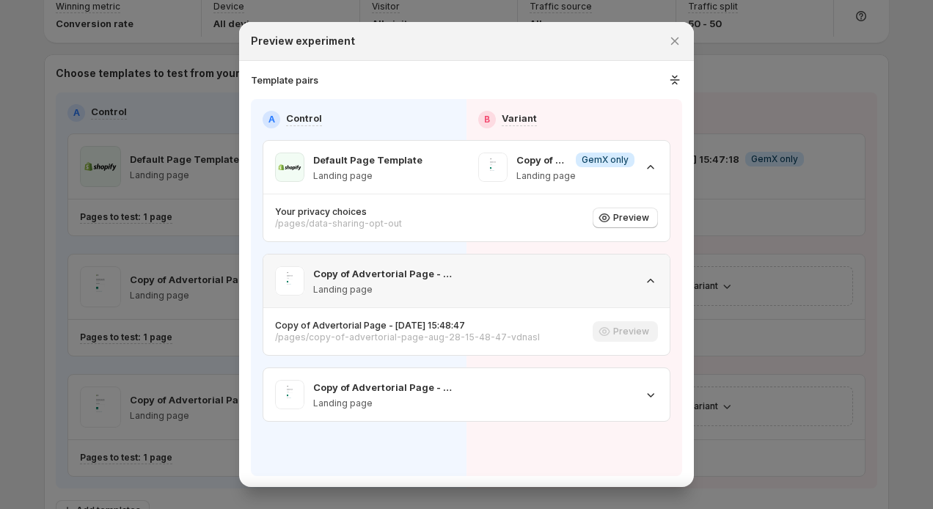
scroll to position [73, 0]
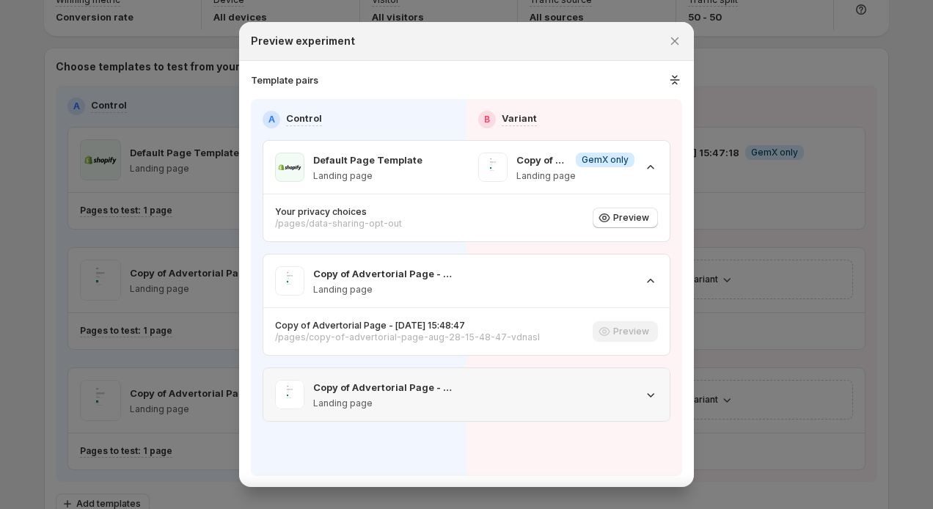
click at [560, 405] on div ":r10s:" at bounding box center [568, 394] width 180 height 29
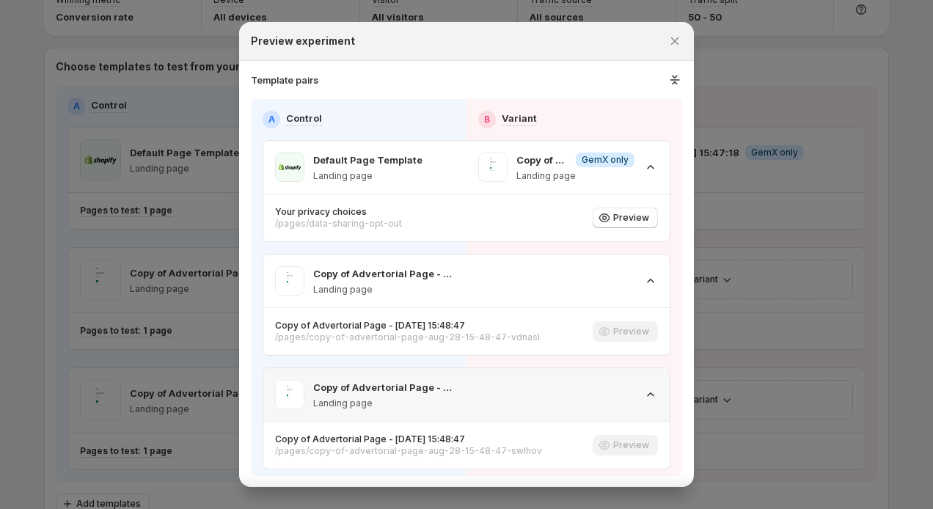
scroll to position [5, 0]
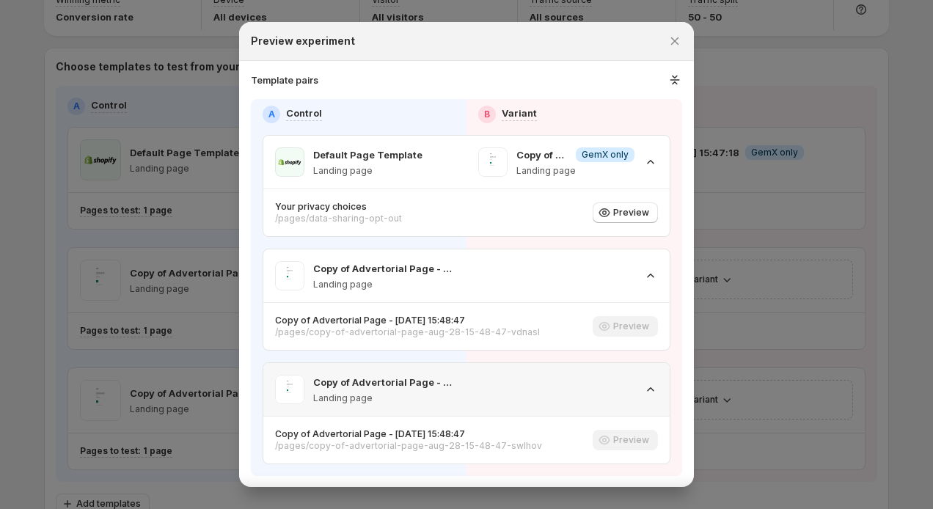
click at [627, 398] on div ":r10s:" at bounding box center [568, 389] width 180 height 29
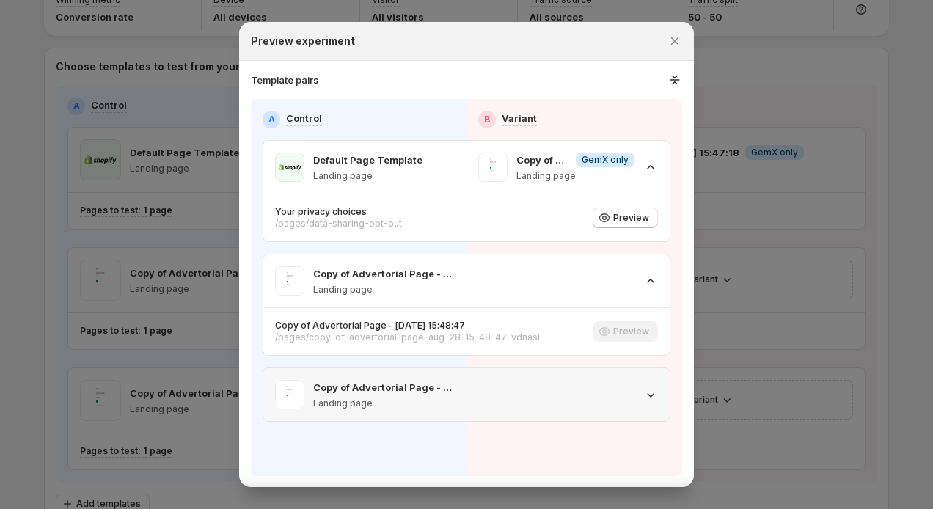
scroll to position [0, 0]
click at [641, 272] on div ":r10s:" at bounding box center [568, 280] width 180 height 29
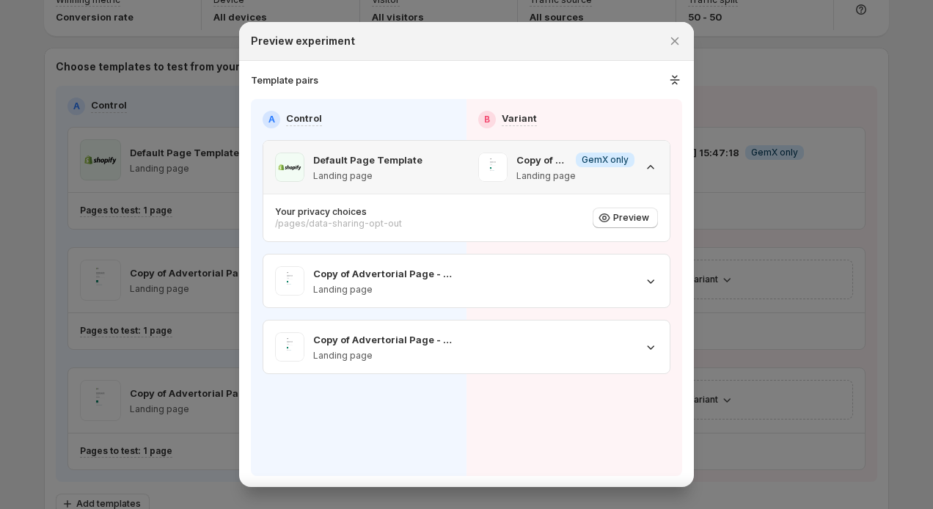
click at [644, 177] on div "Copy of Subscription Page - Aug 28, 15:47:18 Info GemX only Landing page" at bounding box center [568, 167] width 180 height 29
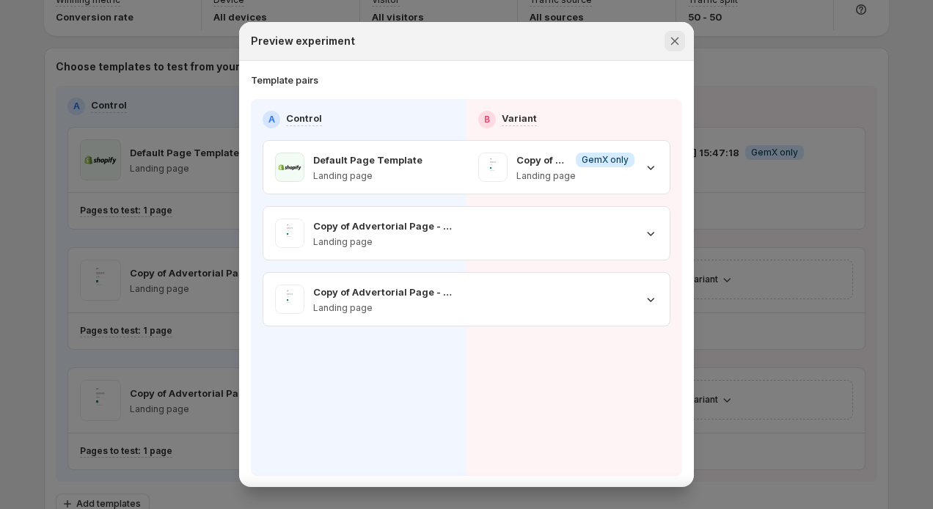
click at [671, 35] on icon "Close" at bounding box center [675, 41] width 15 height 15
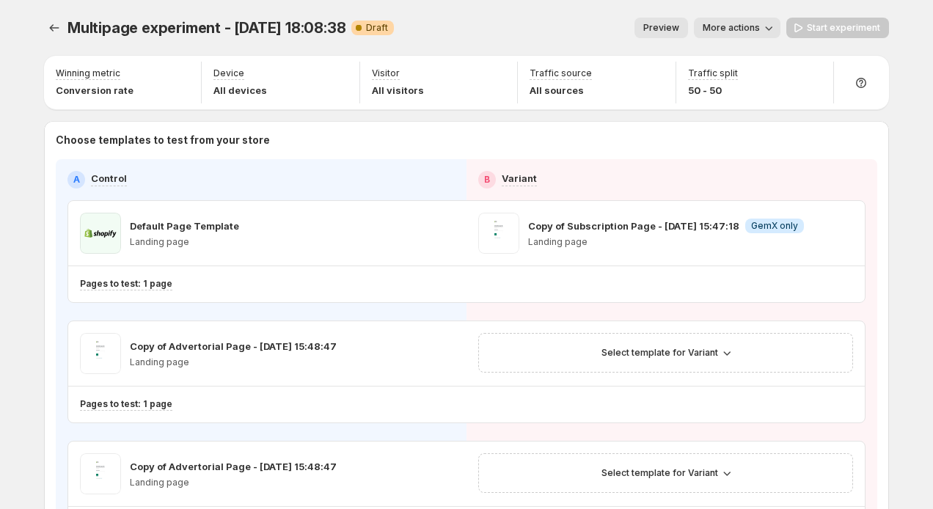
click at [756, 31] on span "More actions" at bounding box center [731, 28] width 57 height 12
click at [654, 151] on div "Choose templates to test from your store A Control B Variant Default Page Templ…" at bounding box center [467, 360] width 822 height 455
click at [742, 27] on span "More actions" at bounding box center [731, 28] width 57 height 12
click at [645, 150] on div "Choose templates to test from your store A Control B Variant Default Page Templ…" at bounding box center [467, 360] width 822 height 455
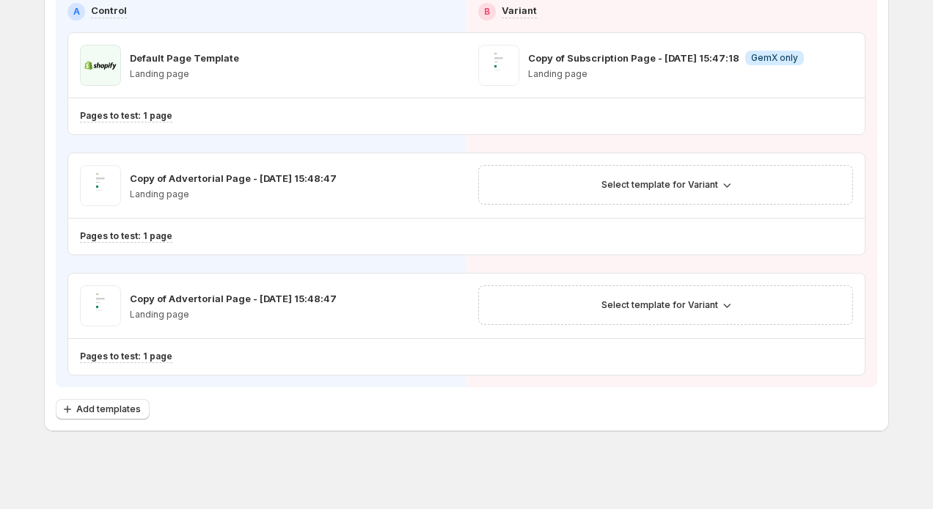
scroll to position [169, 0]
click at [119, 413] on span "Add templates" at bounding box center [108, 408] width 65 height 12
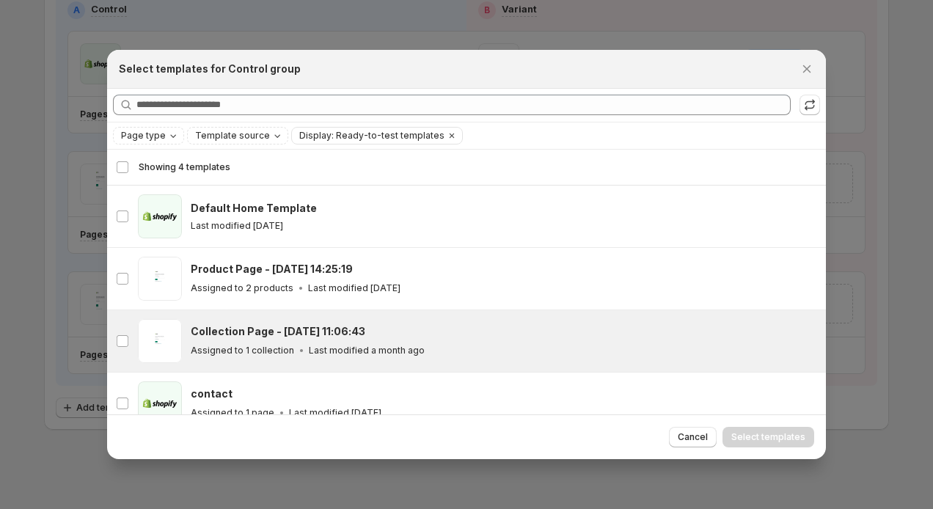
scroll to position [18, 0]
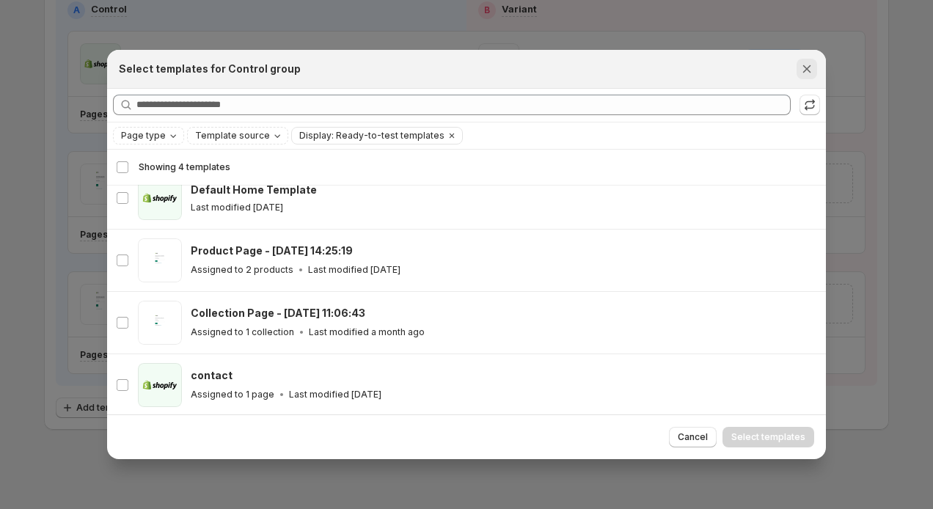
click at [813, 74] on icon "Close" at bounding box center [807, 69] width 15 height 15
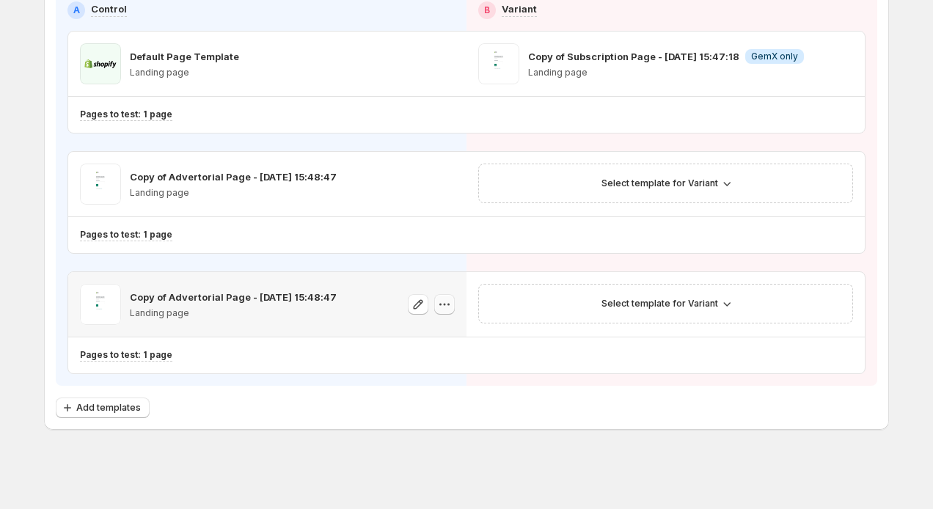
click at [450, 302] on icon "button" at bounding box center [444, 304] width 15 height 15
click at [391, 402] on div "Add templates" at bounding box center [467, 408] width 822 height 21
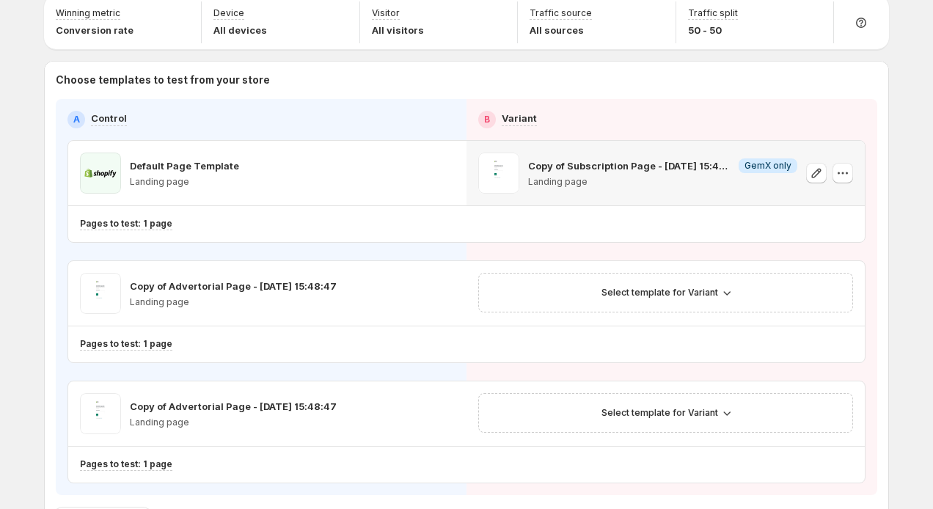
scroll to position [0, 0]
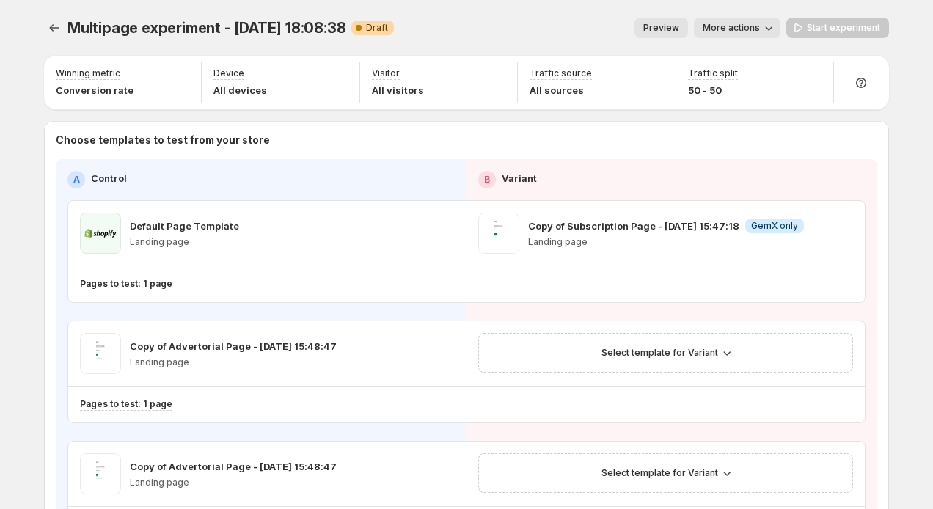
click at [746, 29] on span "More actions" at bounding box center [731, 28] width 57 height 12
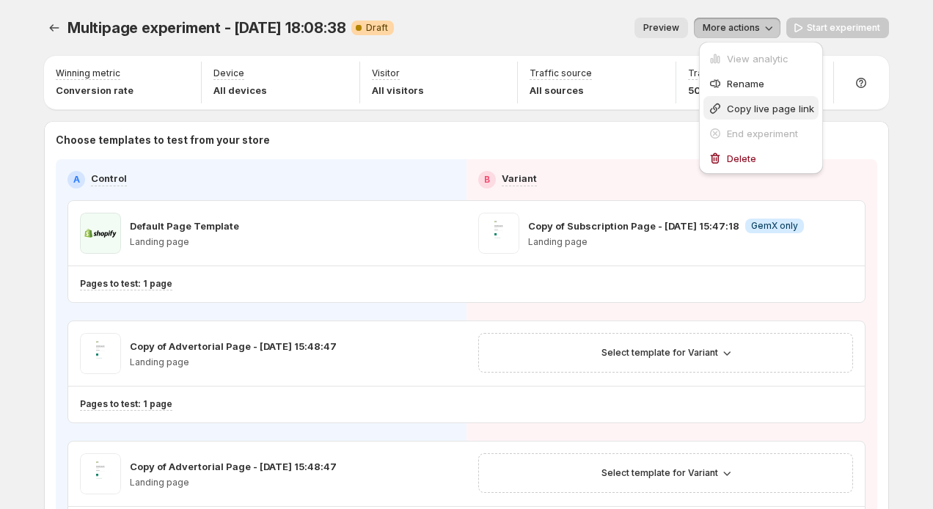
click at [739, 103] on span "Copy live page link" at bounding box center [770, 109] width 87 height 12
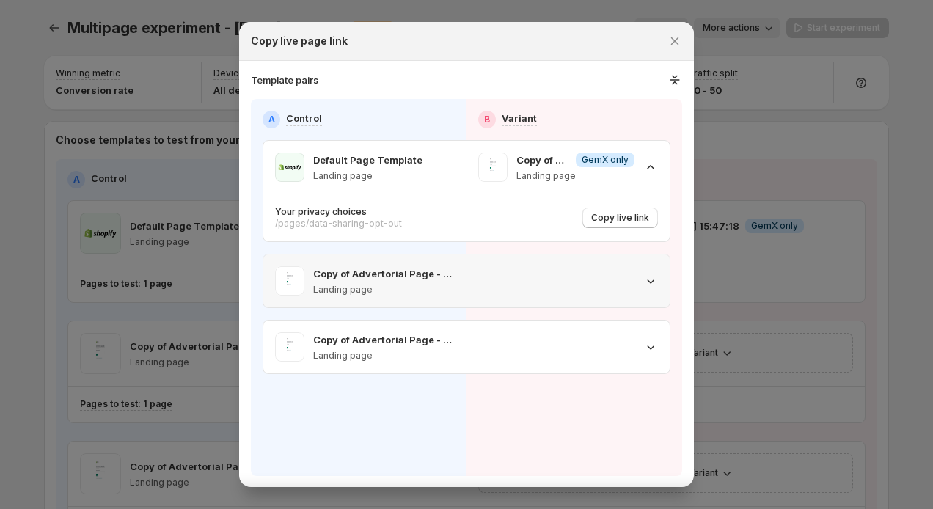
click at [587, 280] on div ":r138:" at bounding box center [568, 280] width 180 height 29
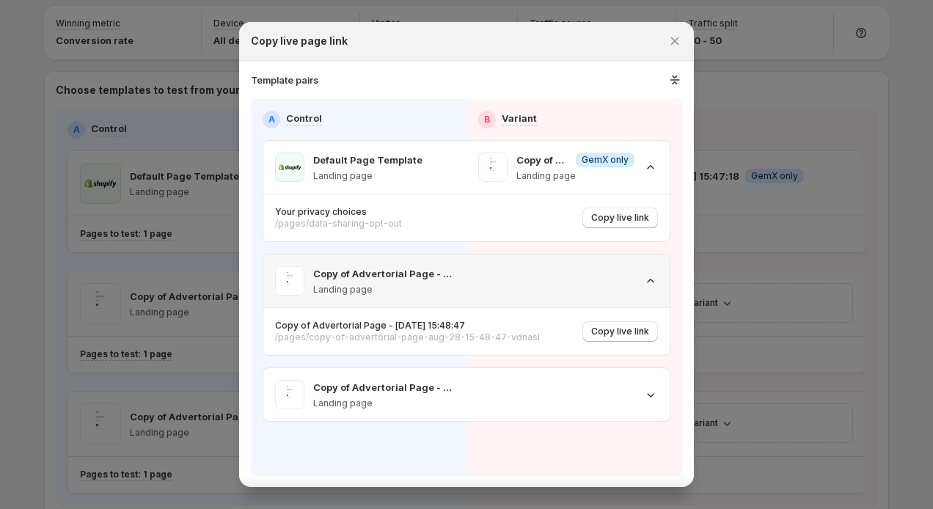
scroll to position [90, 0]
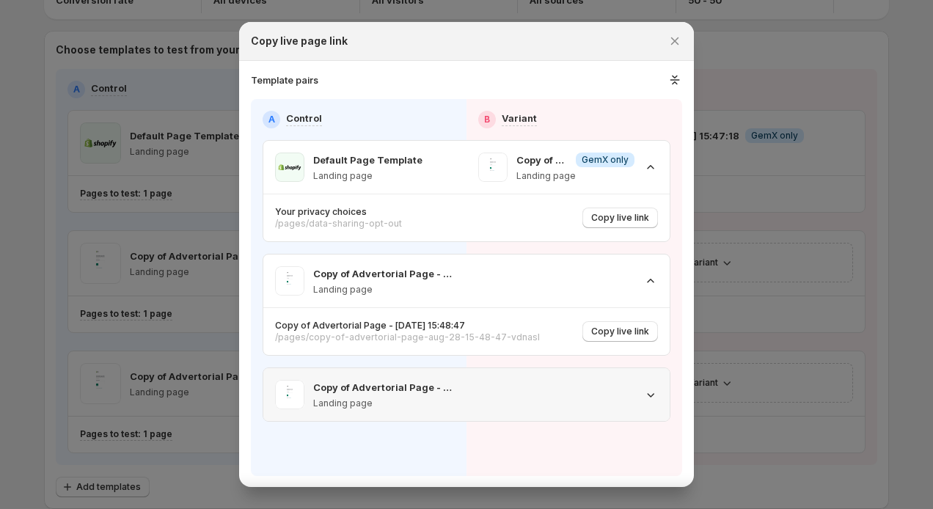
click at [552, 395] on div ":r138:" at bounding box center [568, 394] width 180 height 29
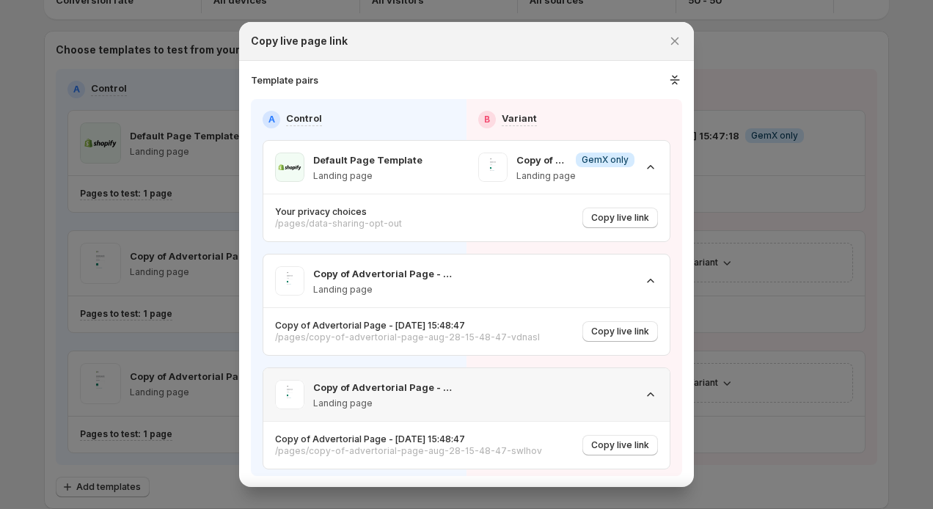
scroll to position [5, 0]
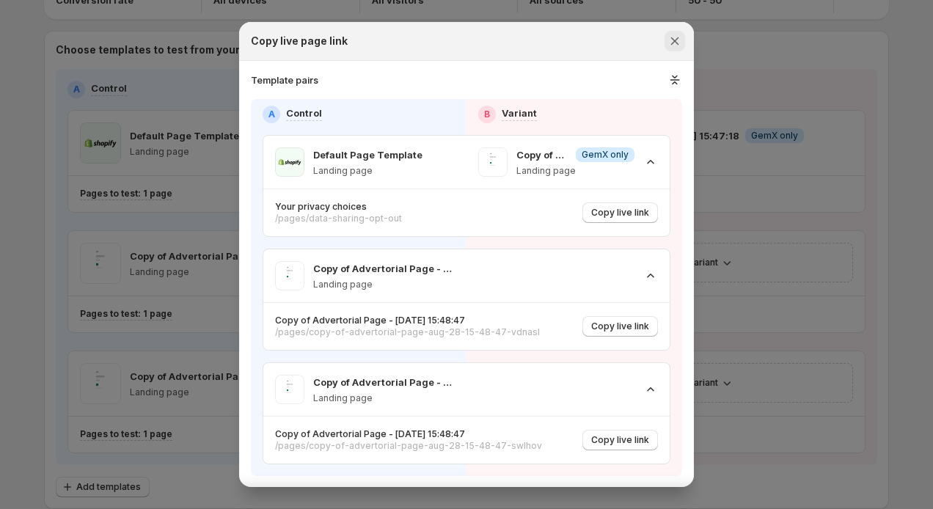
click at [676, 38] on icon "Close" at bounding box center [675, 41] width 15 height 15
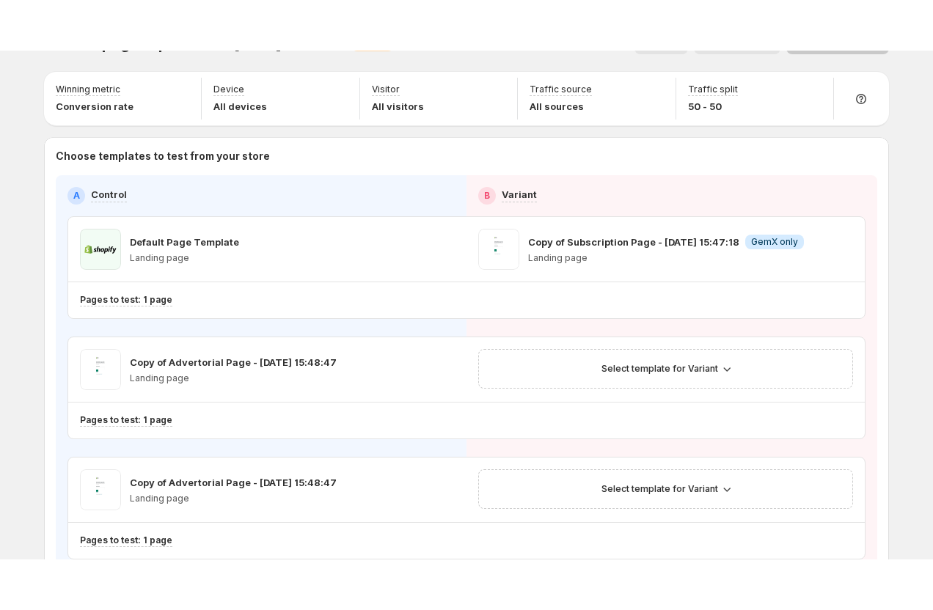
scroll to position [0, 0]
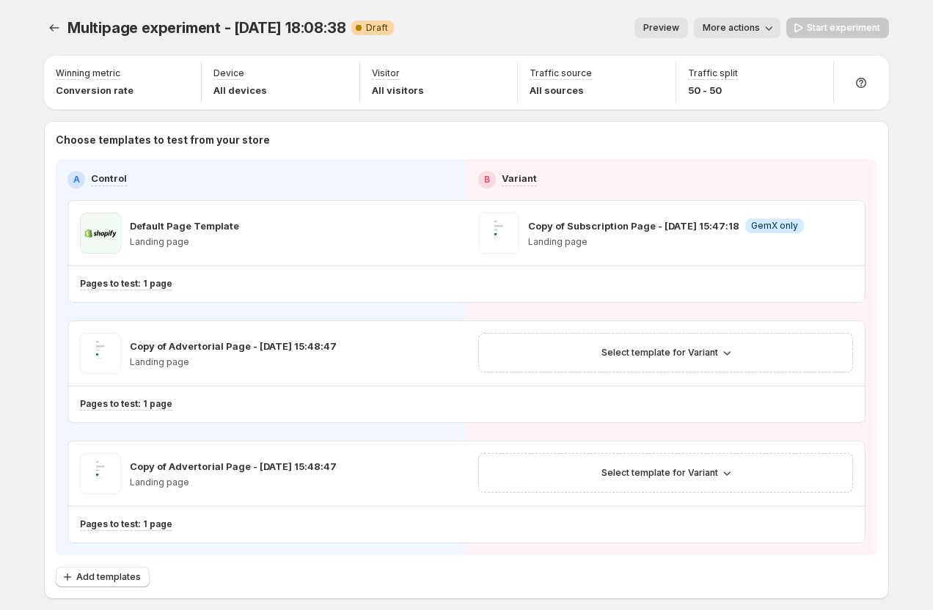
click at [733, 33] on span "More actions" at bounding box center [731, 28] width 57 height 12
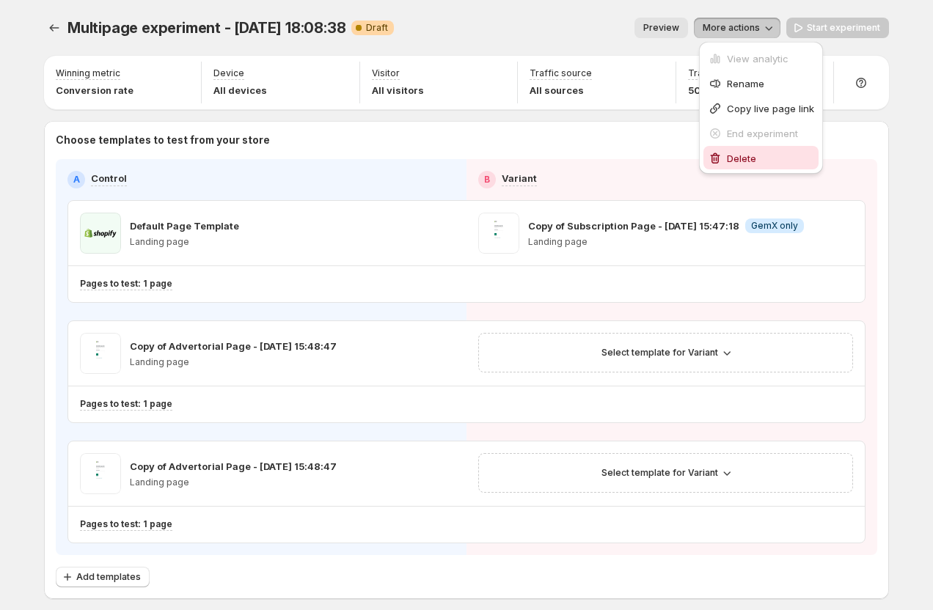
click at [748, 154] on span "Delete" at bounding box center [741, 159] width 29 height 12
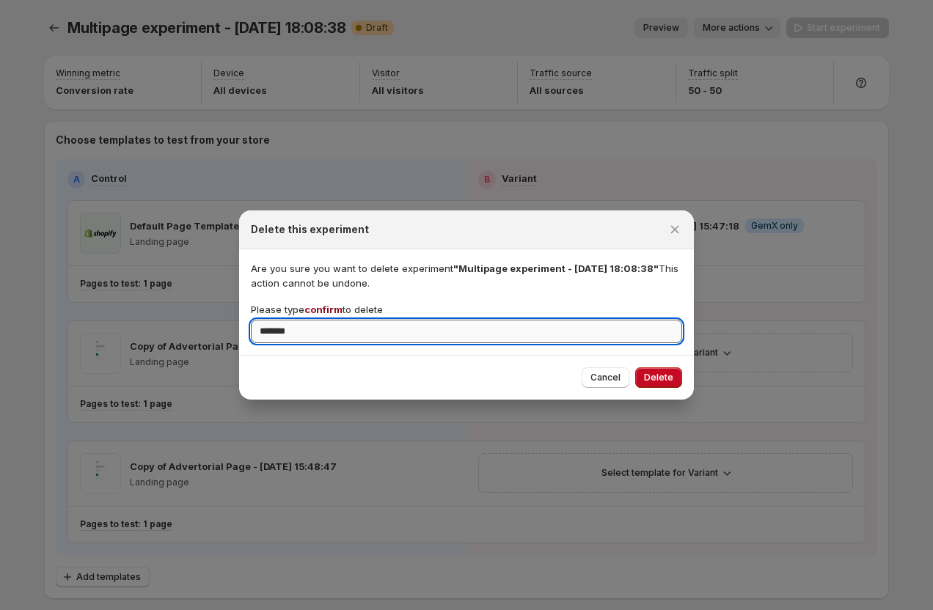
type input "*******"
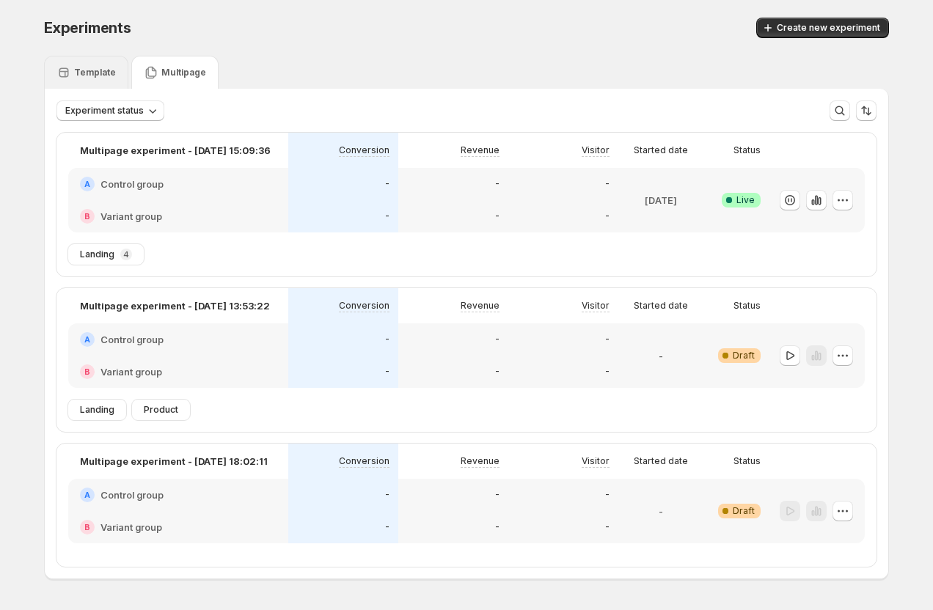
click at [100, 78] on div "Template" at bounding box center [85, 72] width 59 height 15
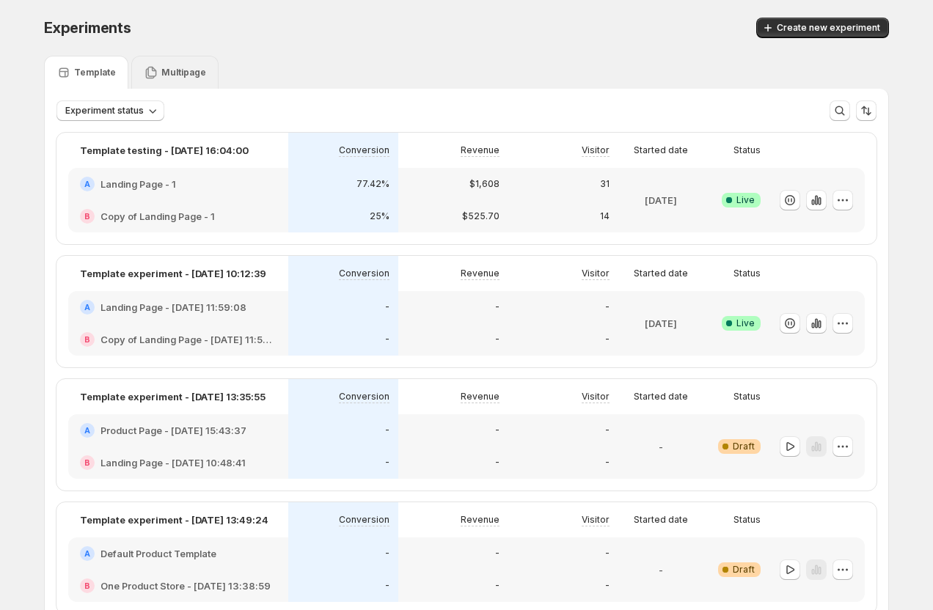
click at [161, 73] on p "Multipage" at bounding box center [183, 73] width 45 height 12
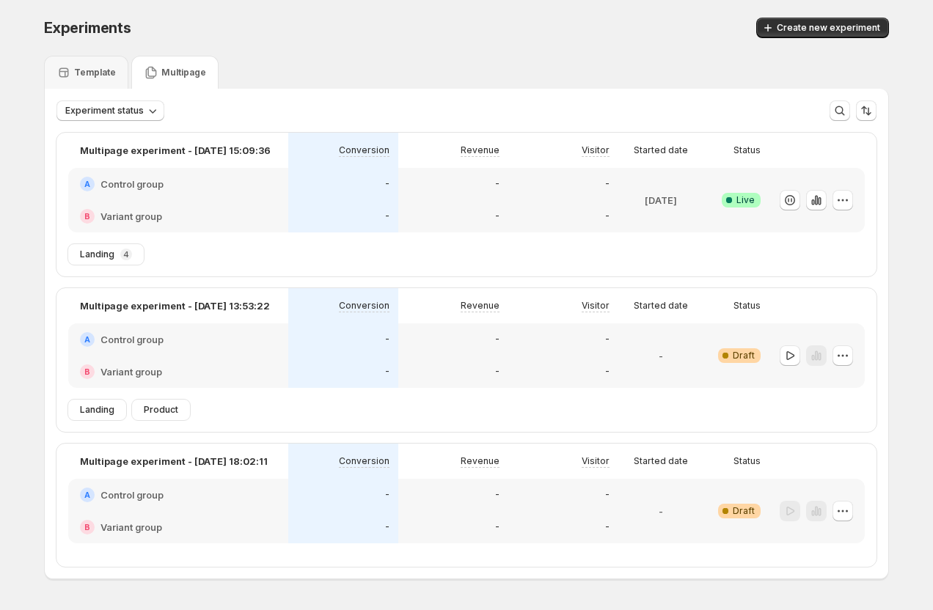
scroll to position [35, 0]
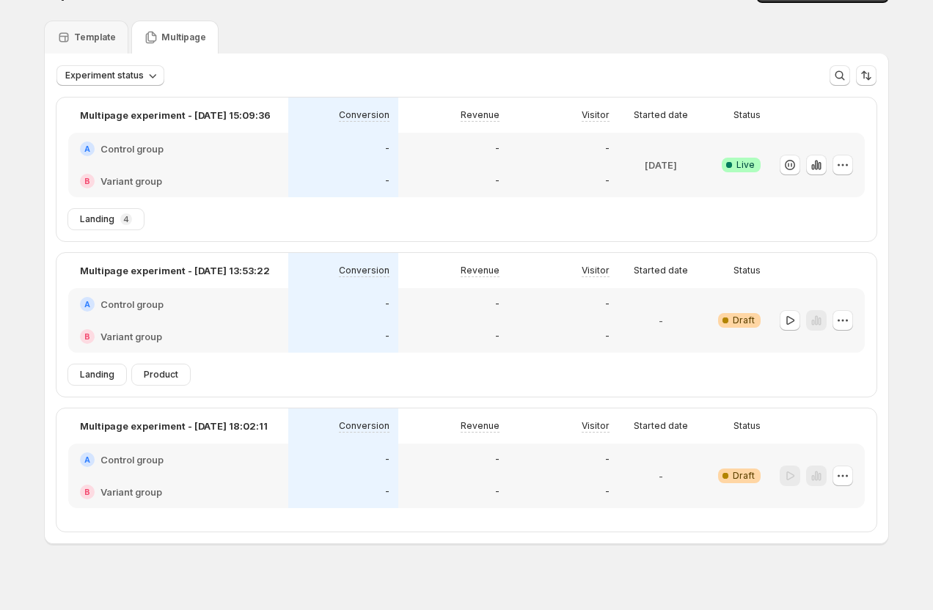
click at [559, 336] on div "-" at bounding box center [563, 336] width 92 height 15
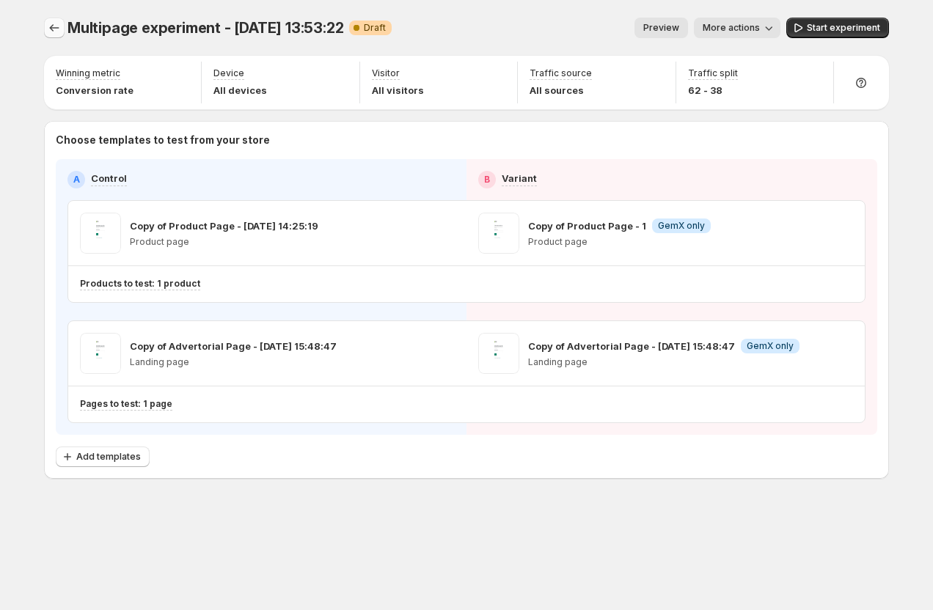
click at [57, 27] on icon "Experiments" at bounding box center [54, 28] width 15 height 15
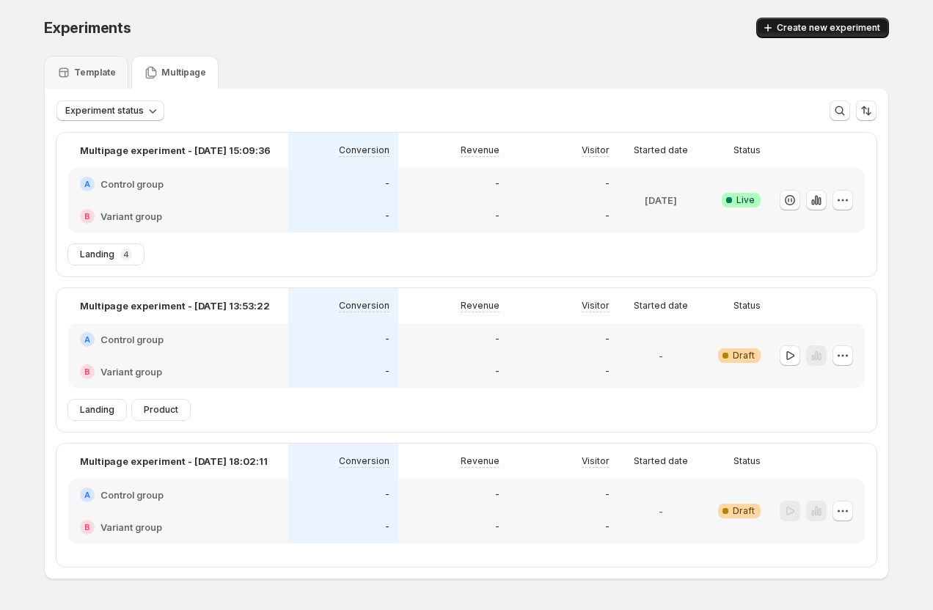
click at [841, 23] on span "Create new experiment" at bounding box center [828, 28] width 103 height 12
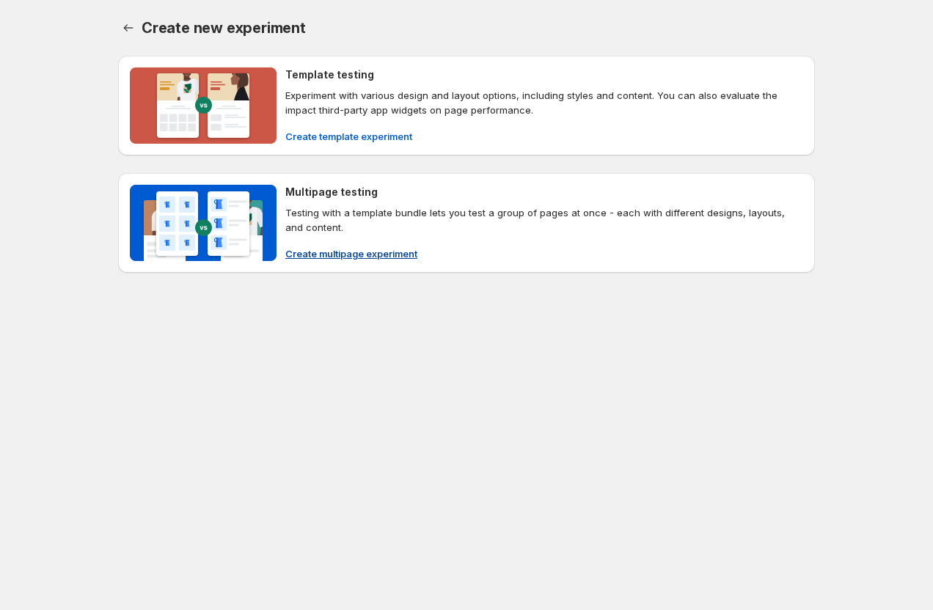
click at [361, 255] on span "Create multipage experiment" at bounding box center [351, 253] width 132 height 15
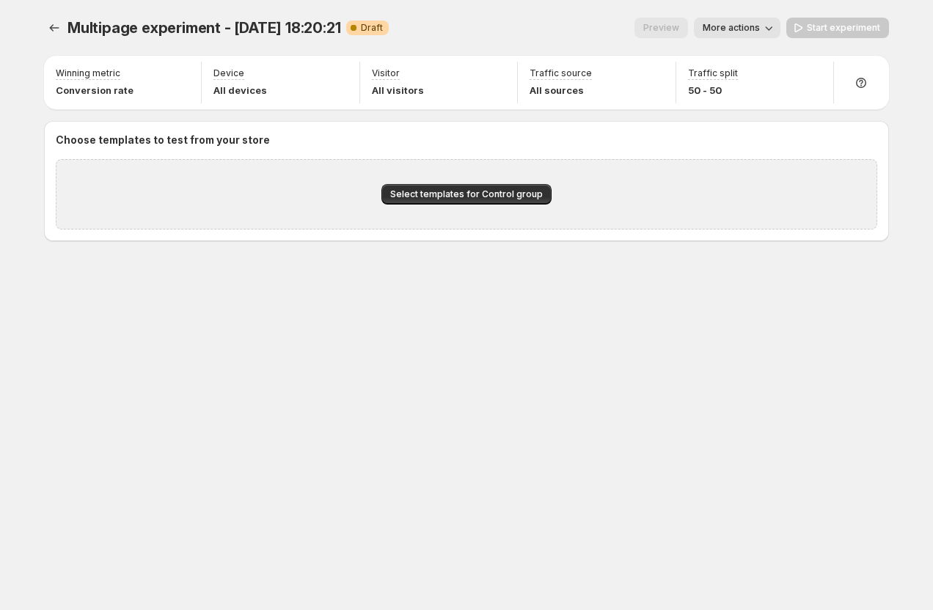
click at [747, 34] on button "More actions" at bounding box center [737, 28] width 87 height 21
click at [745, 103] on span "Copy live page link" at bounding box center [770, 109] width 87 height 12
click at [753, 21] on button "More actions" at bounding box center [737, 28] width 87 height 21
click at [614, 264] on div "Multipage experiment - Oct 6, 18:20:21. This page is ready Multipage experiment…" at bounding box center [466, 160] width 880 height 321
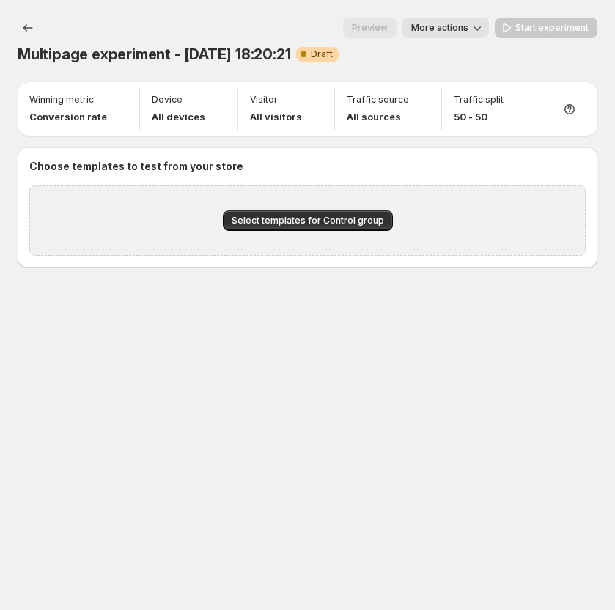
click at [464, 24] on span "More actions" at bounding box center [440, 28] width 57 height 12
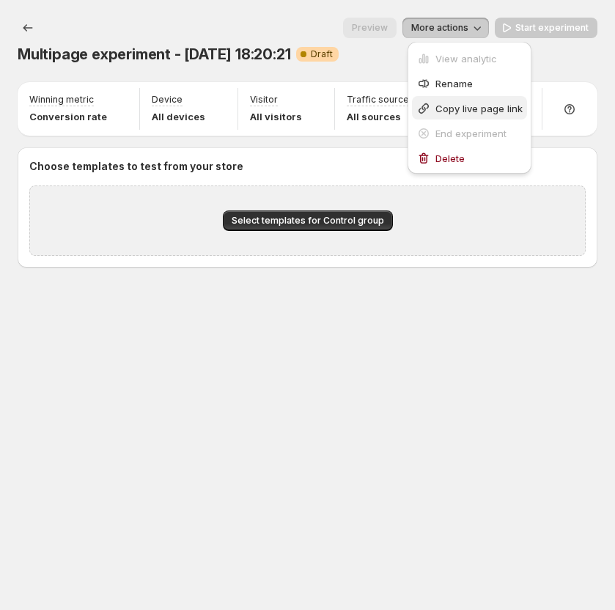
click at [470, 112] on span "Copy live page link" at bounding box center [479, 109] width 87 height 12
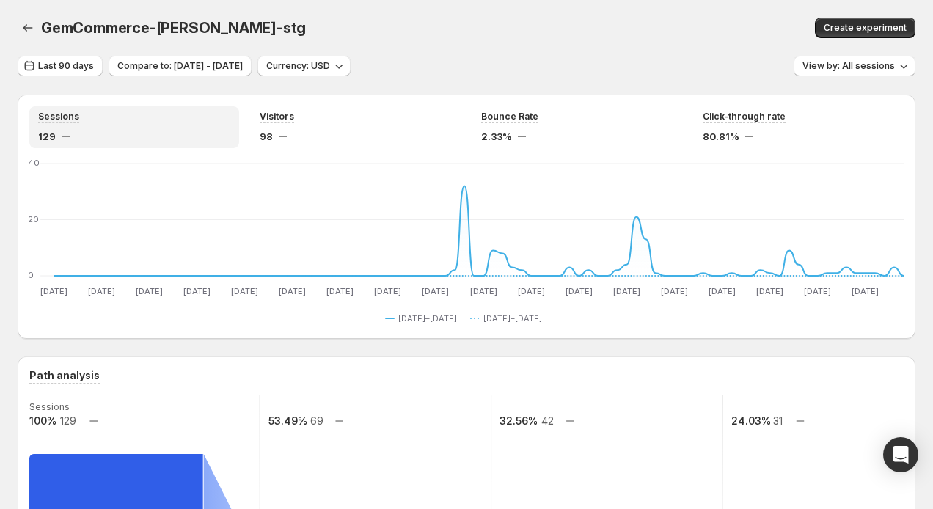
scroll to position [437, 0]
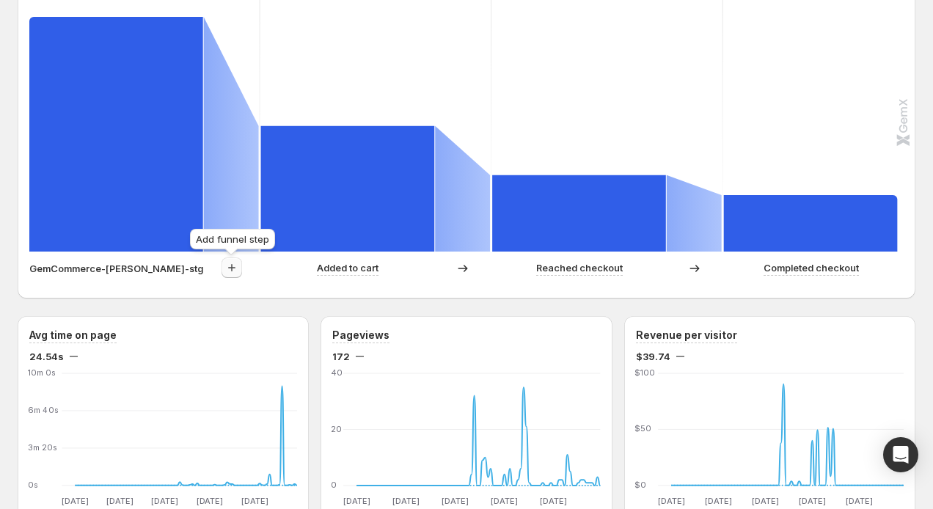
click at [227, 273] on icon "button" at bounding box center [231, 267] width 15 height 15
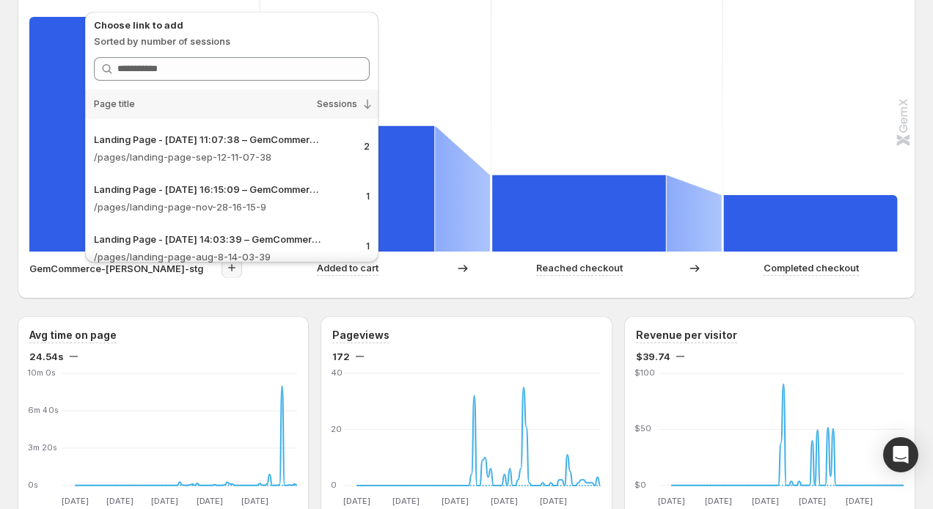
scroll to position [753, 0]
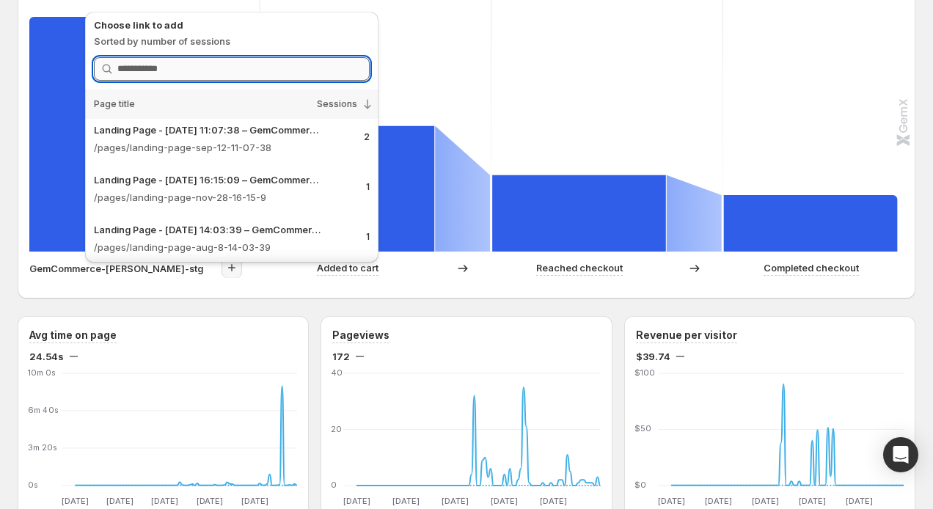
click at [260, 69] on input "Search link" at bounding box center [243, 68] width 252 height 23
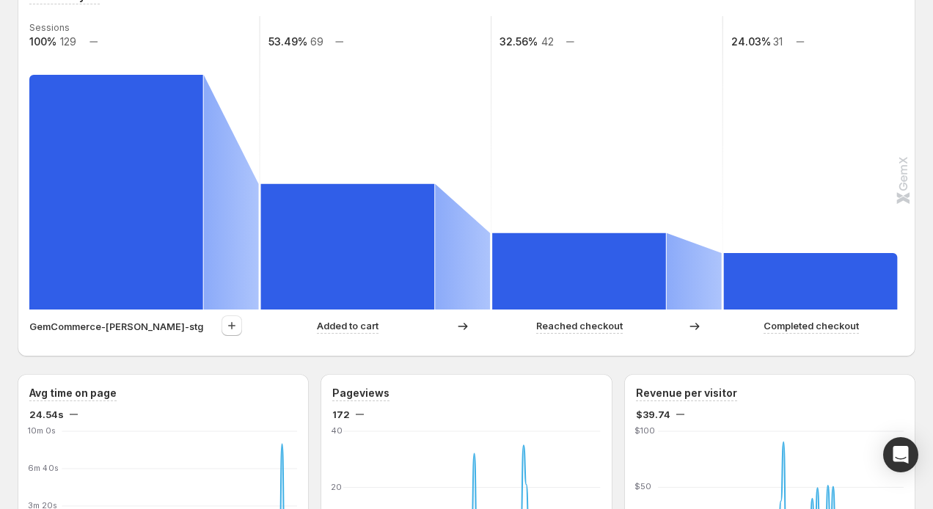
scroll to position [370, 0]
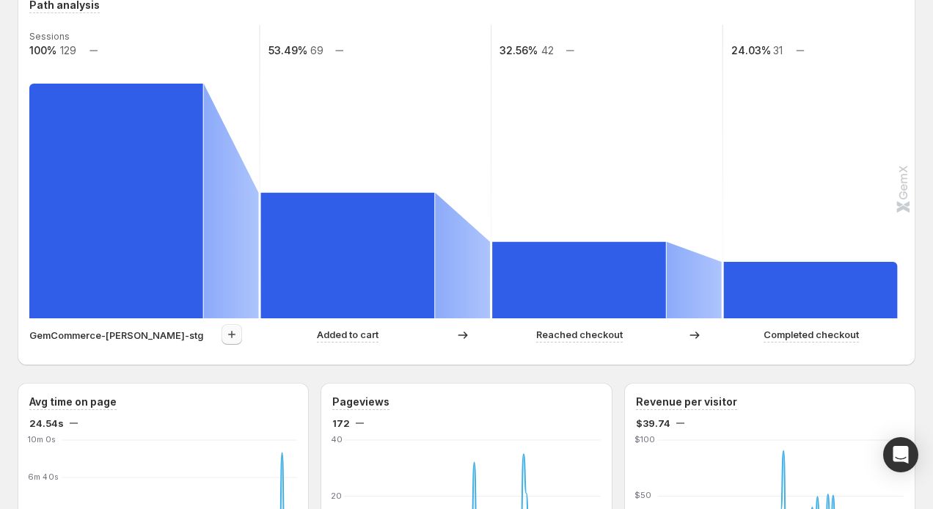
click at [233, 327] on button "button" at bounding box center [232, 334] width 21 height 21
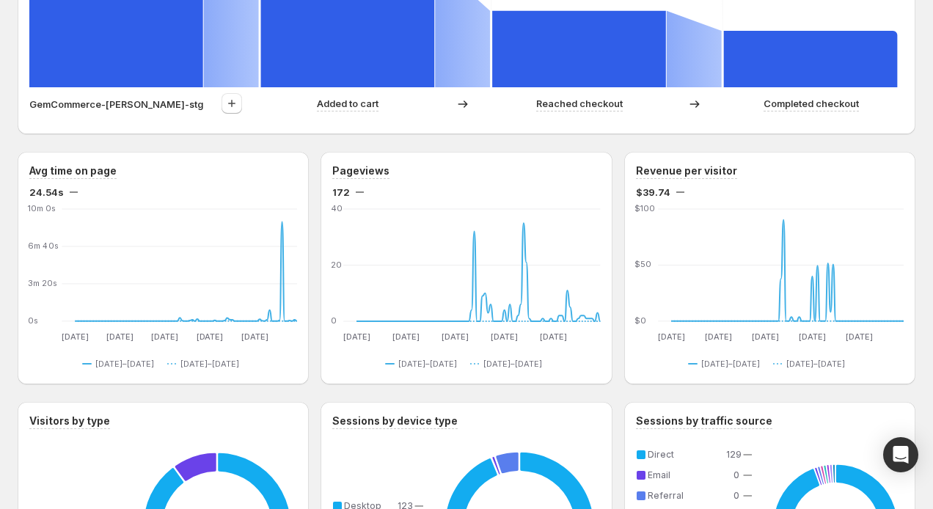
scroll to position [558, 0]
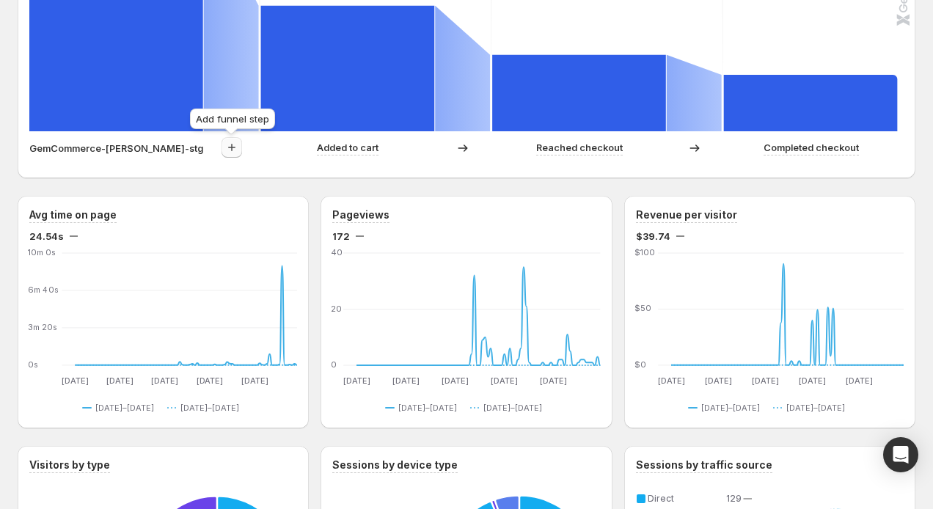
click at [236, 153] on icon "button" at bounding box center [231, 147] width 15 height 15
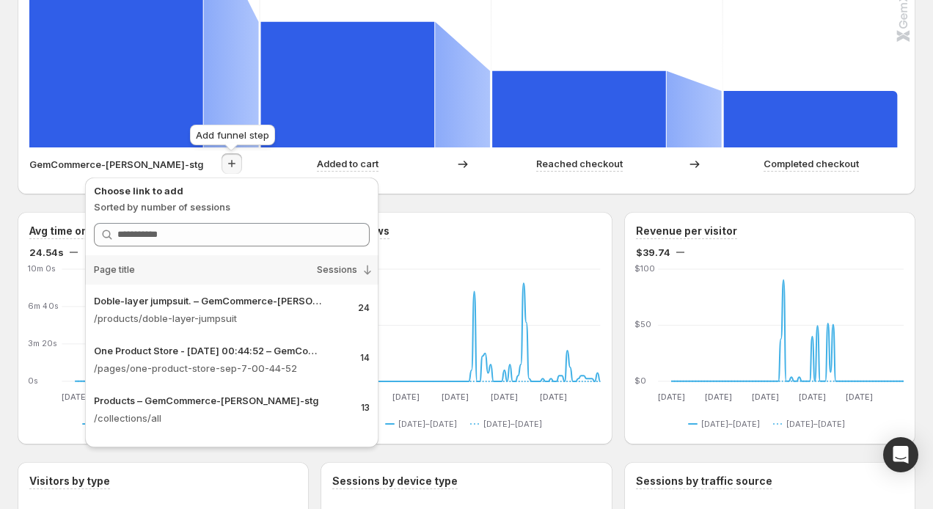
scroll to position [550, 0]
